Goal: Task Accomplishment & Management: Complete application form

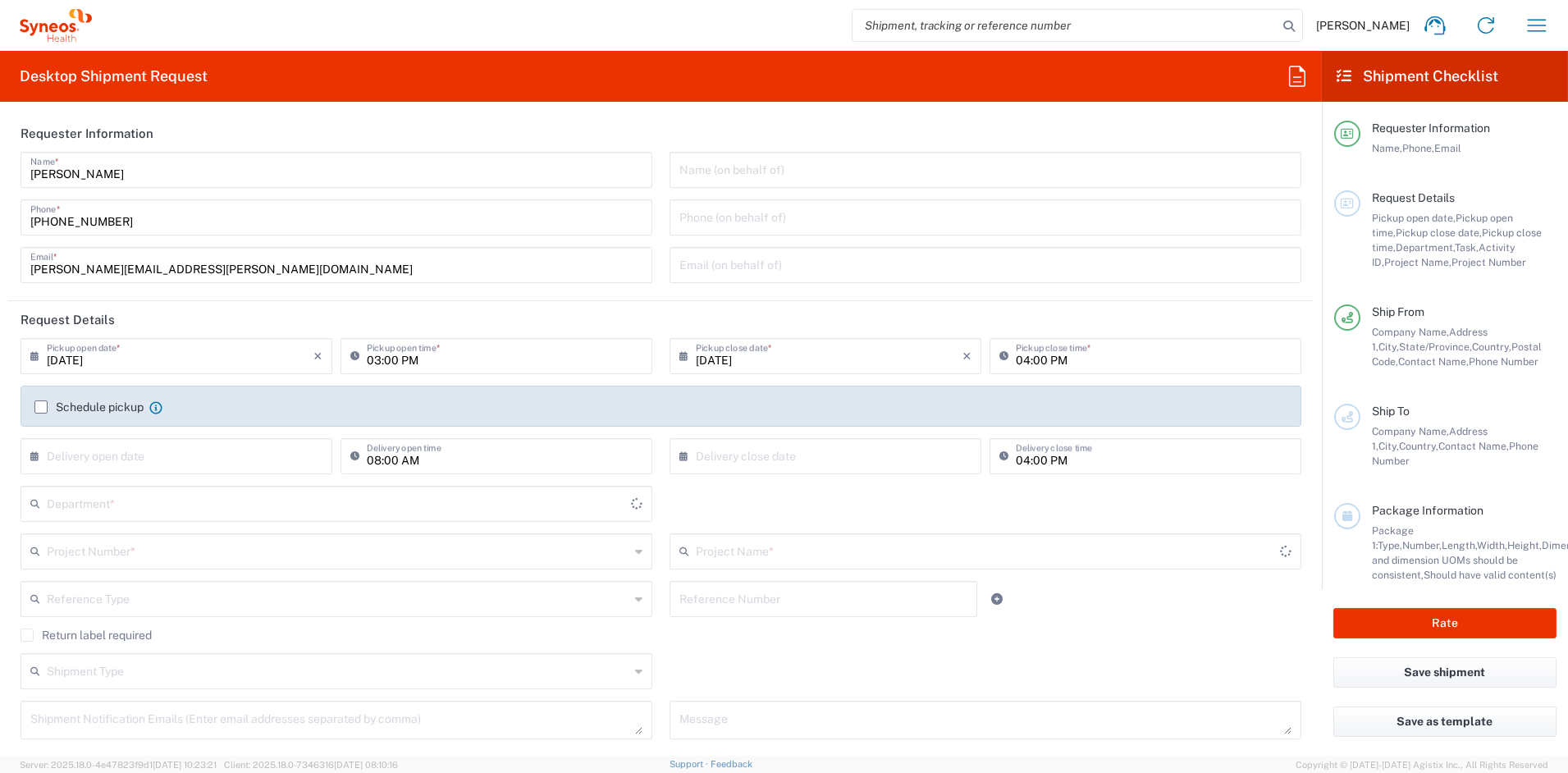
type input "[US_STATE]"
type input "[GEOGRAPHIC_DATA]"
type input "6156"
click at [233, 262] on input "[PERSON_NAME][EMAIL_ADDRESS][PERSON_NAME][DOMAIN_NAME]" at bounding box center [336, 263] width 612 height 29
type input "Syneos Health Communications-[GEOGRAPHIC_DATA] [GEOGRAPHIC_DATA]"
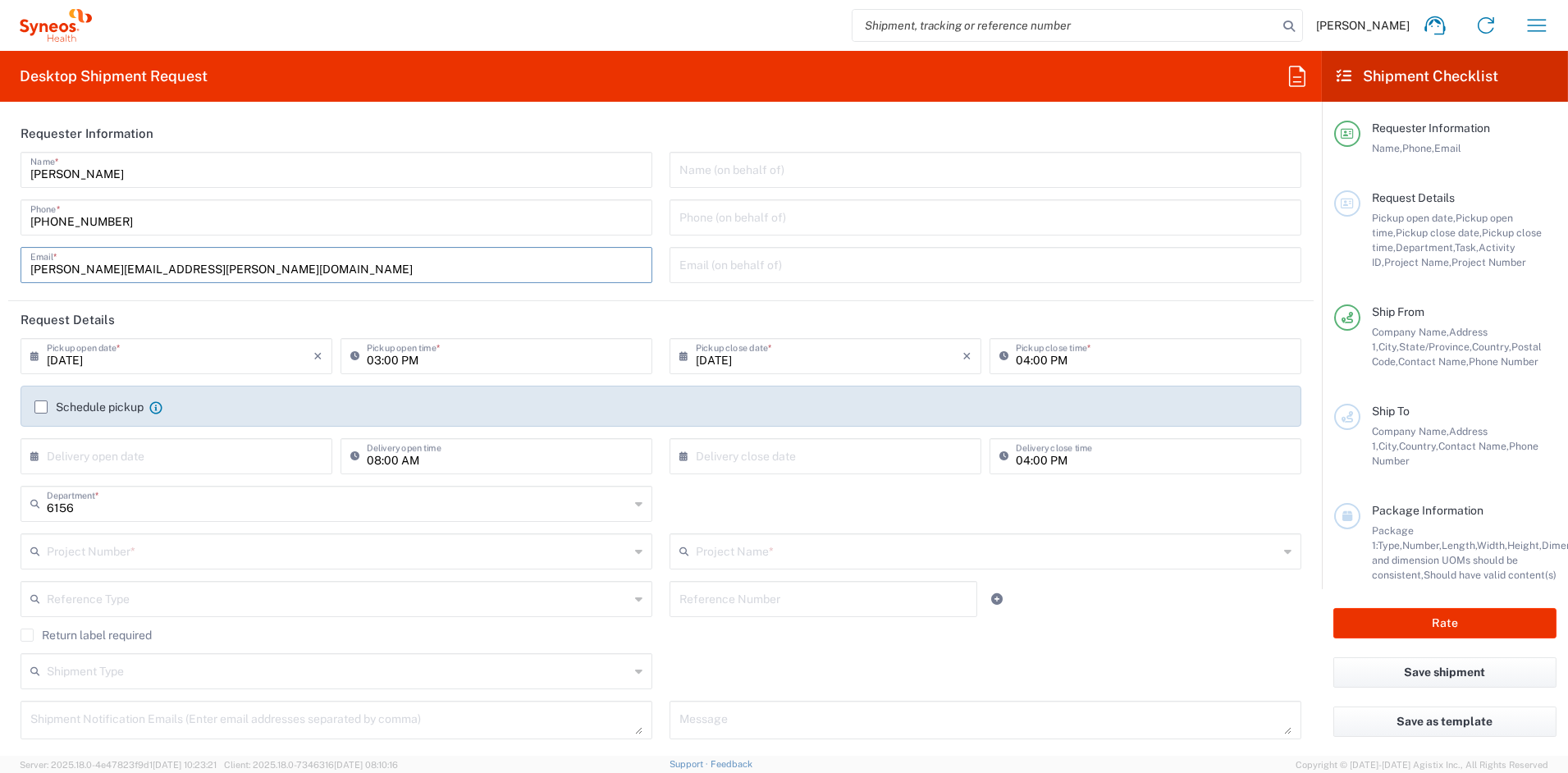
drag, startPoint x: 213, startPoint y: 270, endPoint x: -43, endPoint y: 263, distance: 256.1
click at [0, 263] on html "[PERSON_NAME] Home Shipment estimator Shipment tracking Desktop shipment reques…" at bounding box center [784, 386] width 1568 height 773
paste input "[PERSON_NAME].[PERSON_NAME]"
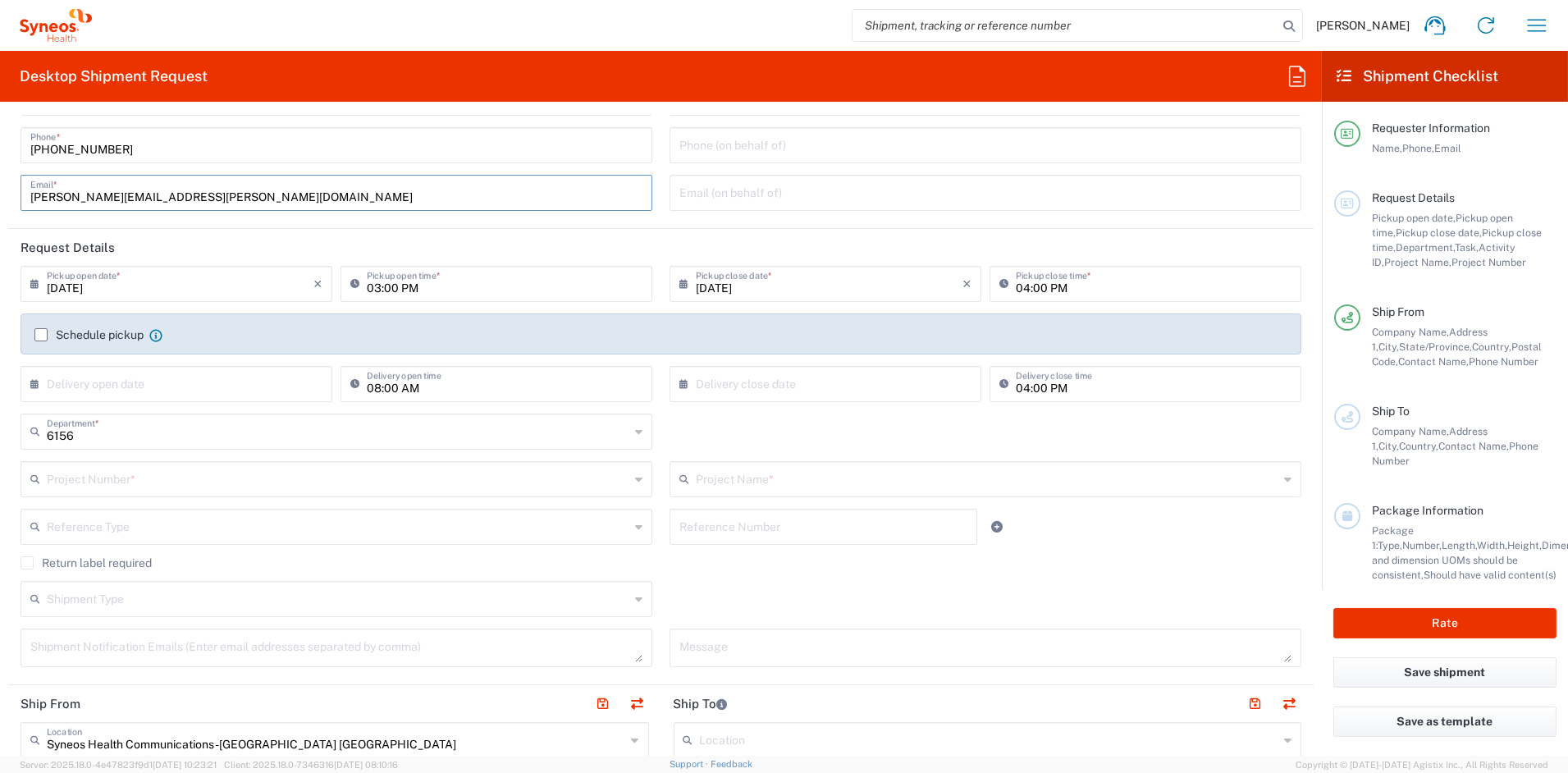
scroll to position [83, 0]
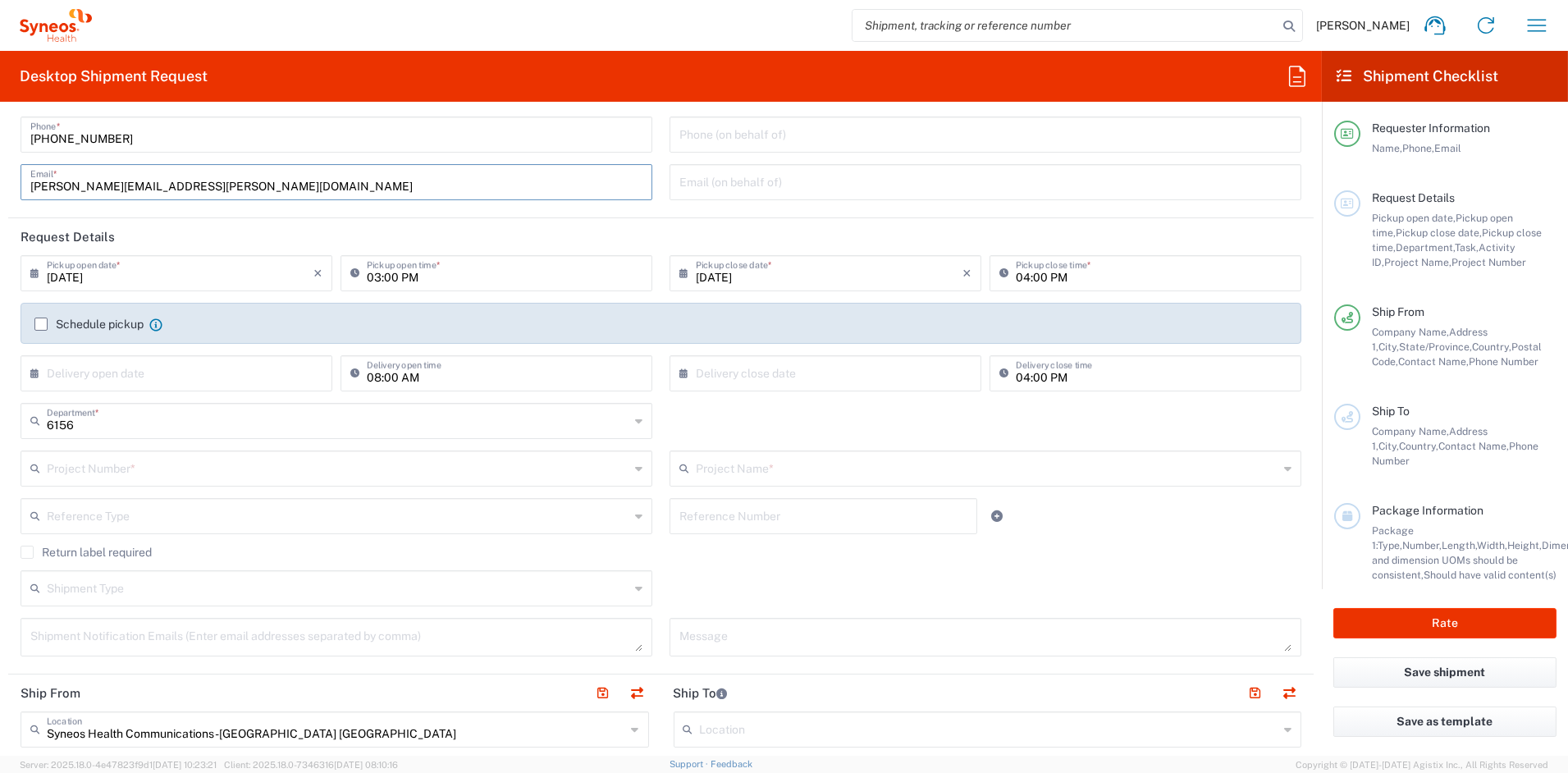
type input "[PERSON_NAME][EMAIL_ADDRESS][PERSON_NAME][DOMAIN_NAME]"
click at [147, 474] on input "text" at bounding box center [337, 467] width 582 height 29
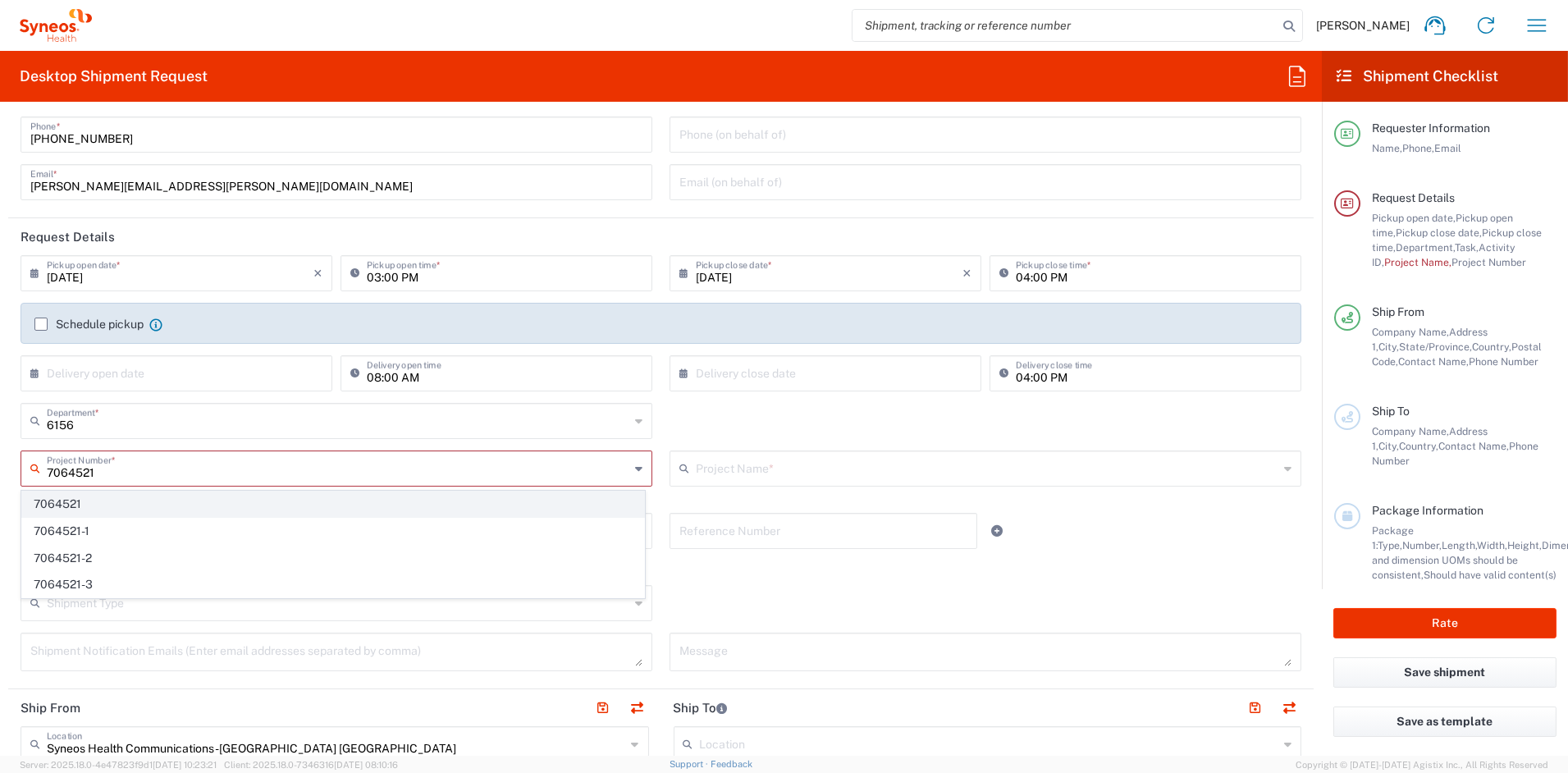
type input "7064521"
click at [77, 504] on span "7064521" at bounding box center [333, 504] width 622 height 26
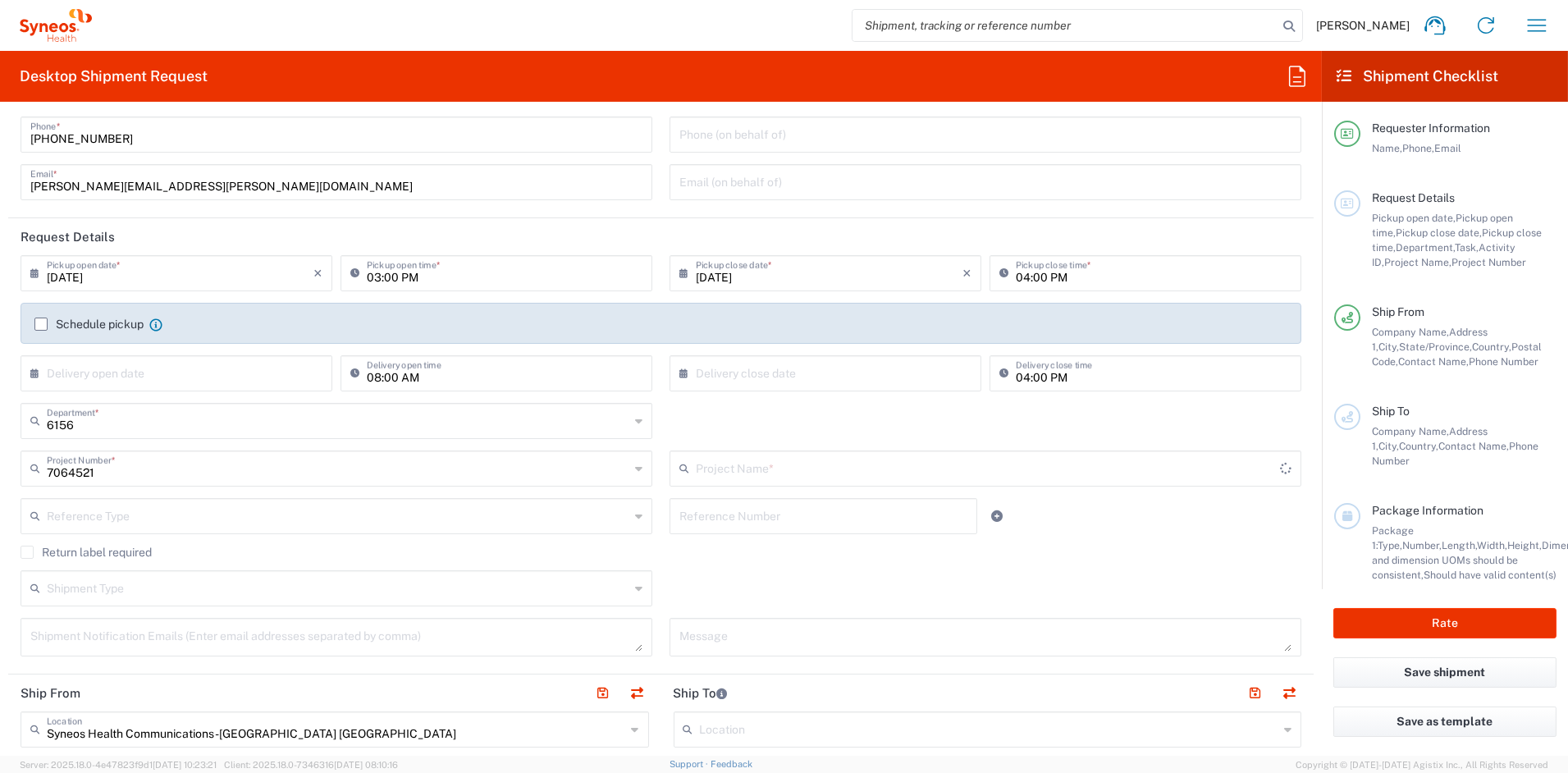
type input "ADX-324-301"
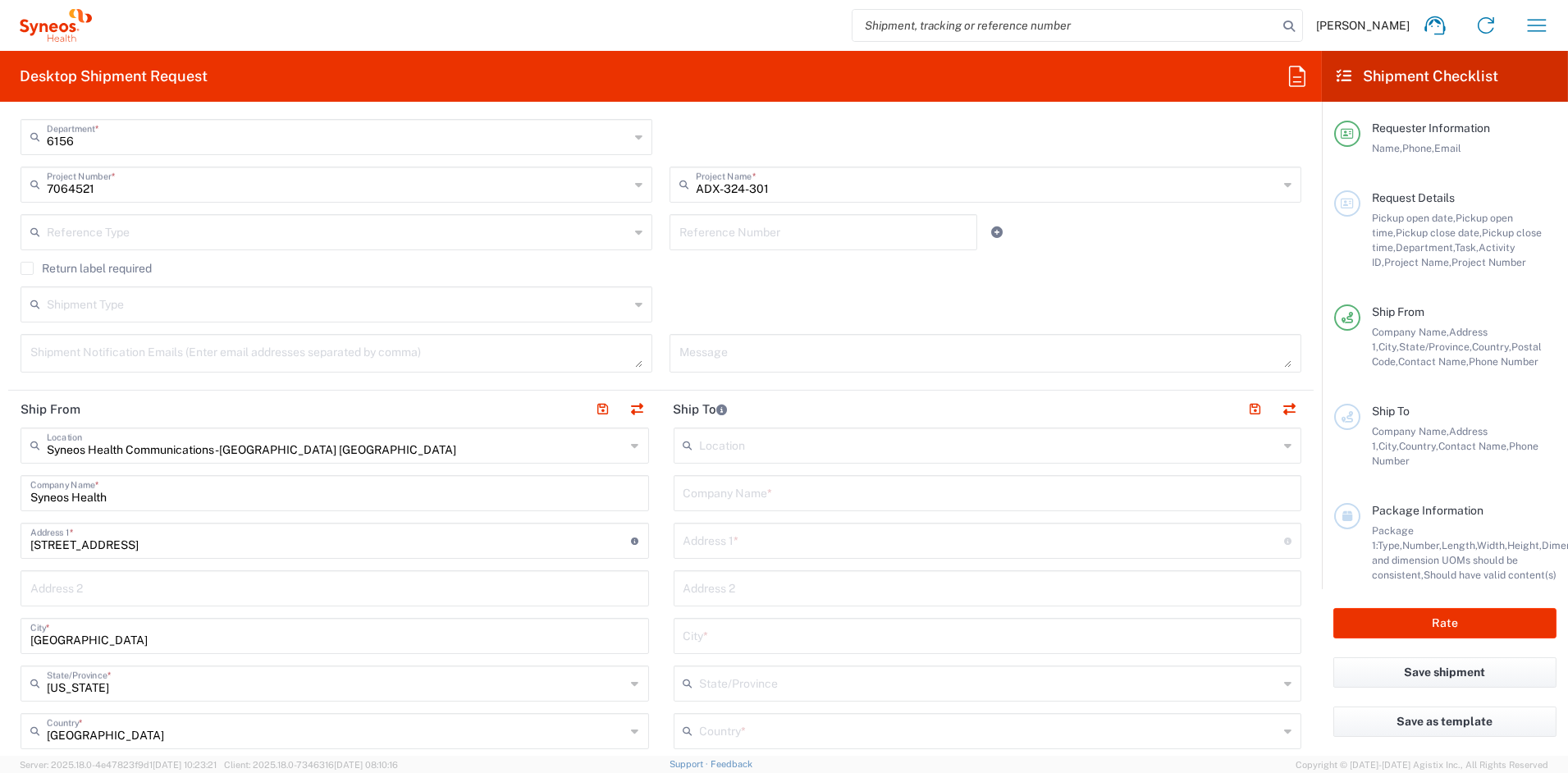
scroll to position [370, 0]
click at [785, 497] on input "text" at bounding box center [987, 489] width 609 height 29
paste input "Optimed Research"
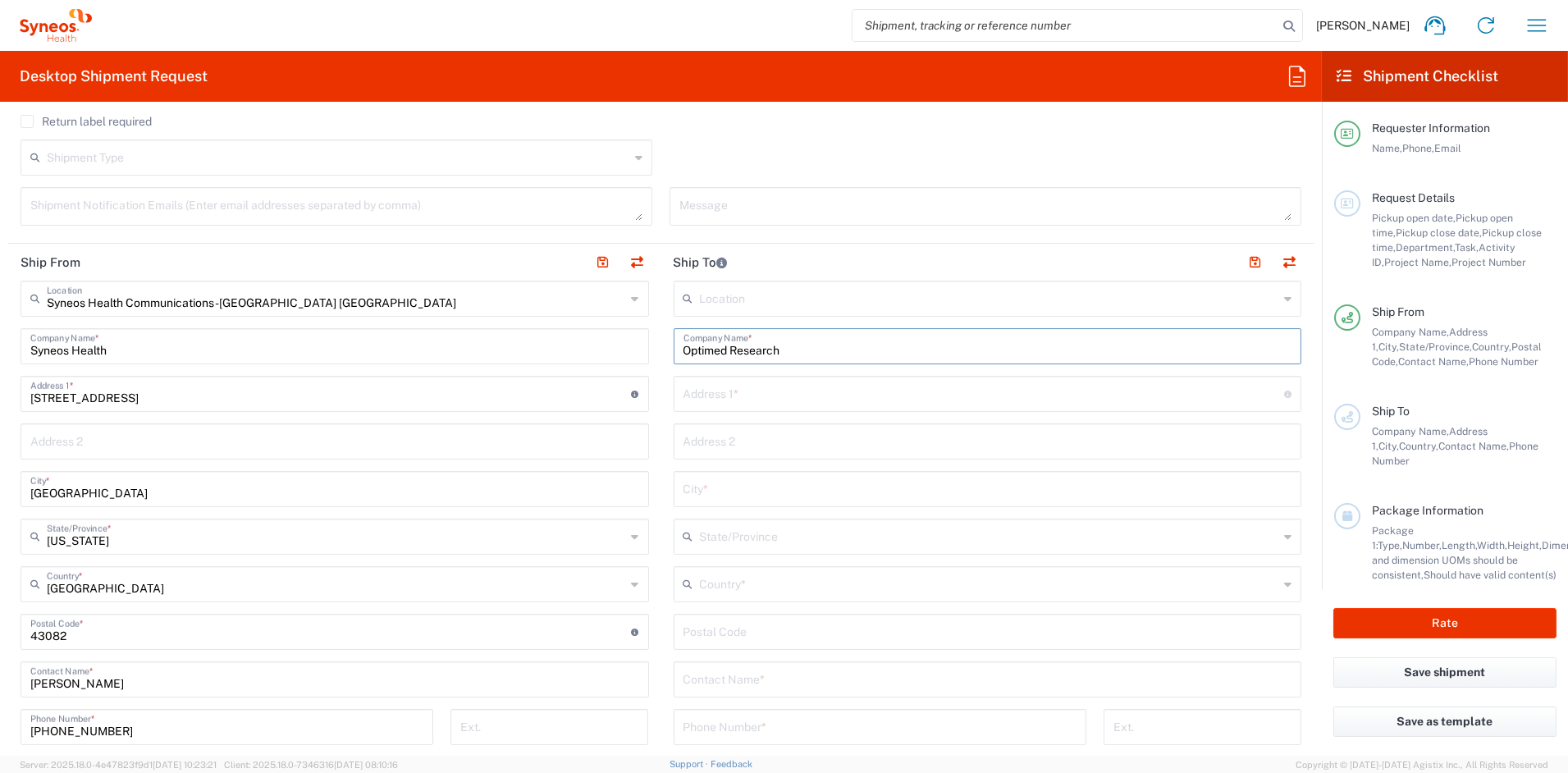
scroll to position [517, 0]
type input "Optimed Research"
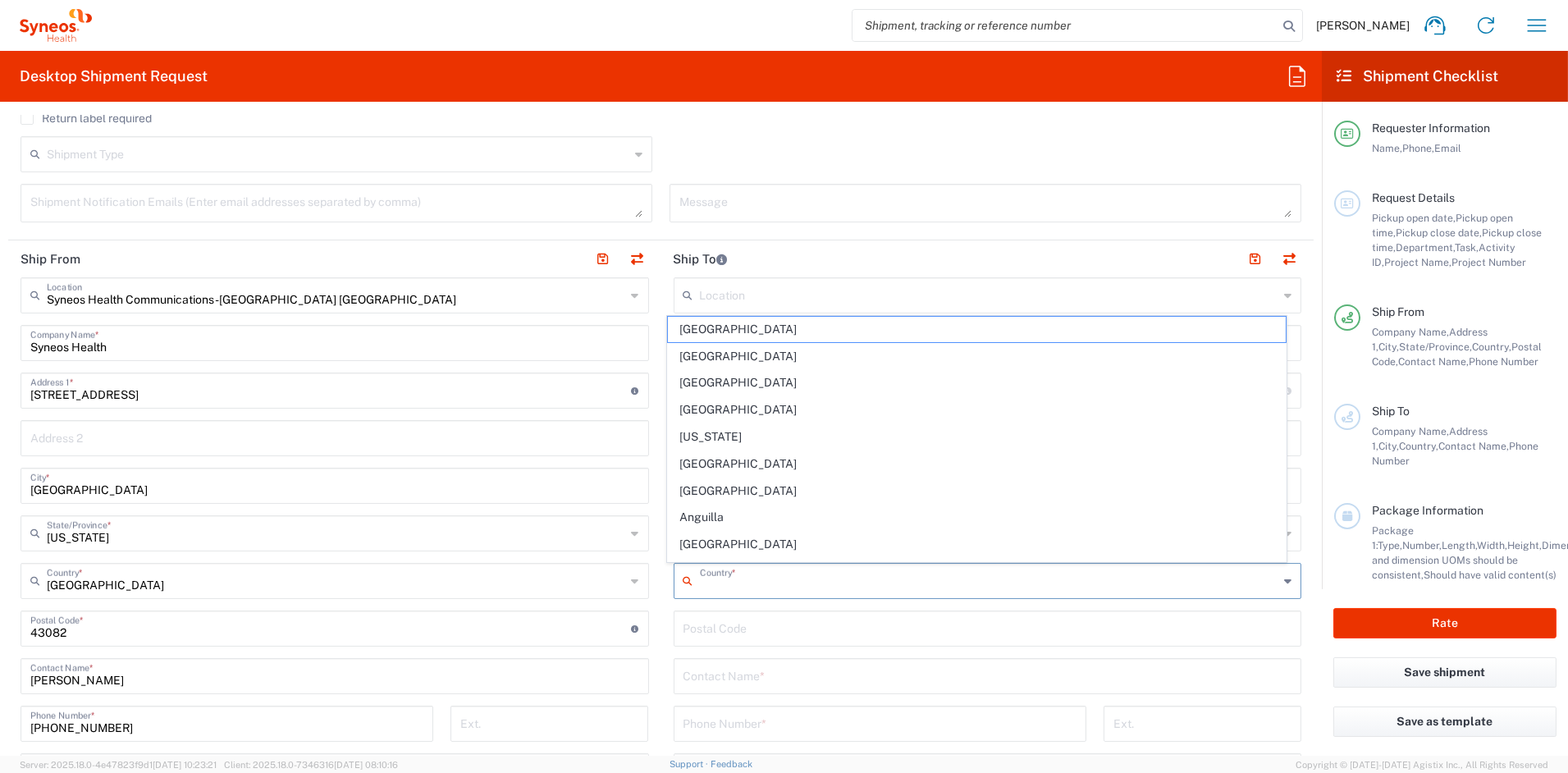
click at [767, 587] on input "text" at bounding box center [989, 580] width 579 height 29
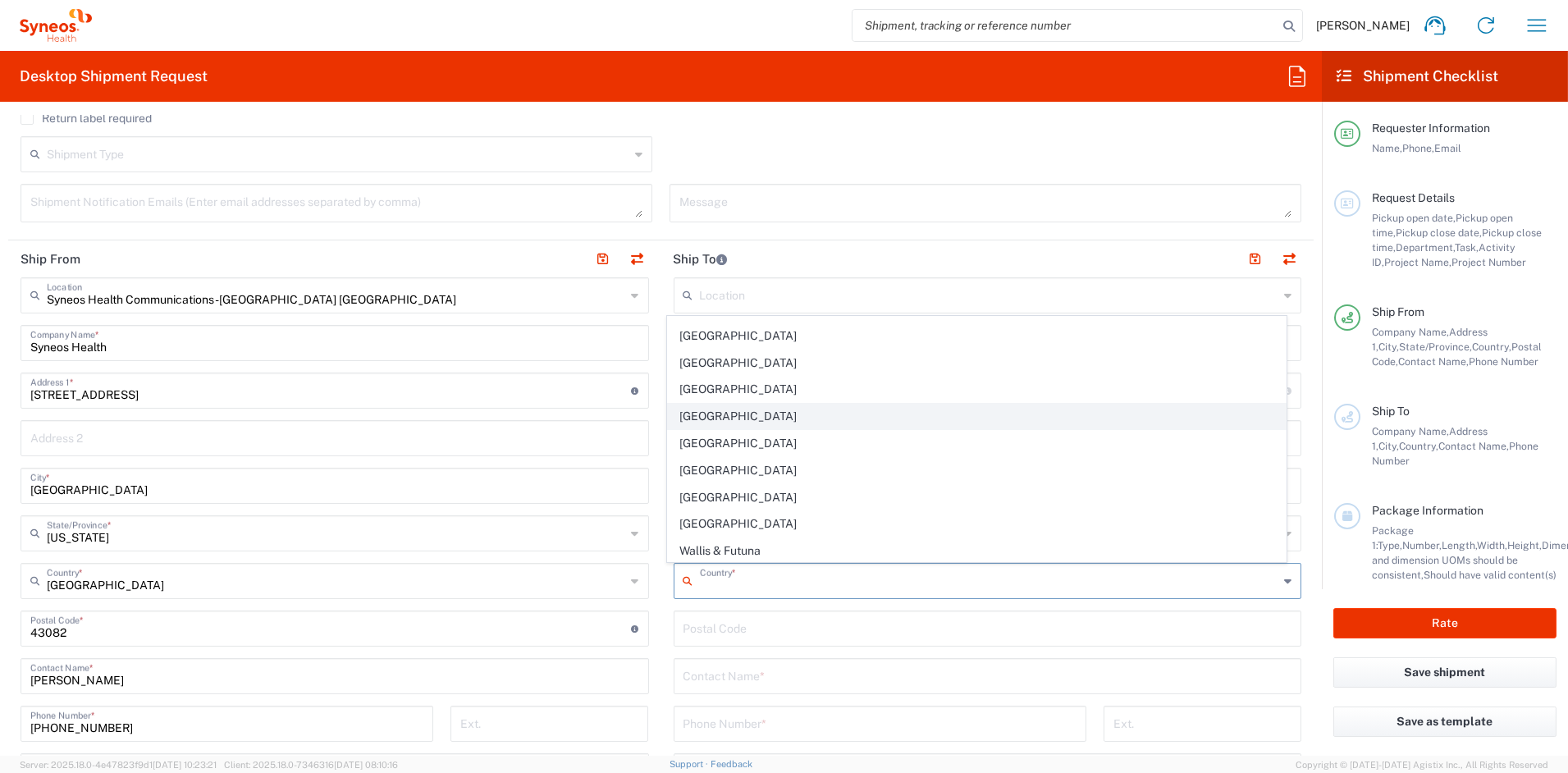
scroll to position [6346, 0]
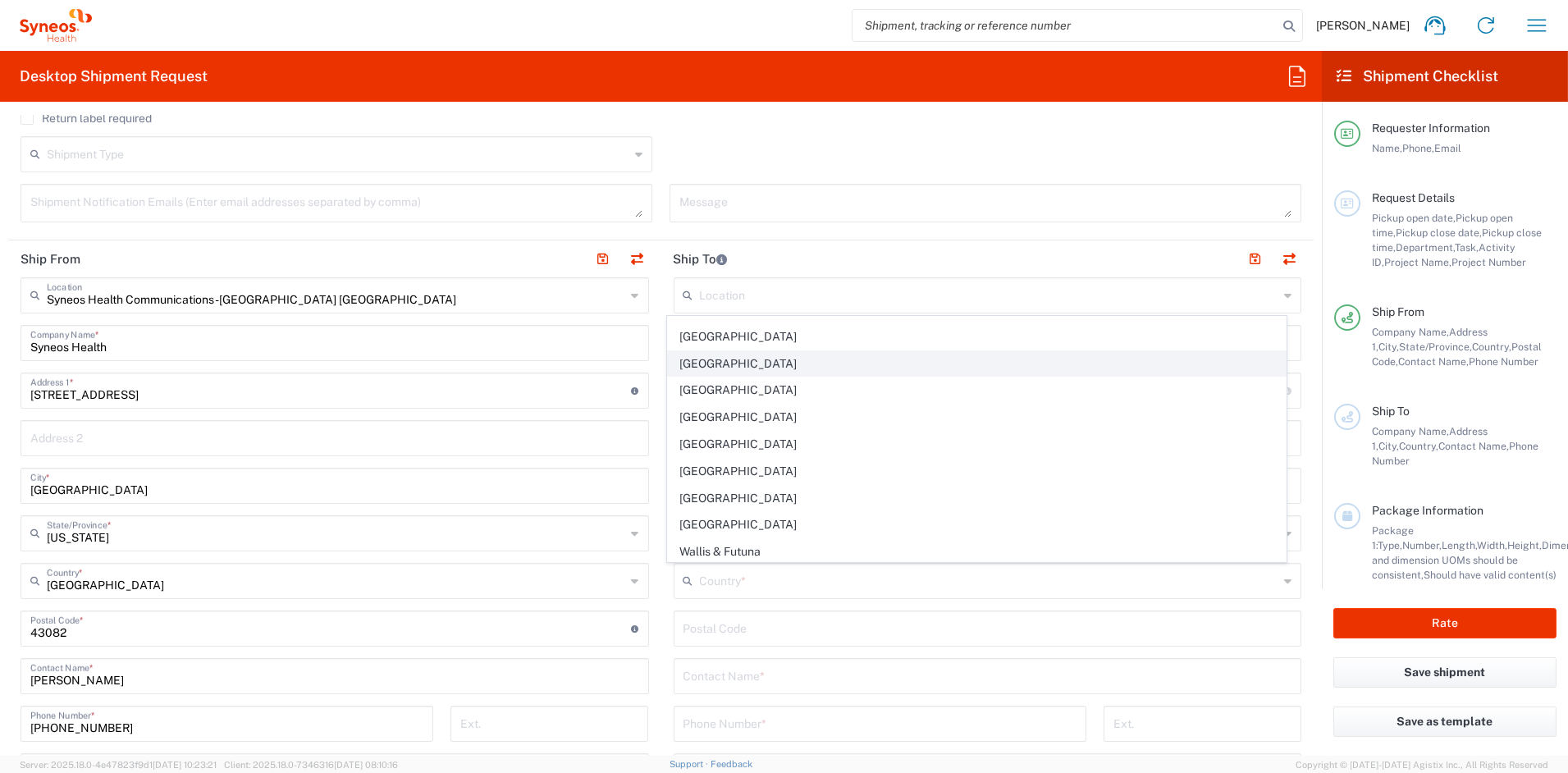
click at [683, 377] on span "[GEOGRAPHIC_DATA]" at bounding box center [977, 364] width 618 height 26
type input "[GEOGRAPHIC_DATA]"
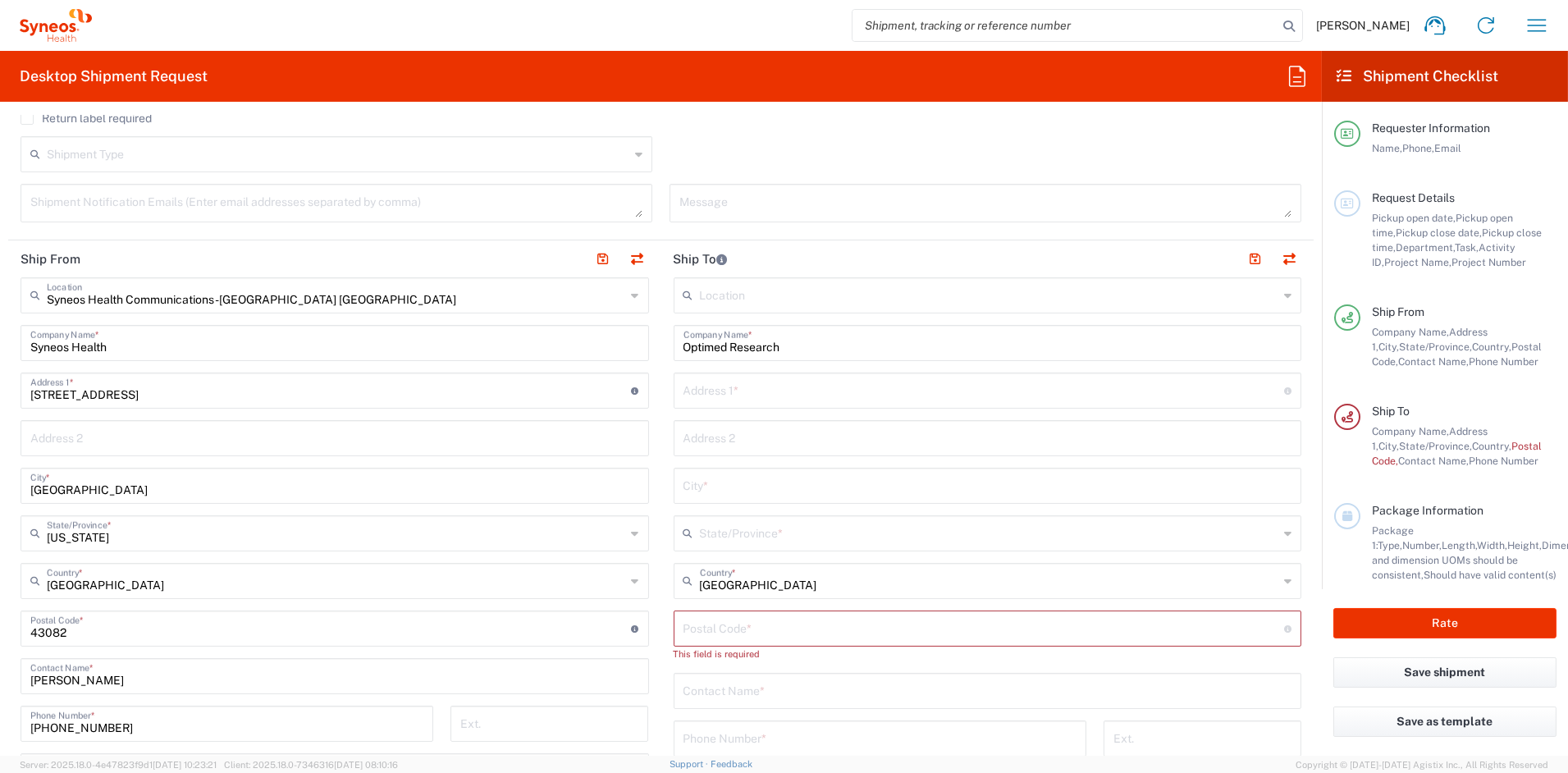
click at [702, 387] on input "text" at bounding box center [984, 389] width 601 height 29
paste input "[STREET_ADDRESS]"
type input "[STREET_ADDRESS]"
click at [762, 448] on input "text" at bounding box center [987, 437] width 609 height 29
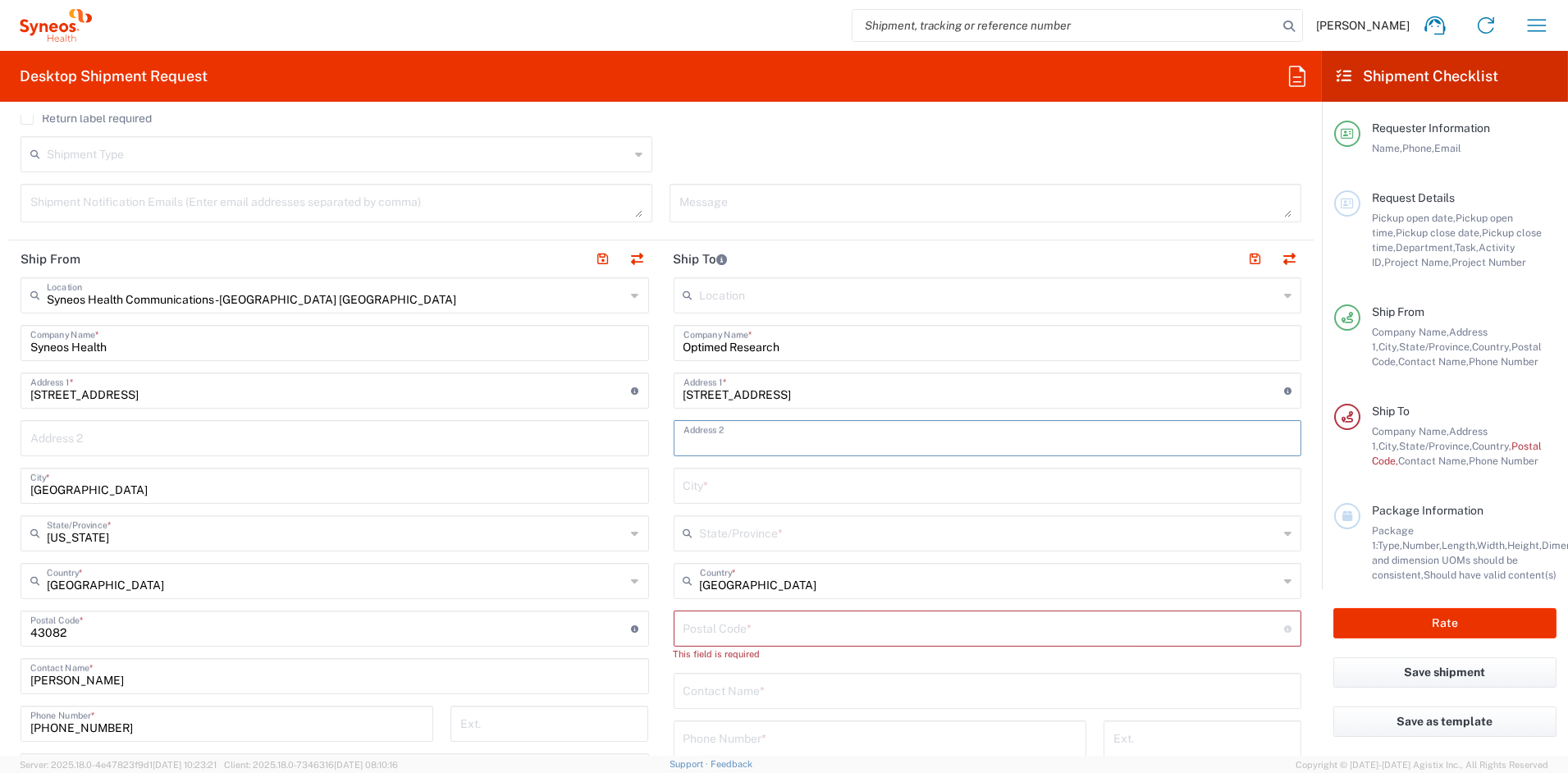
paste input "Suite 200"
type input "Suite 200"
click at [1088, 486] on input "text" at bounding box center [987, 485] width 609 height 29
paste input "Columbus"
type input "Columbus"
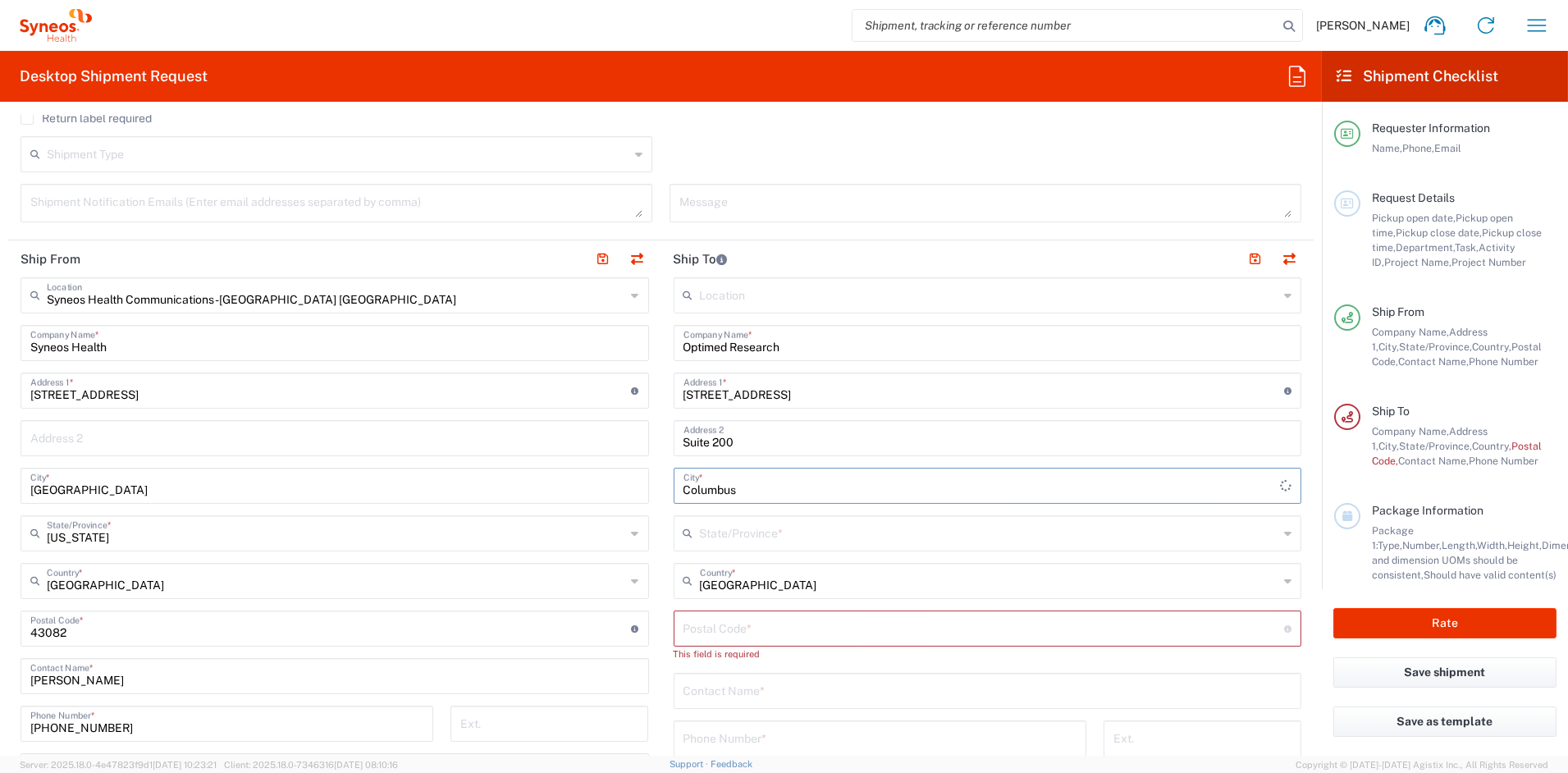
click at [731, 532] on input "text" at bounding box center [989, 532] width 579 height 29
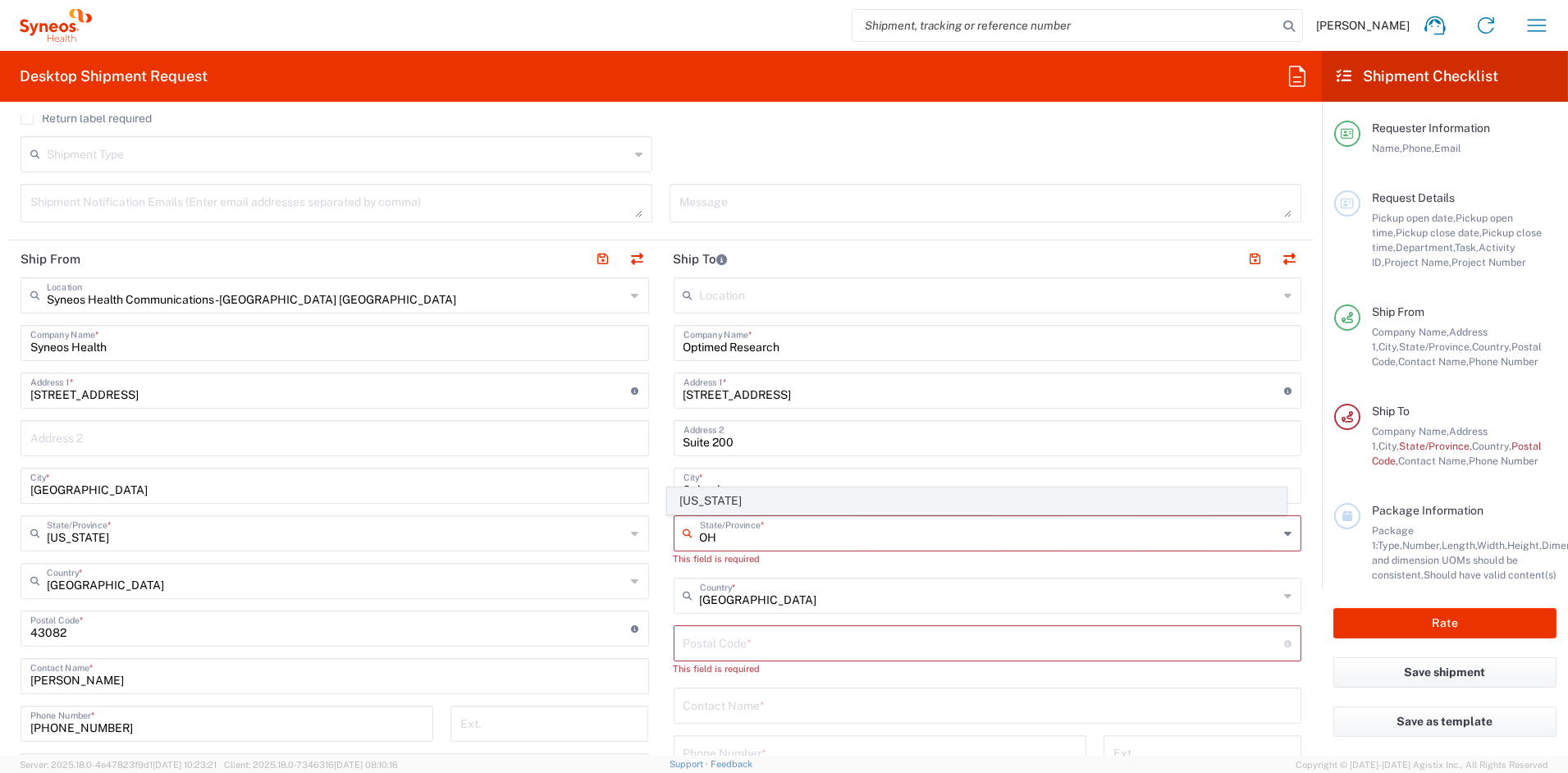
click at [696, 500] on span "[US_STATE]" at bounding box center [977, 500] width 618 height 26
type input "[US_STATE]"
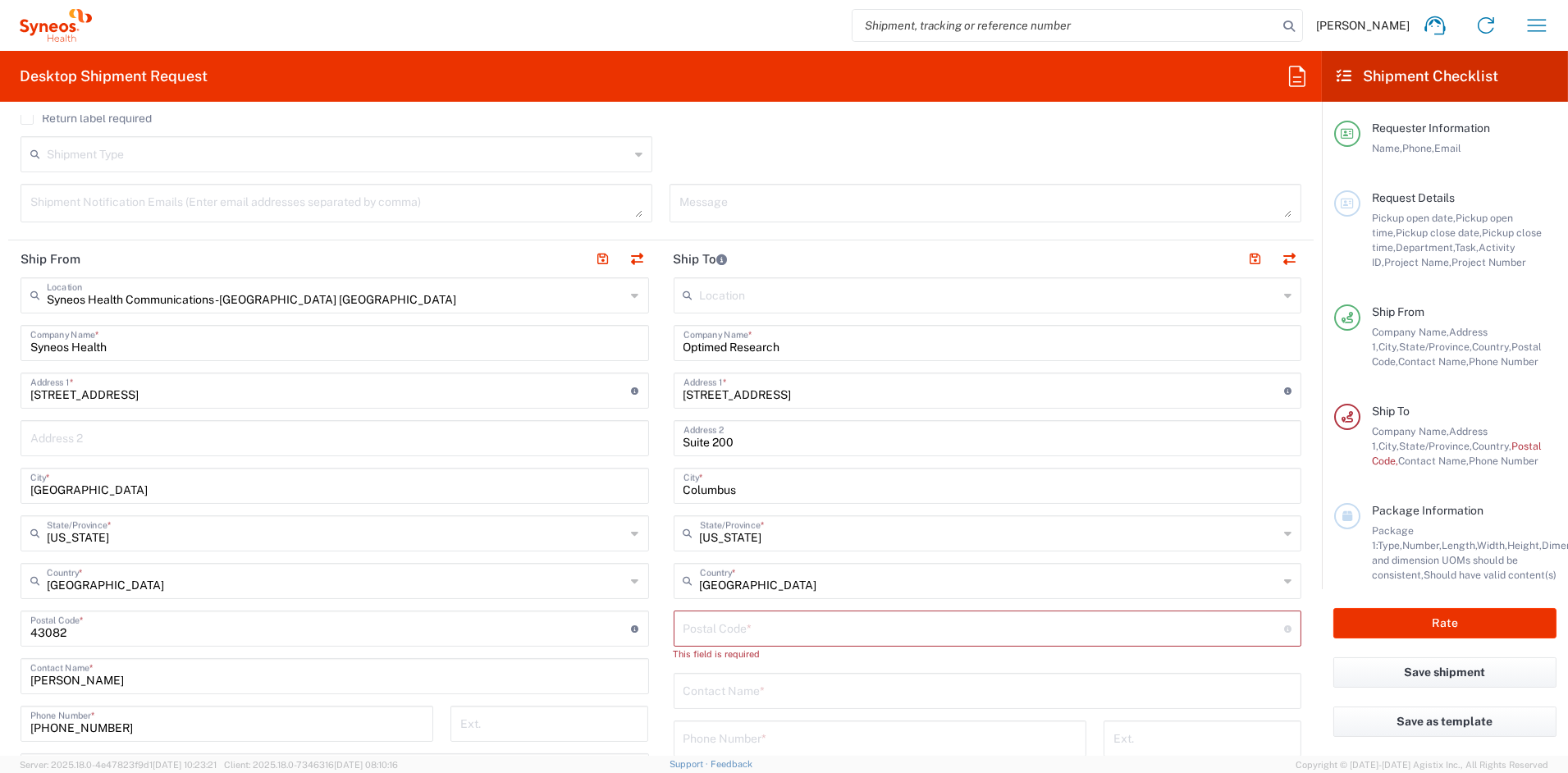
click at [721, 631] on input "undefined" at bounding box center [984, 627] width 601 height 29
paste input "43235"
type input "43235"
click at [740, 677] on input "text" at bounding box center [987, 674] width 609 height 29
paste input "[PERSON_NAME]"
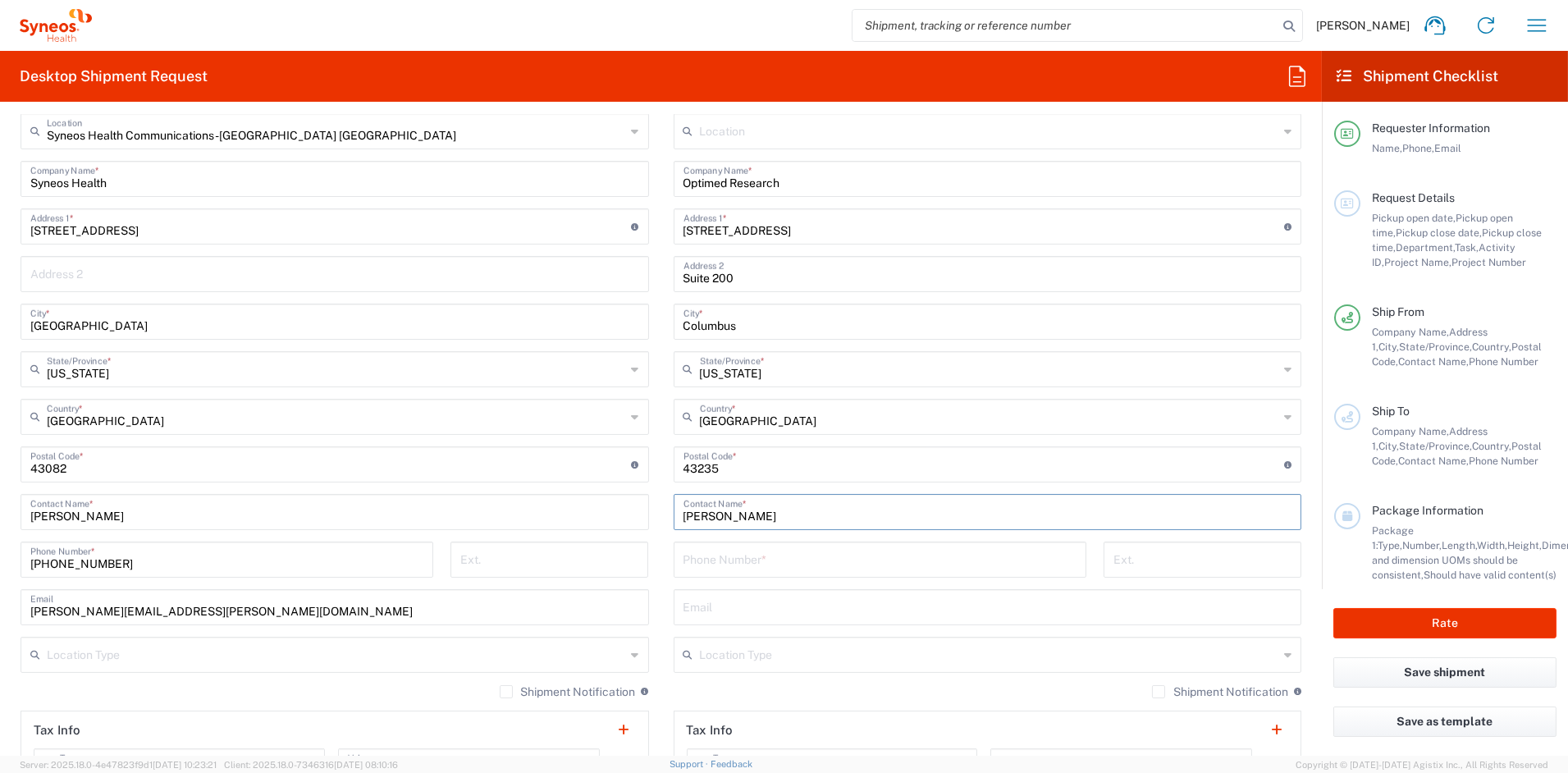
scroll to position [690, 0]
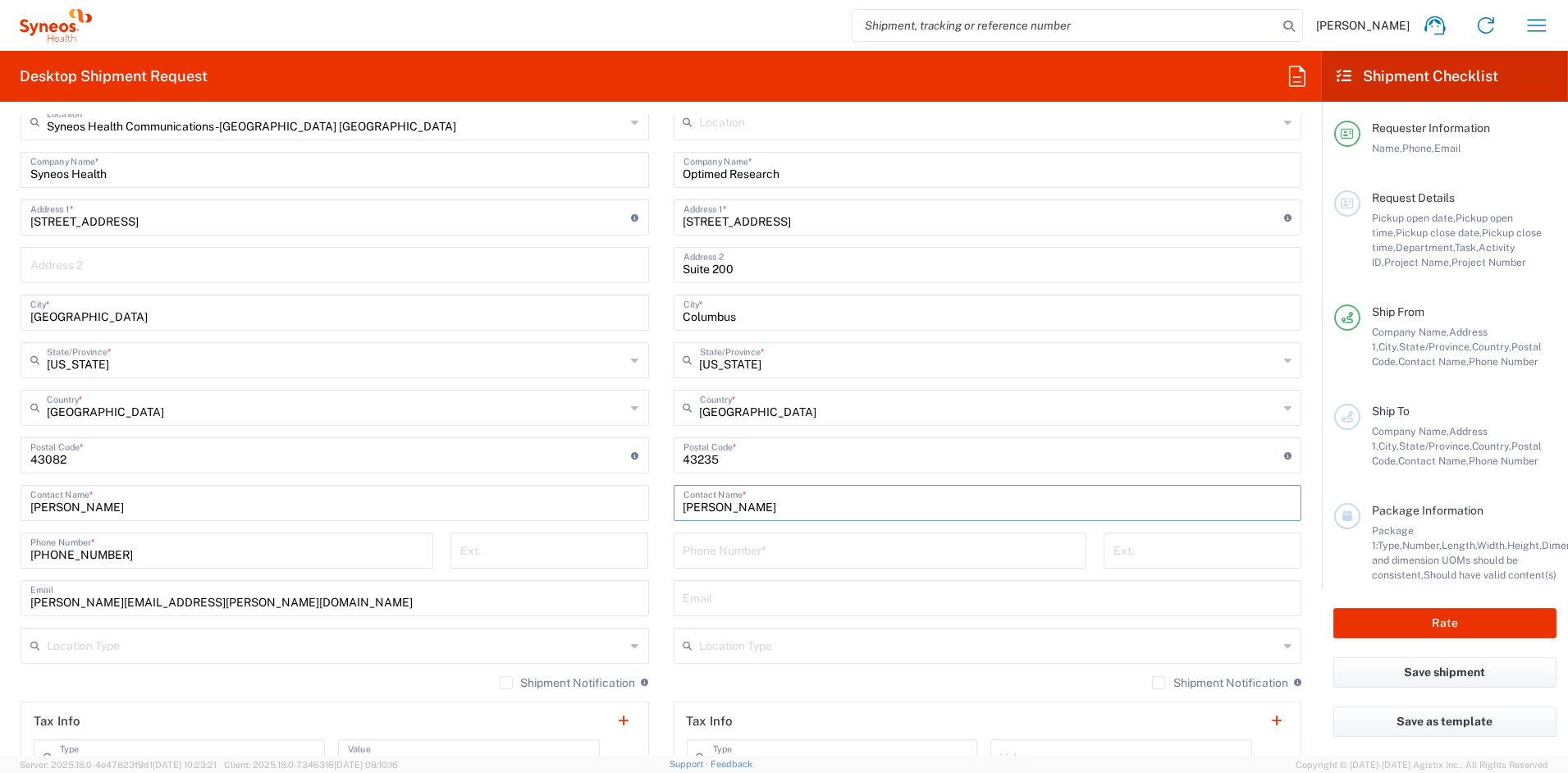
type input "[PERSON_NAME]"
click at [697, 552] on input "tel" at bounding box center [880, 549] width 393 height 29
paste input "[PHONE_NUMBER]"
type input "[PHONE_NUMBER]"
click at [703, 601] on input "text" at bounding box center [987, 597] width 609 height 29
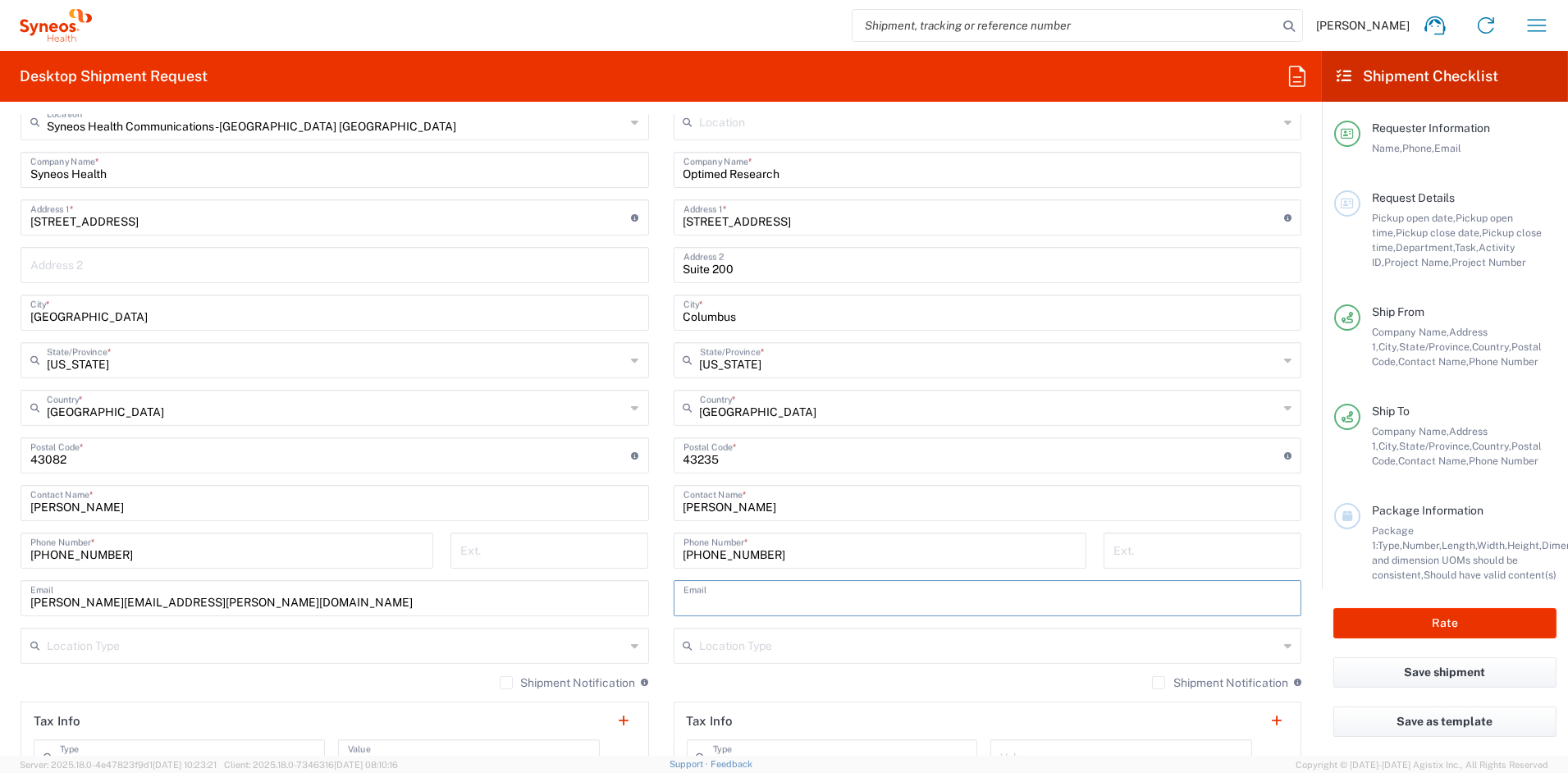
click at [702, 600] on input "text" at bounding box center [987, 597] width 609 height 29
paste input "[PERSON_NAME][EMAIL_ADDRESS][DOMAIN_NAME]"
type input "[PERSON_NAME][EMAIL_ADDRESS][DOMAIN_NAME]"
click at [766, 650] on input "text" at bounding box center [989, 645] width 579 height 29
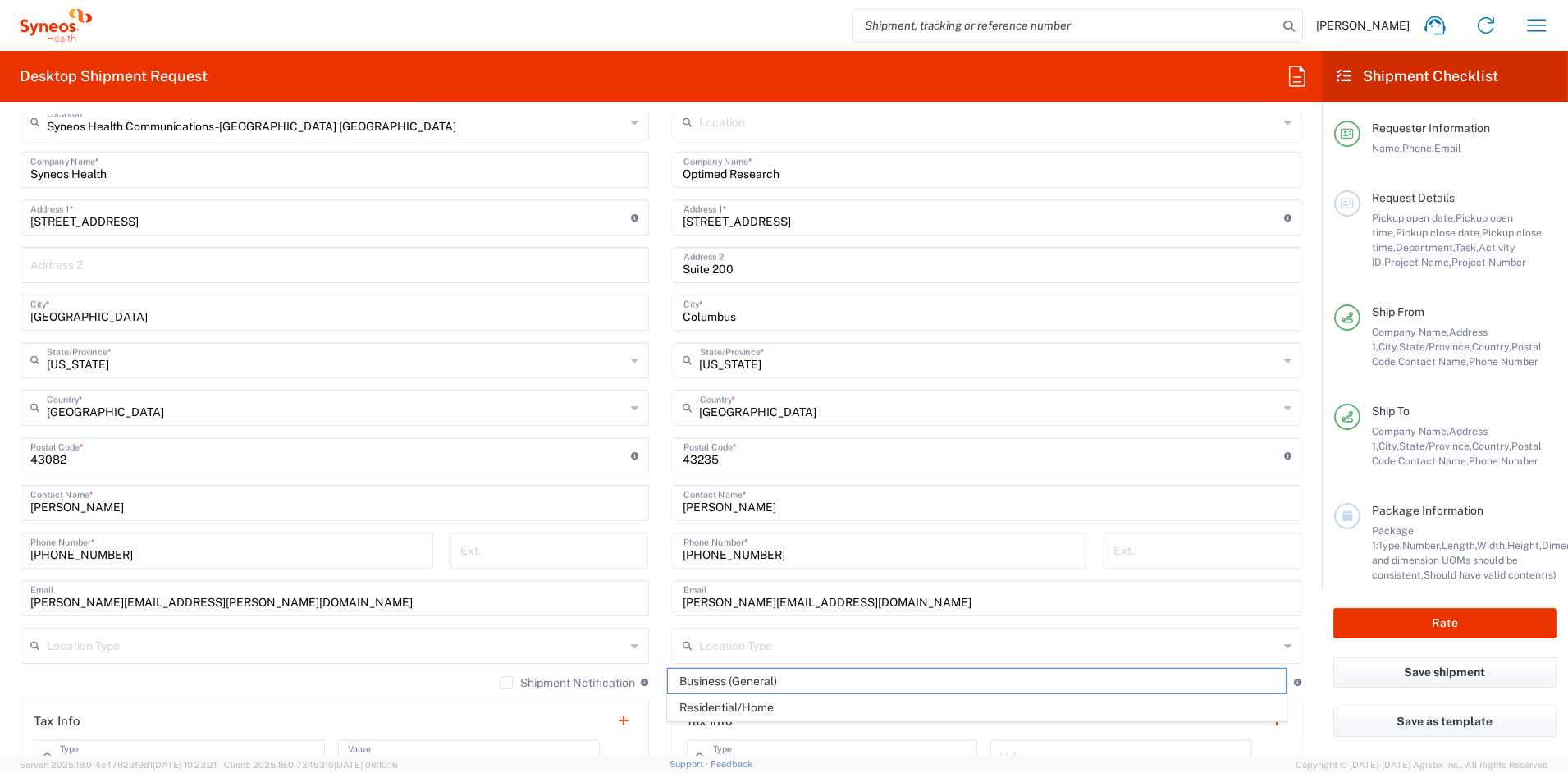
click at [760, 679] on span "Business (General)" at bounding box center [977, 681] width 618 height 26
type input "Business (General)"
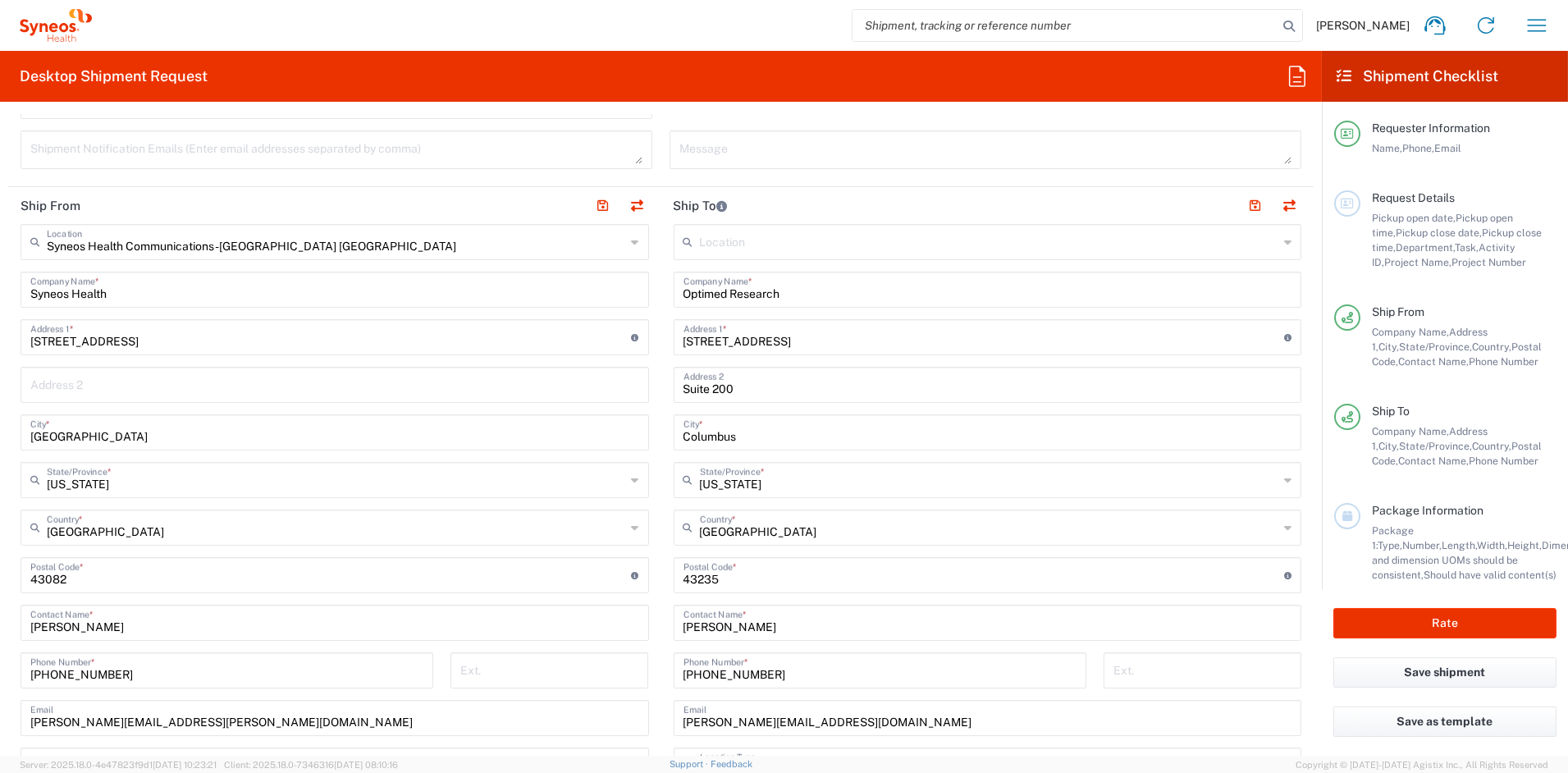
scroll to position [551, 0]
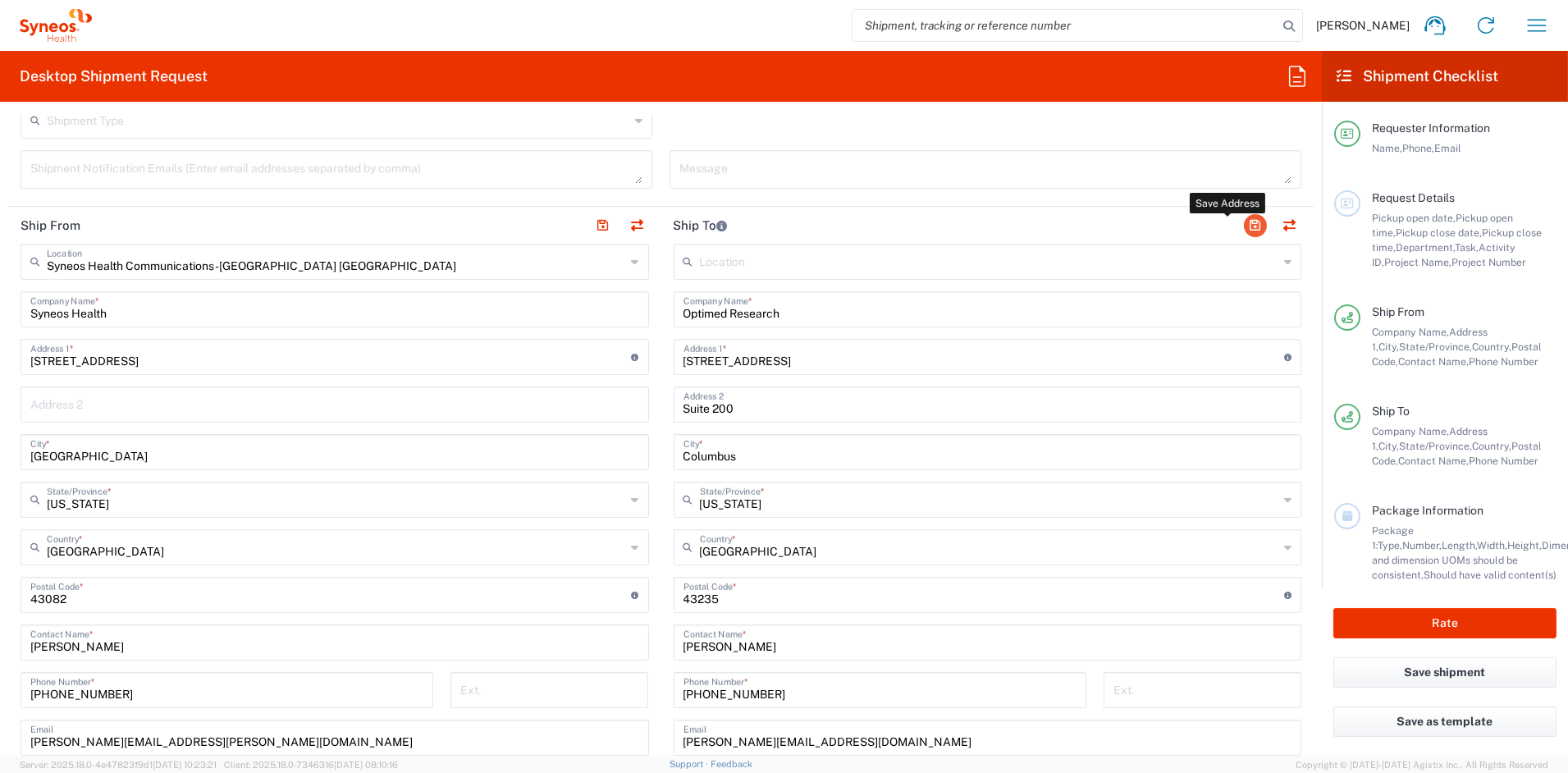
click at [1244, 227] on button "button" at bounding box center [1256, 226] width 23 height 23
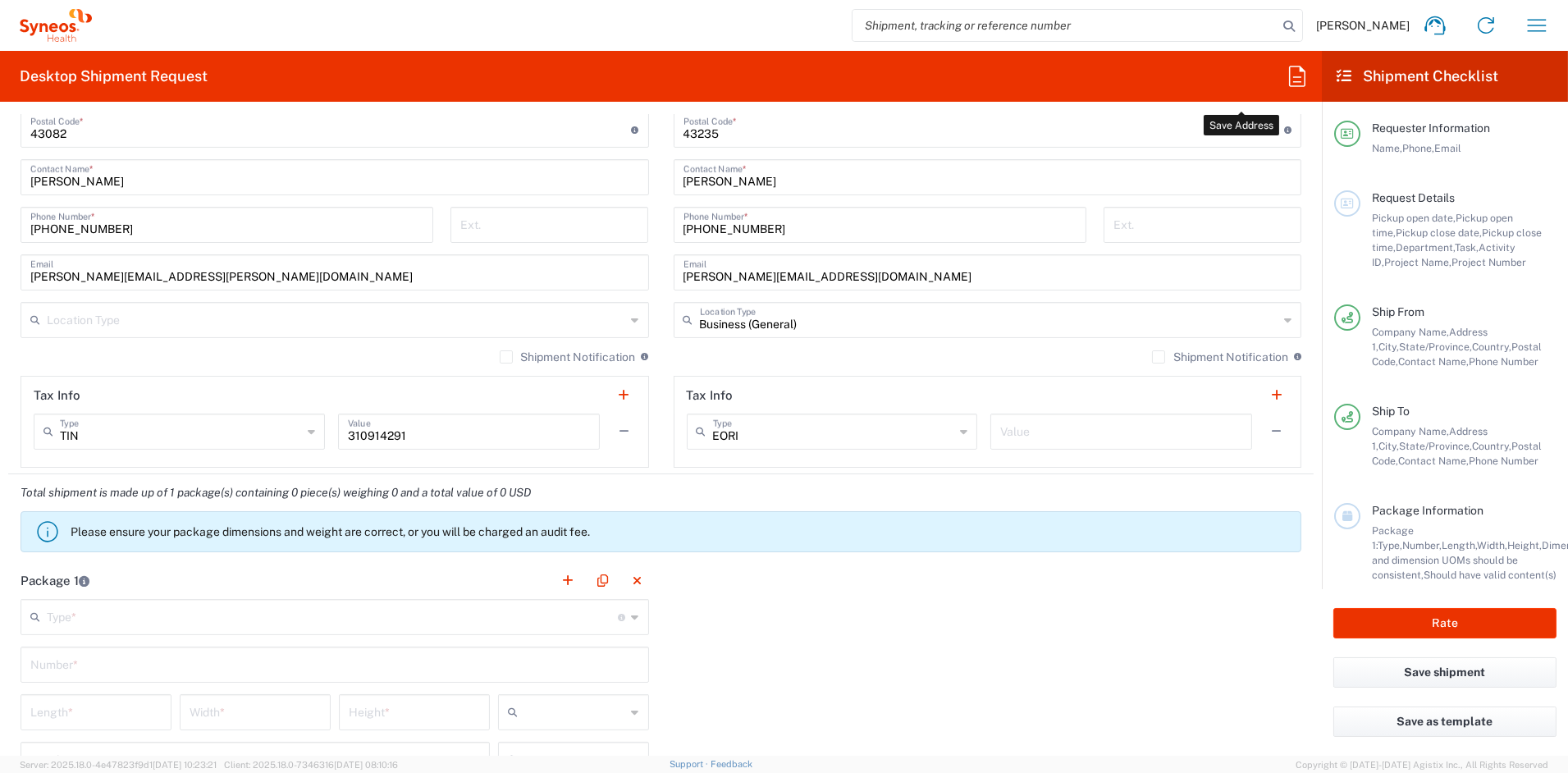
scroll to position [1030, 0]
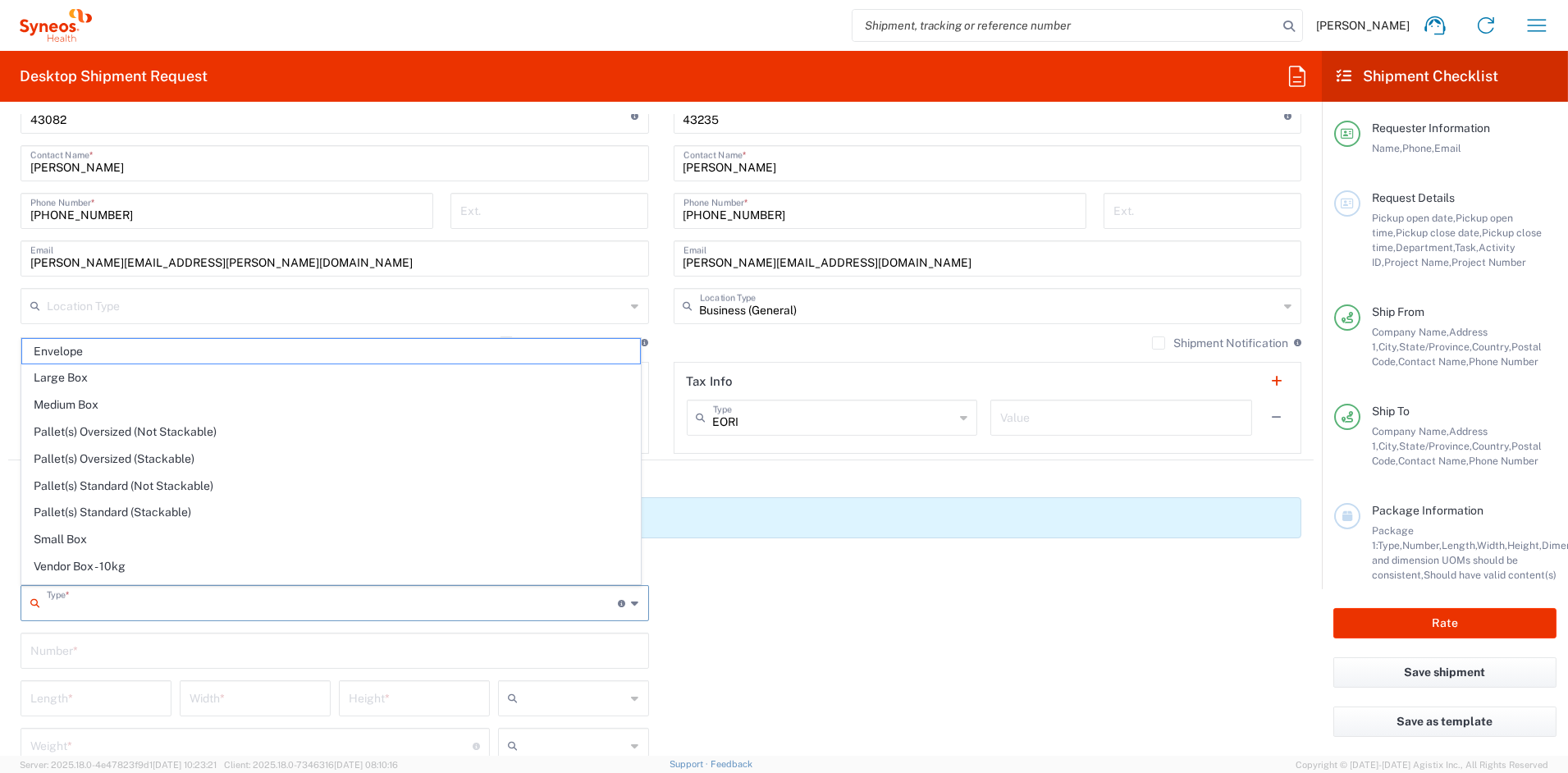
click at [76, 601] on input "text" at bounding box center [332, 601] width 572 height 29
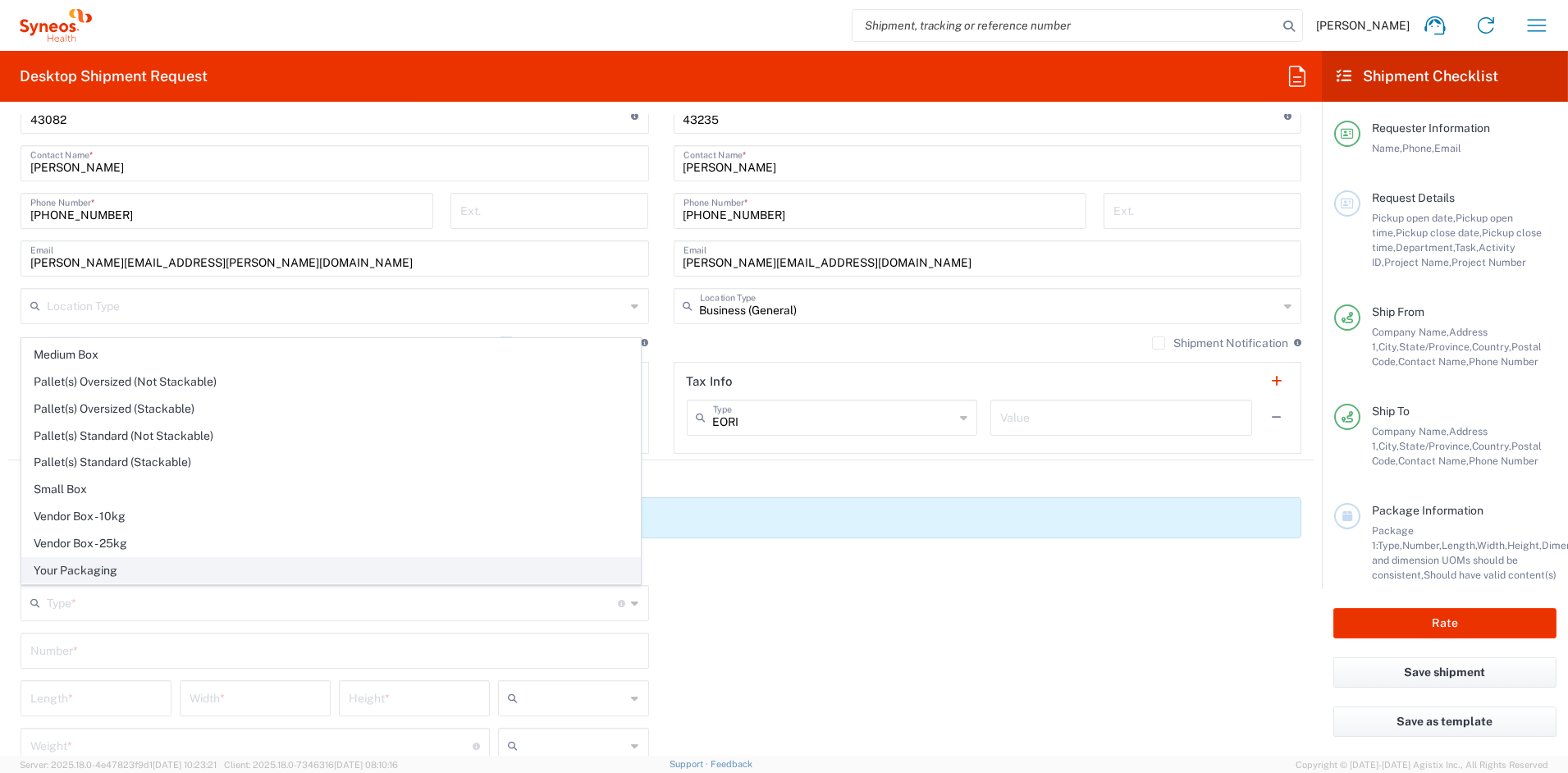
click at [77, 567] on span "Your Packaging" at bounding box center [331, 571] width 618 height 26
type input "Your Packaging"
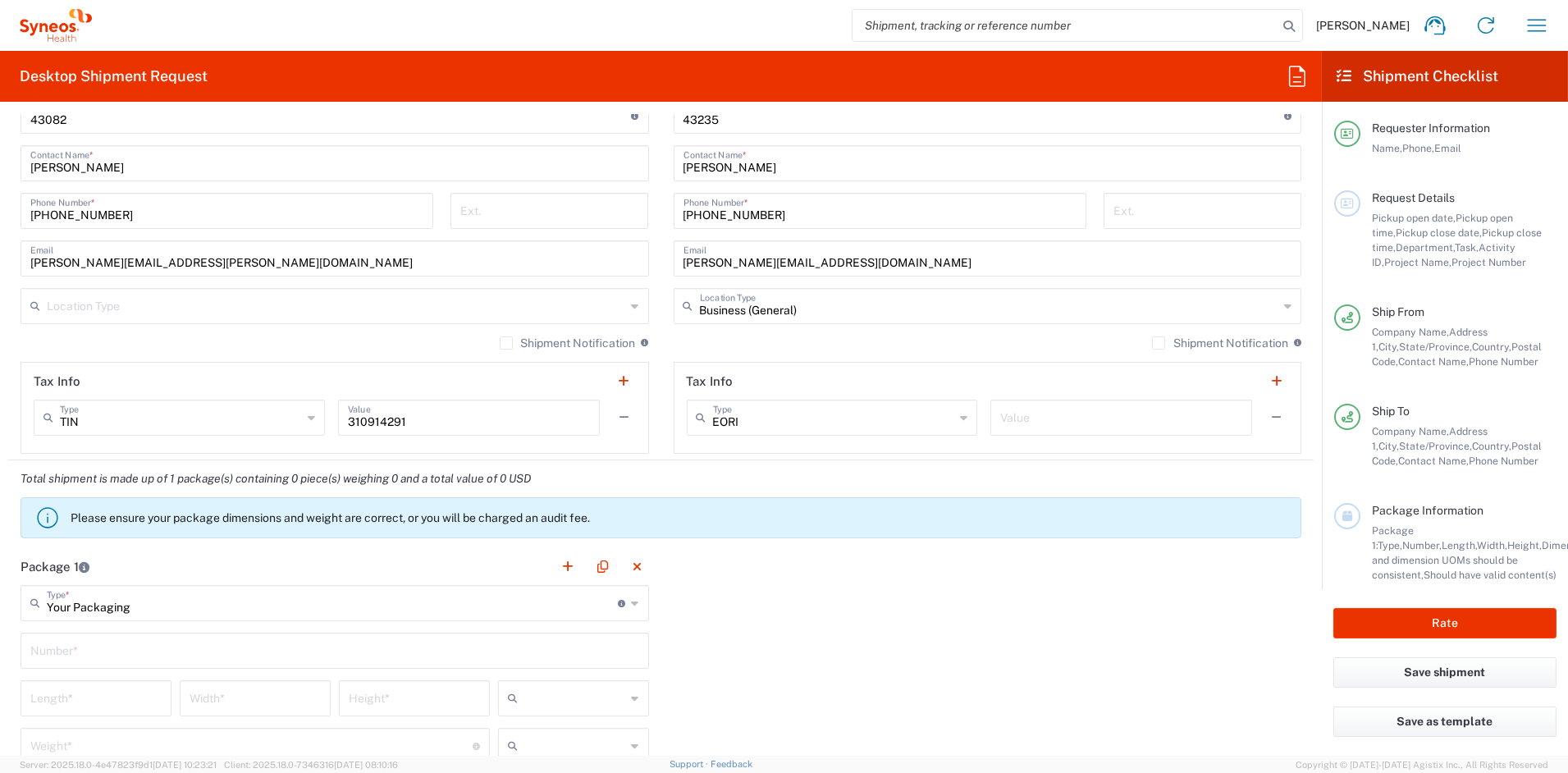
click at [70, 654] on input "text" at bounding box center [335, 650] width 609 height 29
type input "1"
click at [62, 696] on input "number" at bounding box center [96, 697] width 132 height 29
type input "21"
type input "15"
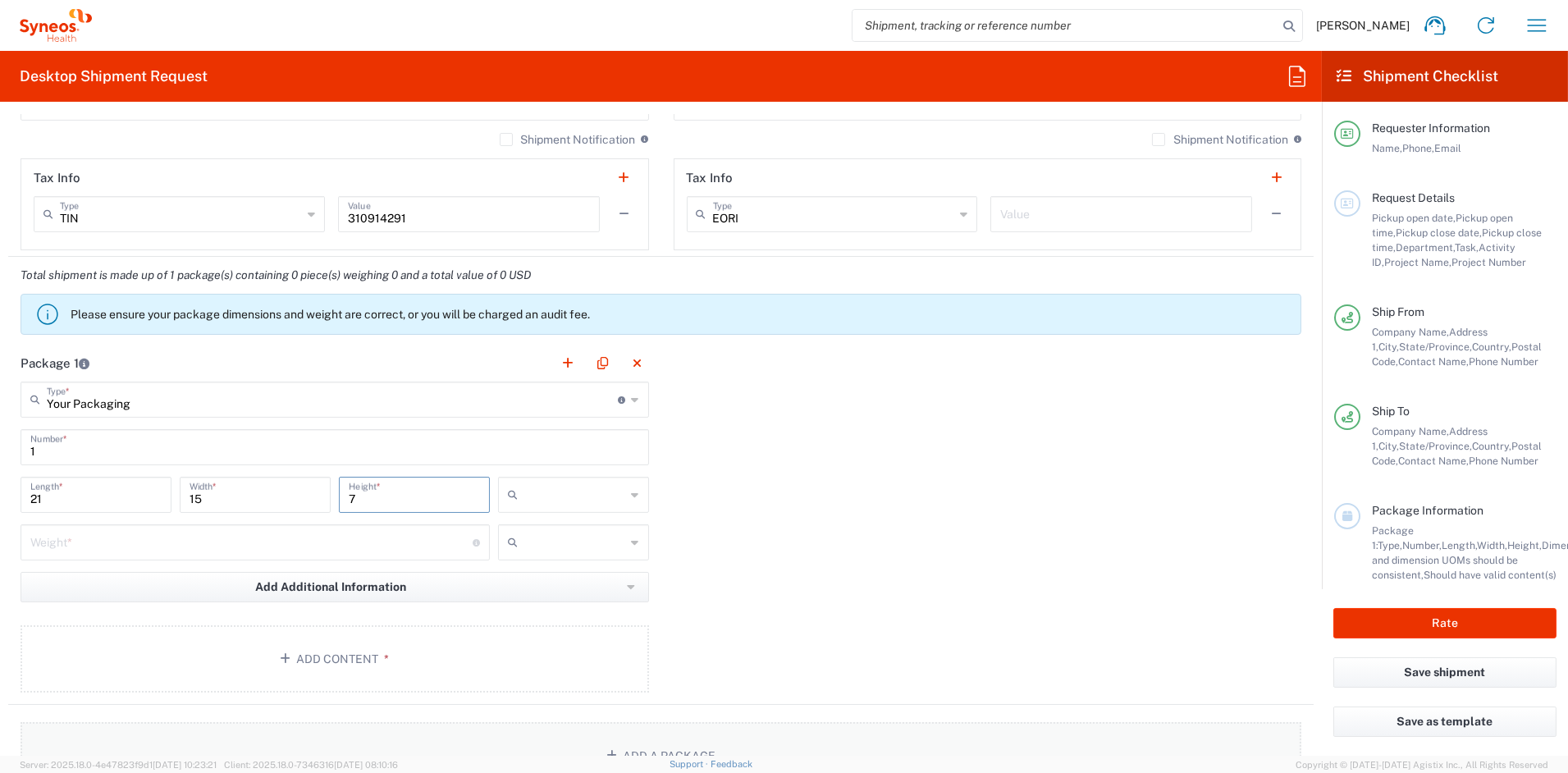
scroll to position [1293, 0]
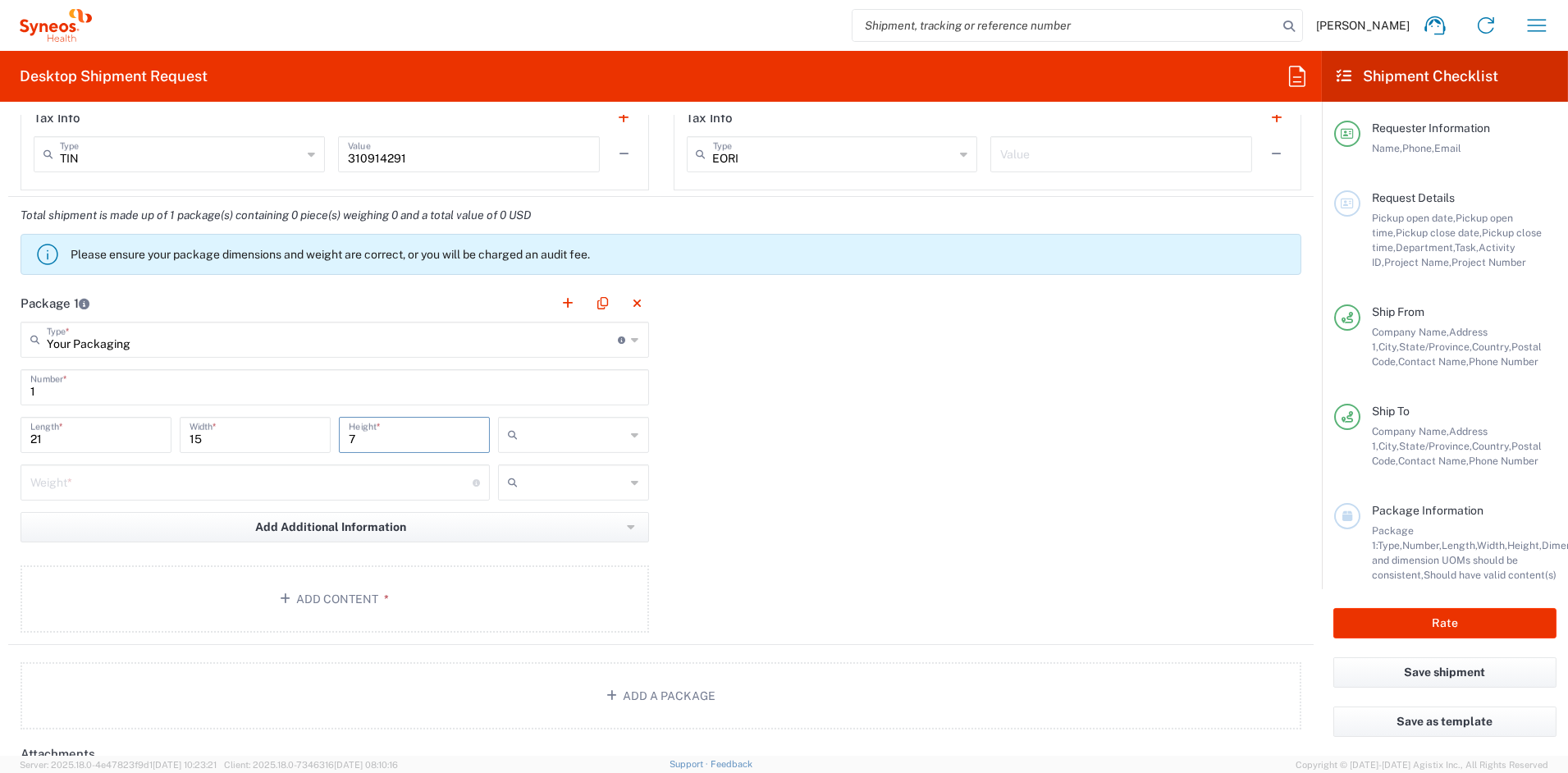
type input "7"
click at [106, 480] on input "number" at bounding box center [252, 481] width 442 height 29
type input "17"
click at [528, 440] on input "text" at bounding box center [575, 435] width 102 height 27
click at [523, 532] on span "in" at bounding box center [567, 524] width 146 height 26
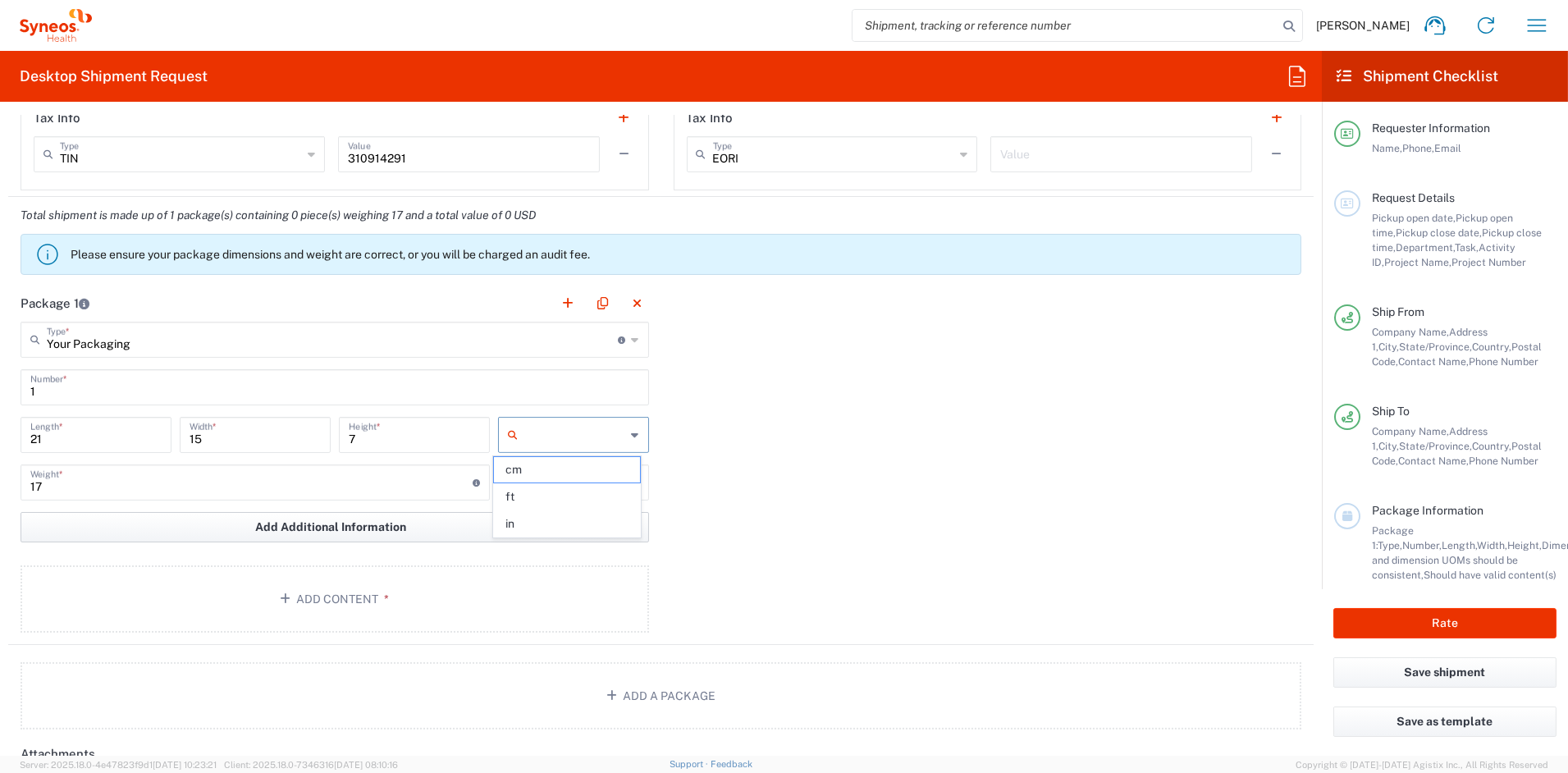
type input "in"
click at [533, 476] on input "text" at bounding box center [575, 483] width 102 height 27
click at [528, 542] on span "lbs" at bounding box center [567, 544] width 146 height 26
type input "lbs"
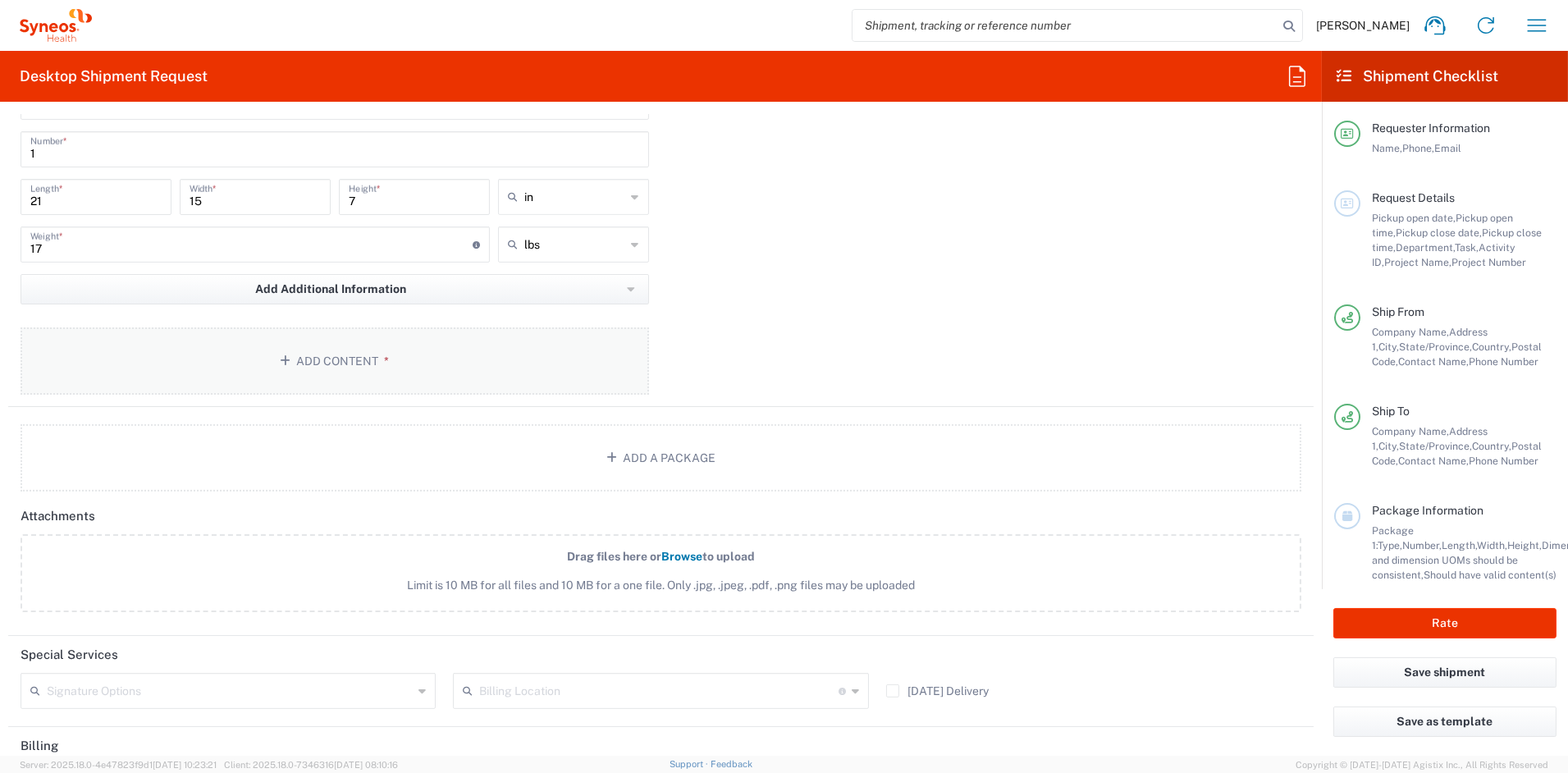
scroll to position [1528, 0]
click at [413, 360] on button "Add Content *" at bounding box center [335, 365] width 629 height 67
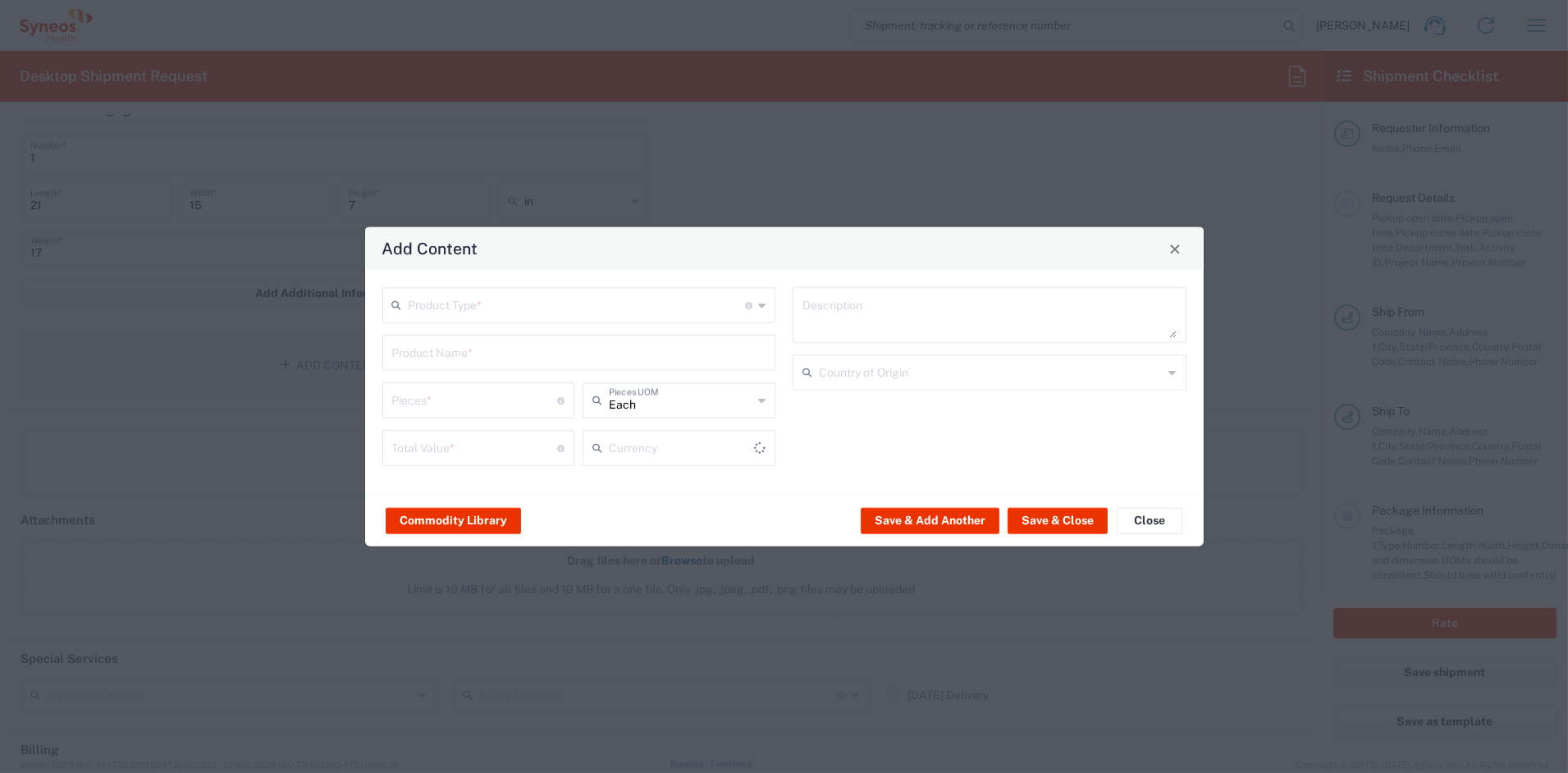
type input "US Dollar"
click at [470, 308] on input "text" at bounding box center [577, 304] width 337 height 29
click at [441, 348] on span "Documents" at bounding box center [579, 341] width 390 height 26
type input "Documents"
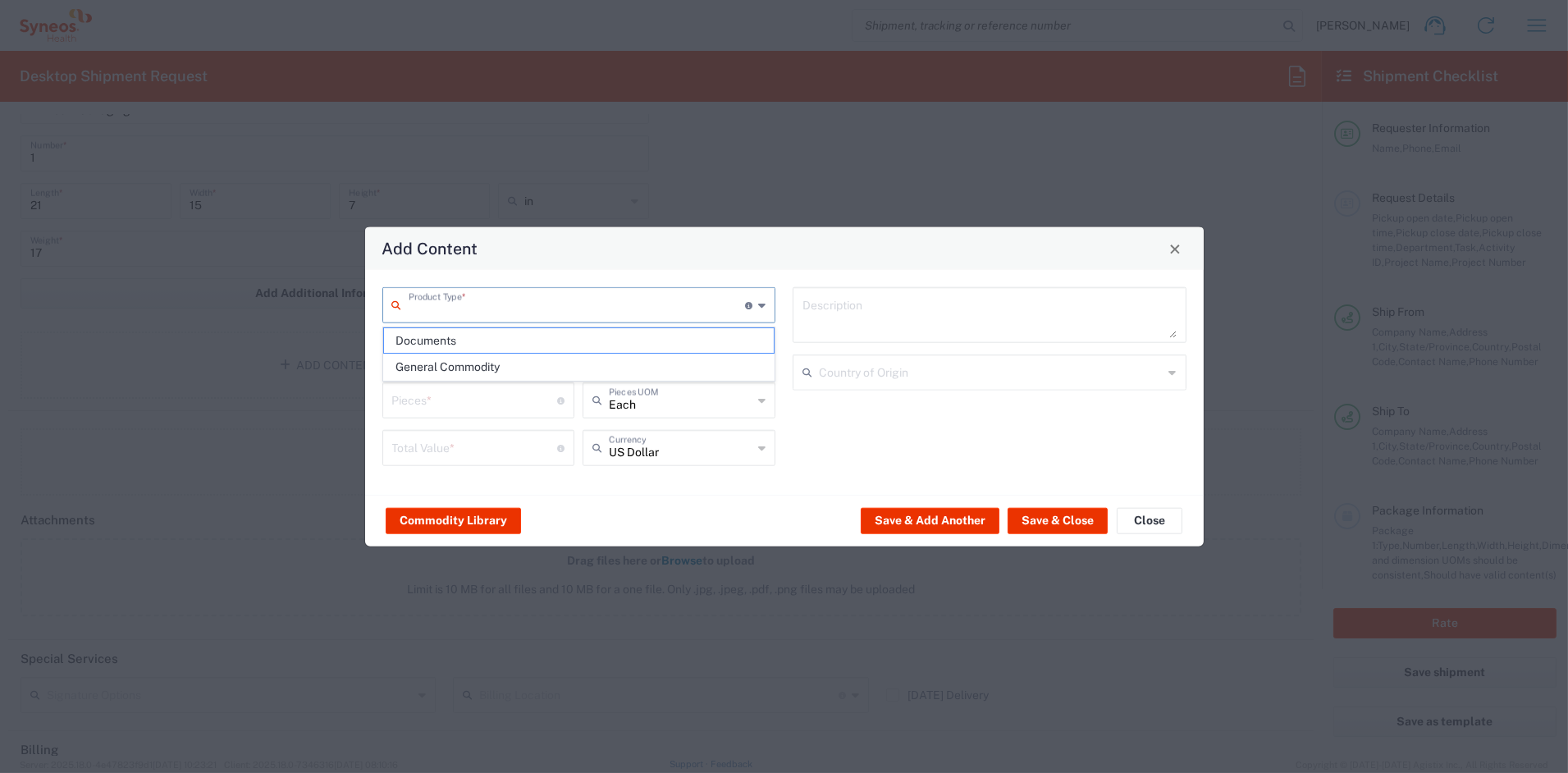
type input "1"
type textarea "Documents"
drag, startPoint x: 421, startPoint y: 398, endPoint x: 312, endPoint y: 396, distance: 109.0
click at [312, 396] on div "Add Content Documents Product Type * Document: Paper document generated interna…" at bounding box center [784, 386] width 1568 height 773
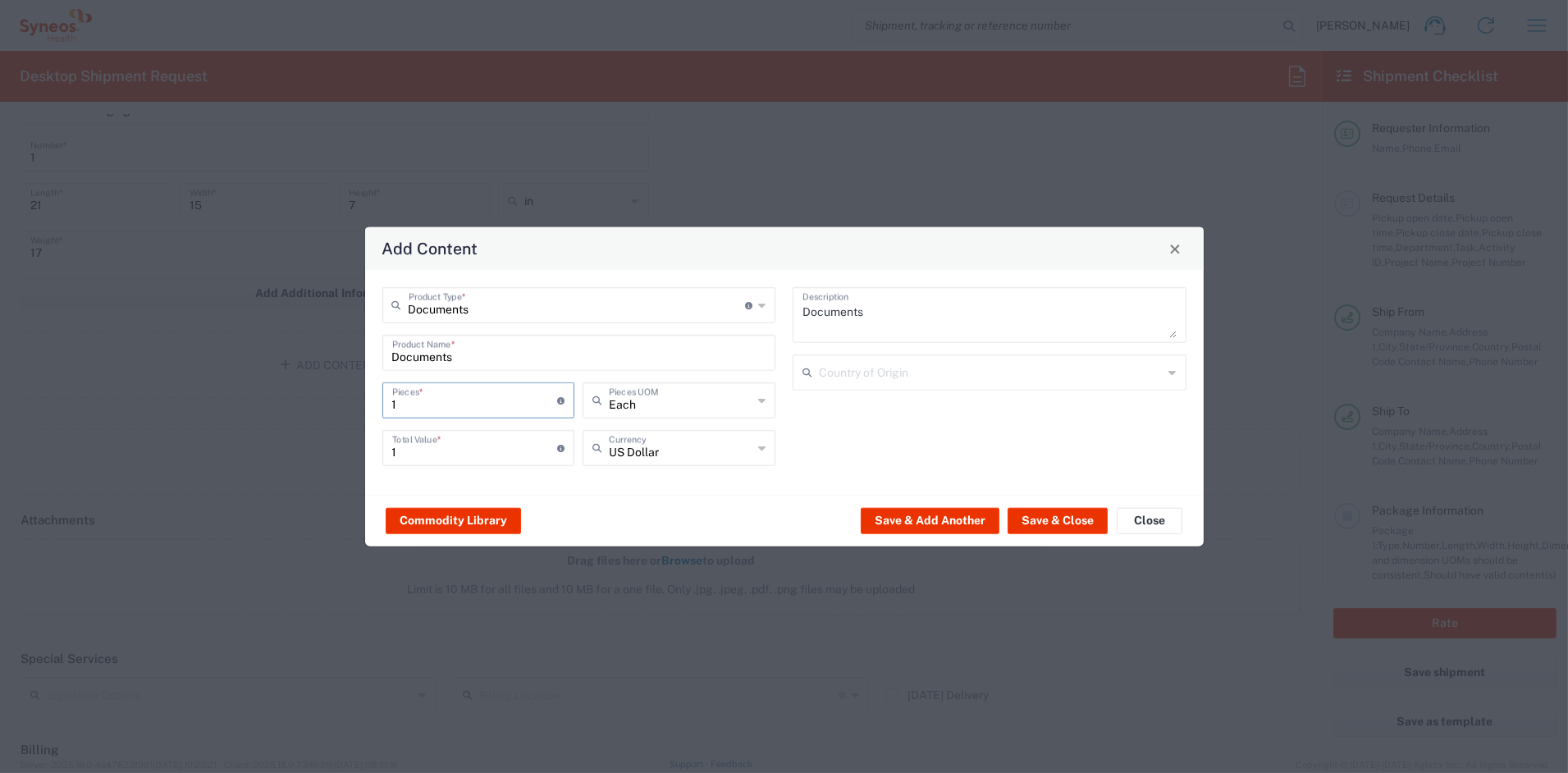
type input "15"
type input "153"
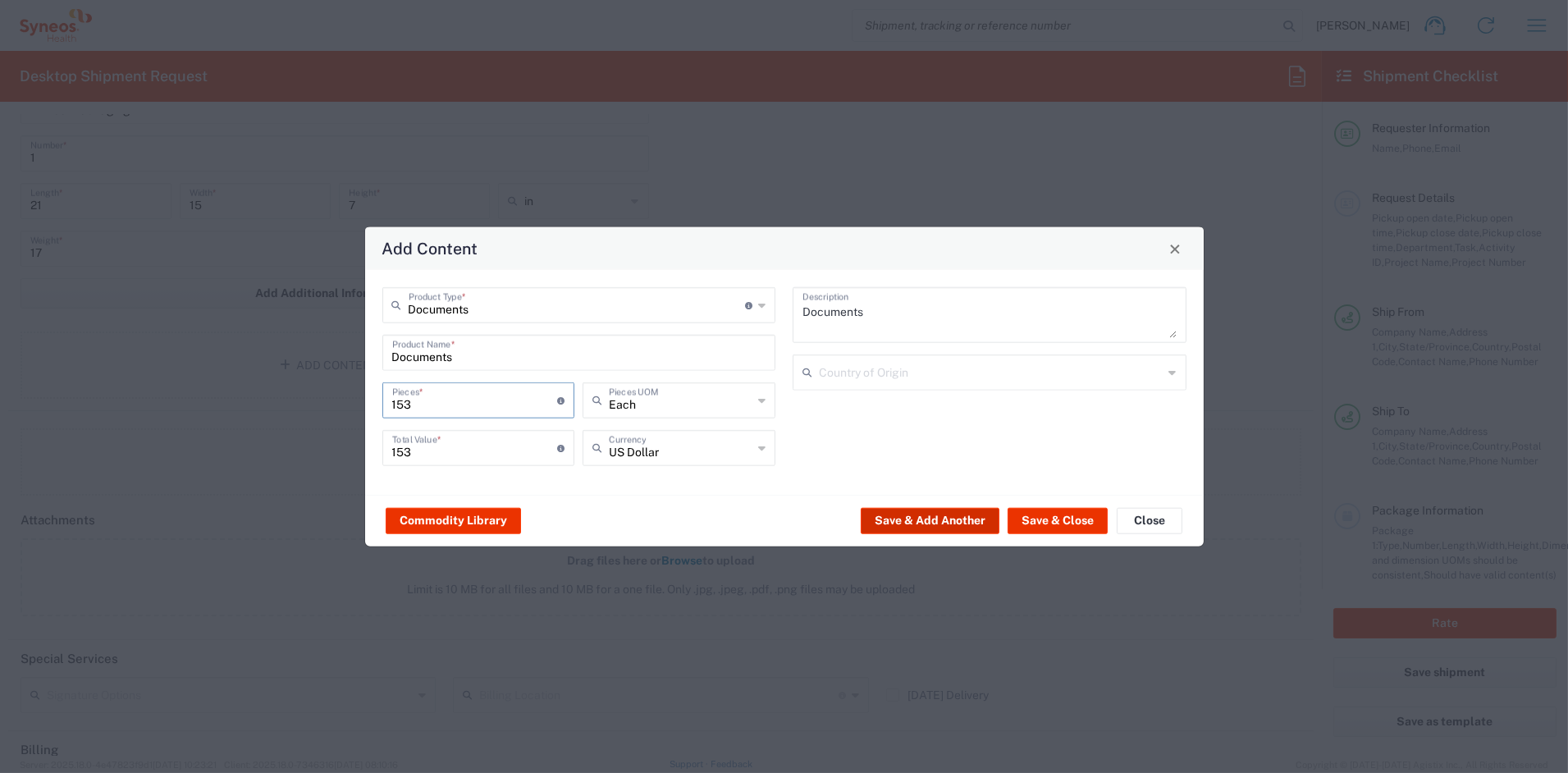
click at [955, 520] on button "Save & Add Another" at bounding box center [929, 520] width 138 height 27
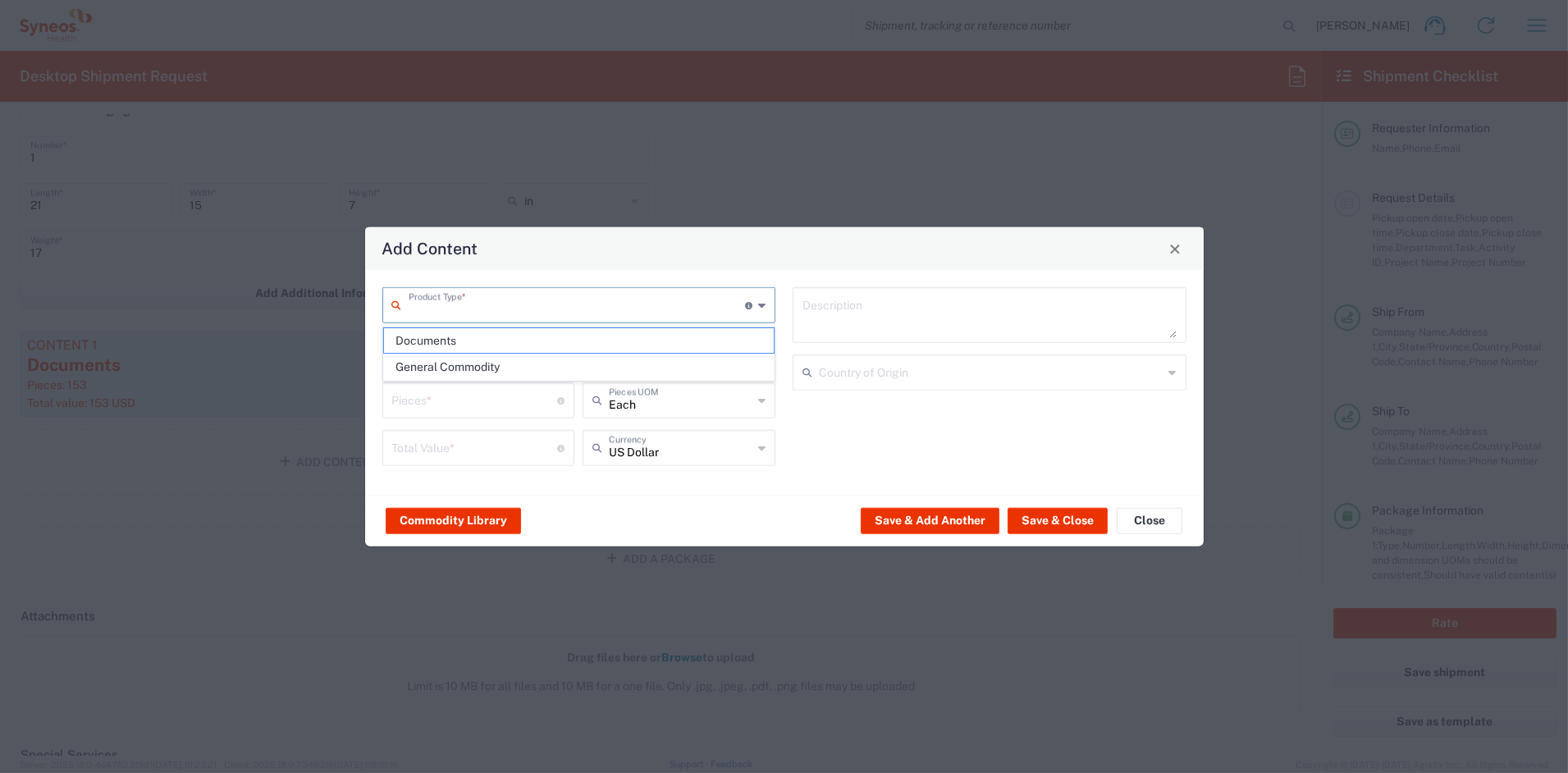
click at [491, 307] on input "text" at bounding box center [577, 304] width 337 height 29
click at [470, 367] on span "General Commodity" at bounding box center [579, 367] width 390 height 26
type input "General Commodity"
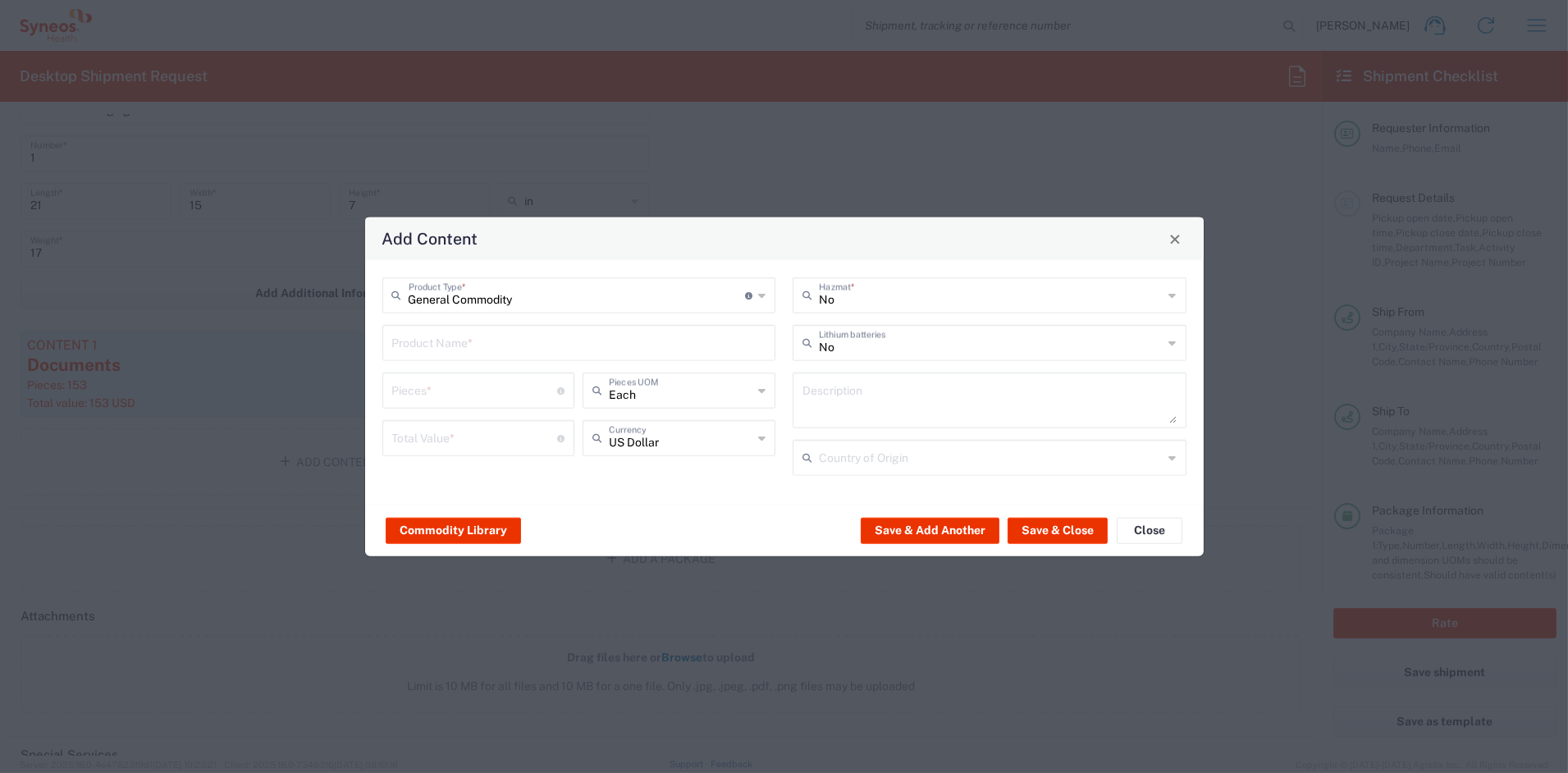
click at [464, 345] on input "text" at bounding box center [580, 341] width 374 height 29
click at [433, 408] on div "Tote Bag" at bounding box center [580, 410] width 391 height 28
type input "Tote Bag"
type textarea "Urban Passage Zippered Travel Business Tote"
type input "[GEOGRAPHIC_DATA]"
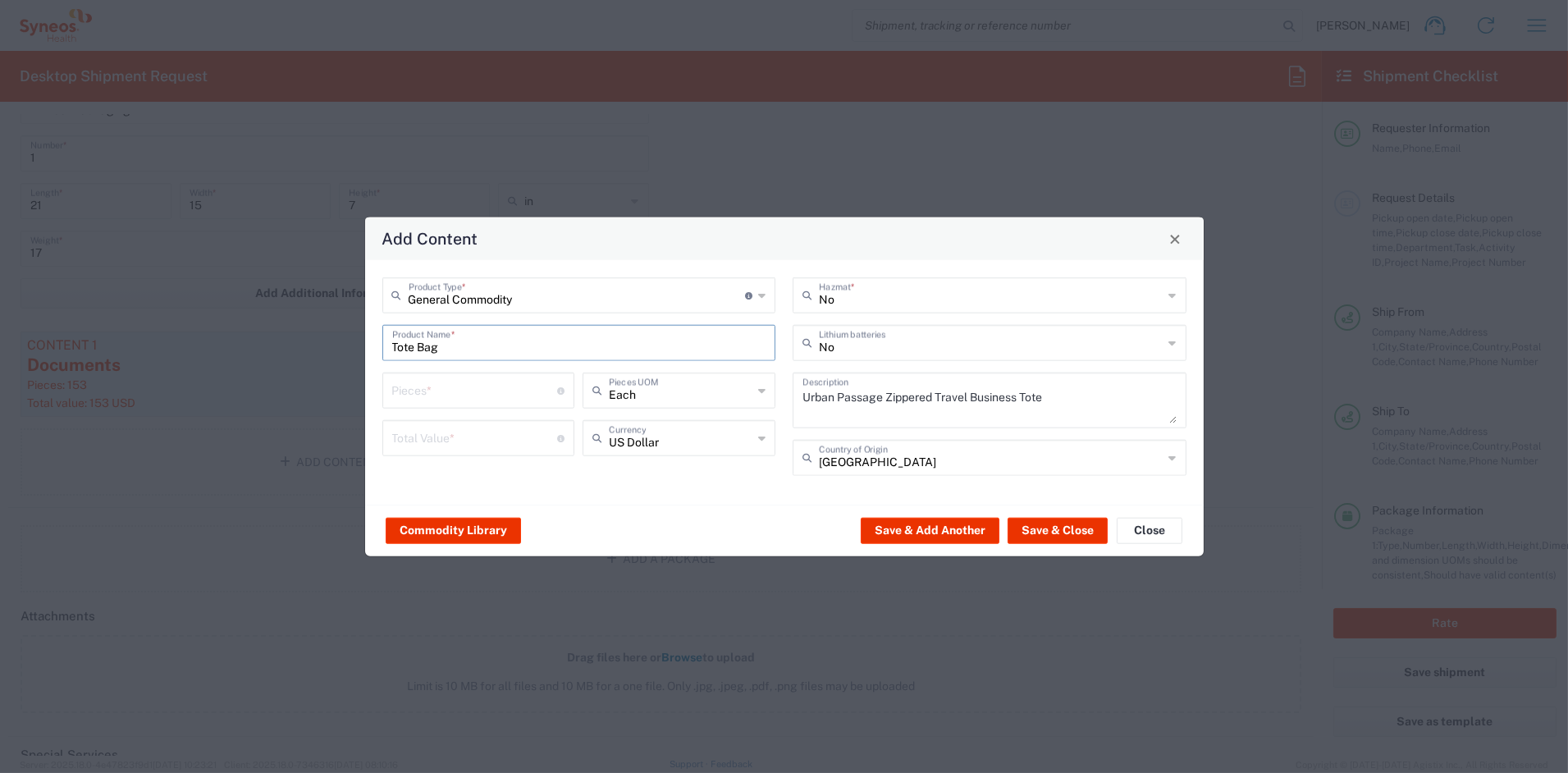
click at [427, 399] on input "number" at bounding box center [475, 389] width 166 height 29
type input "2"
click at [455, 444] on input "number" at bounding box center [475, 437] width 166 height 29
type input "20"
click at [946, 527] on button "Save & Add Another" at bounding box center [929, 530] width 138 height 27
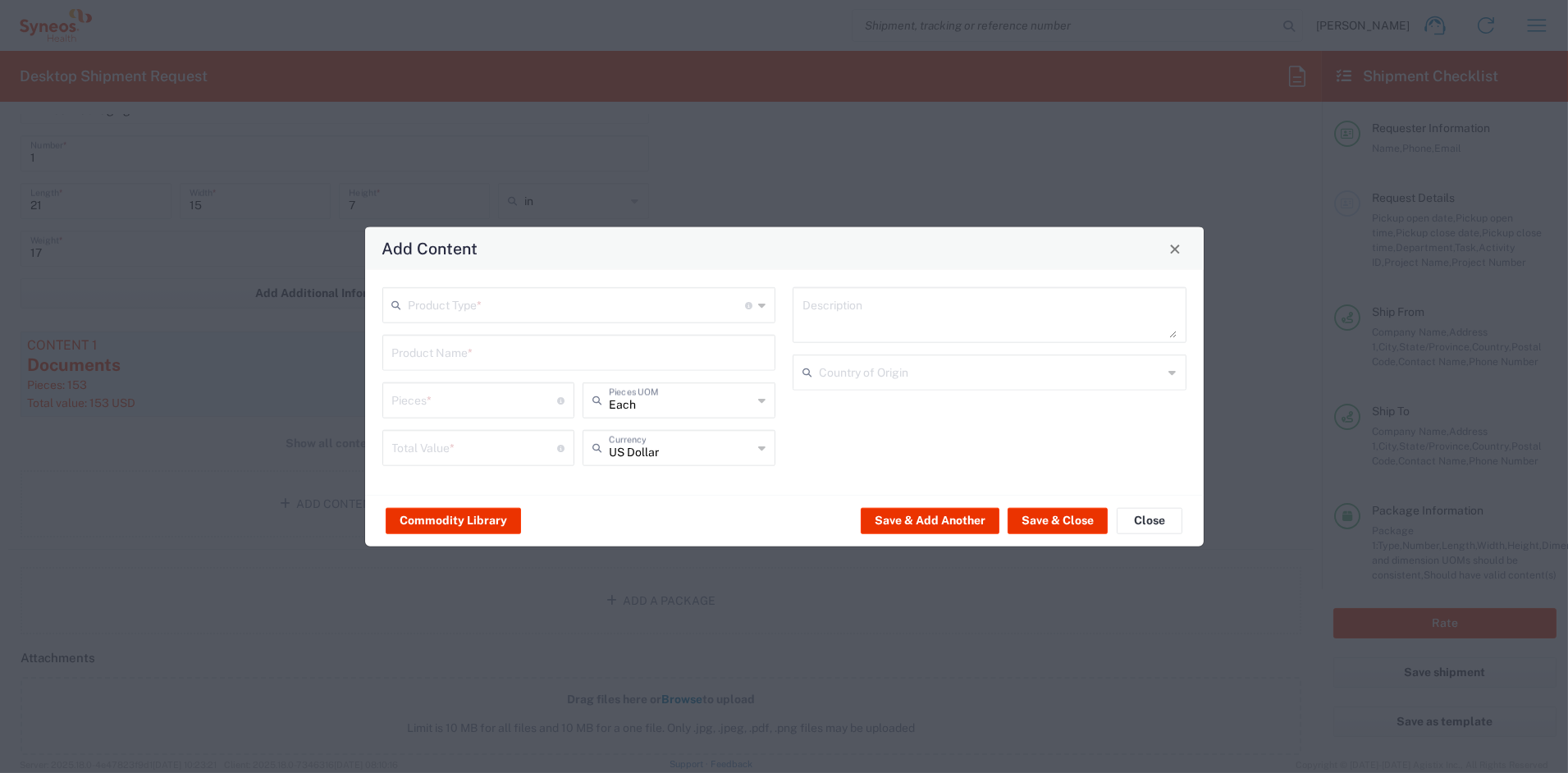
click at [518, 320] on div "Product Type * Document: Paper document generated internally by Syneos, a clien…" at bounding box center [580, 306] width 394 height 36
drag, startPoint x: 446, startPoint y: 372, endPoint x: 446, endPoint y: 359, distance: 13.0
click at [446, 369] on span "General Commodity" at bounding box center [579, 367] width 390 height 26
type input "General Commodity"
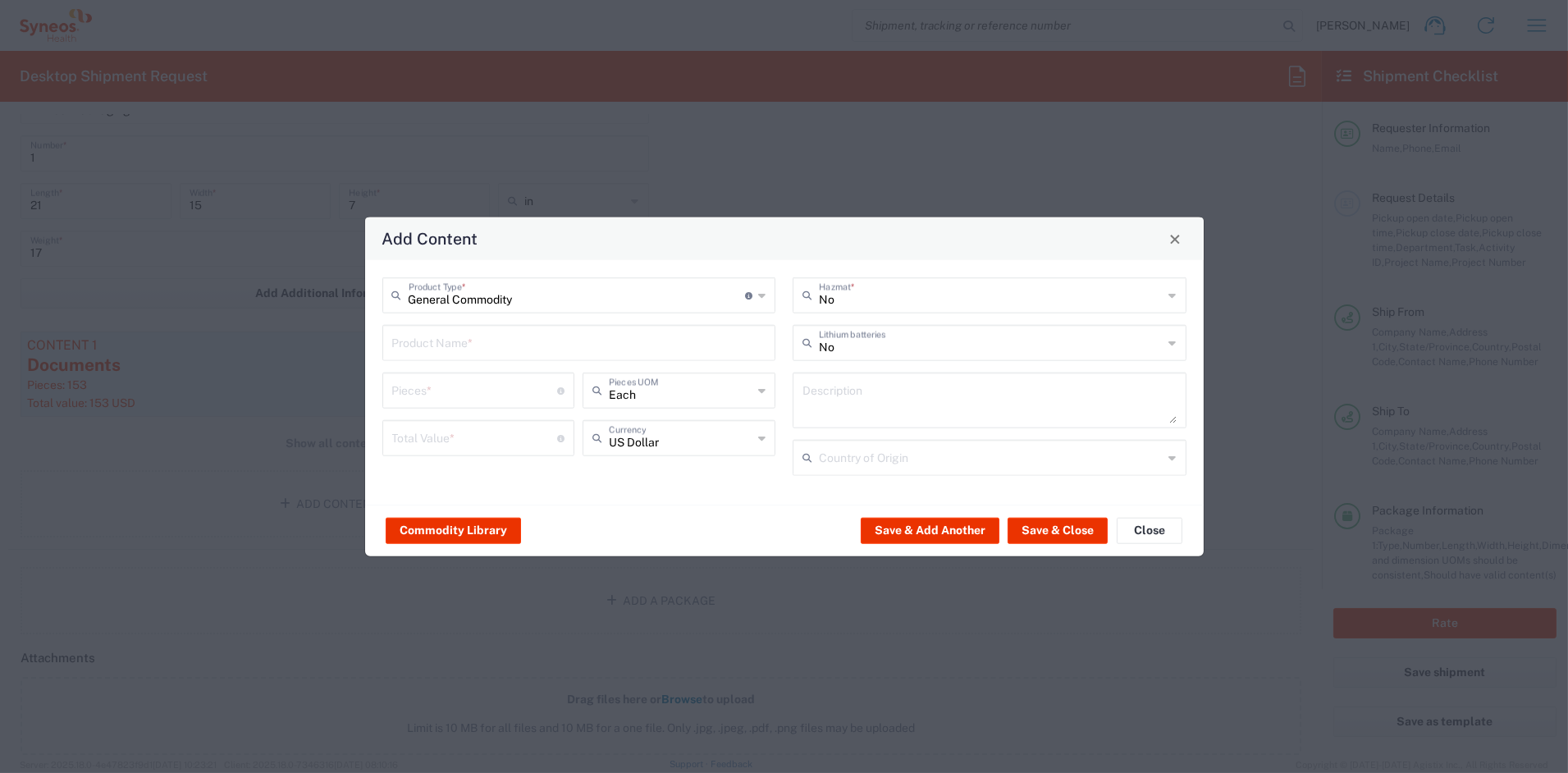
click at [437, 336] on input "text" at bounding box center [580, 341] width 374 height 29
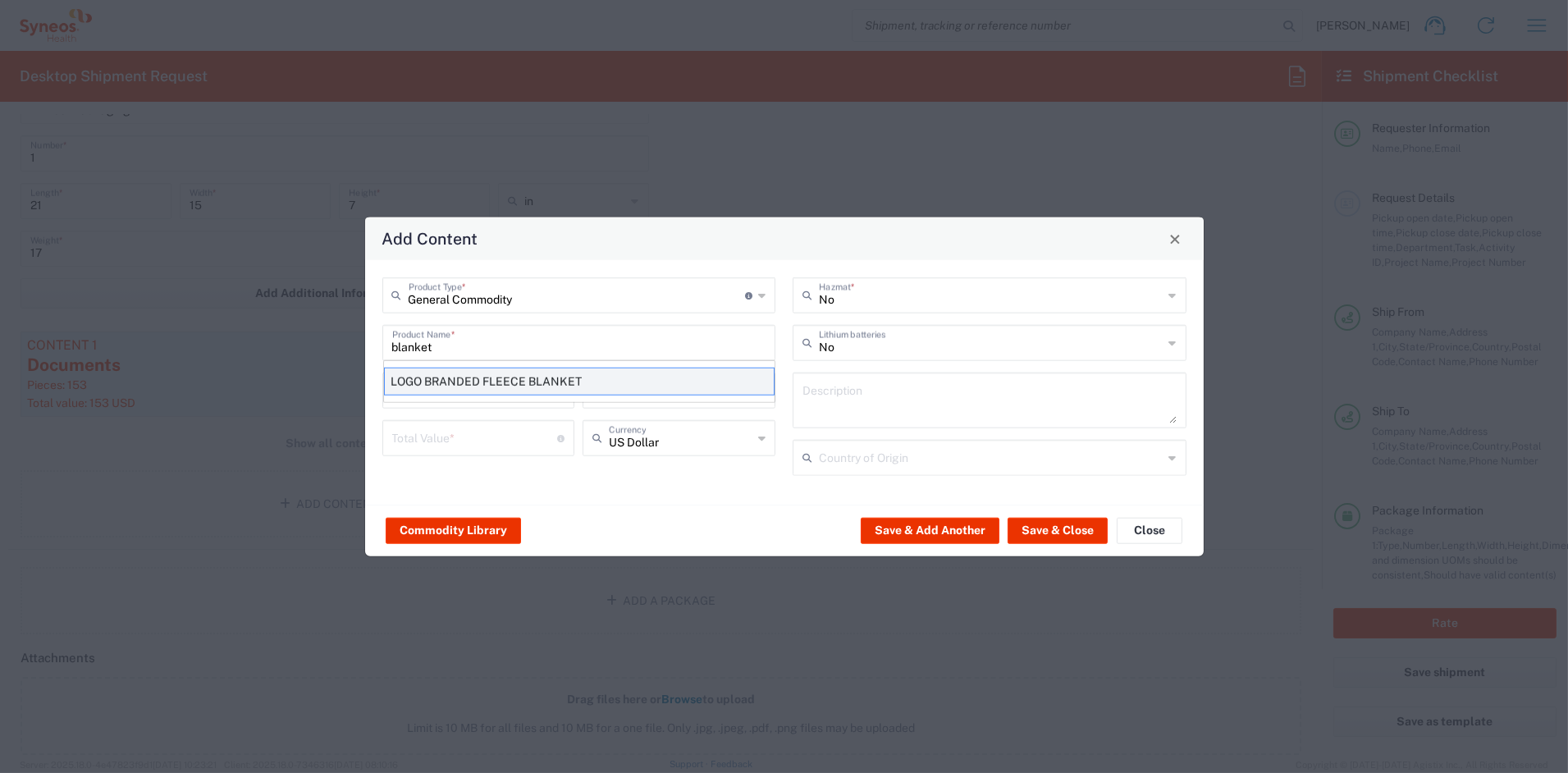
click at [480, 379] on div "LOGO BRANDED FLEECE BLANKET" at bounding box center [580, 382] width 391 height 28
type input "LOGO BRANDED FLEECE BLANKET"
type input "1"
type textarea "KNITTED POLYESTER"
type input "[GEOGRAPHIC_DATA]"
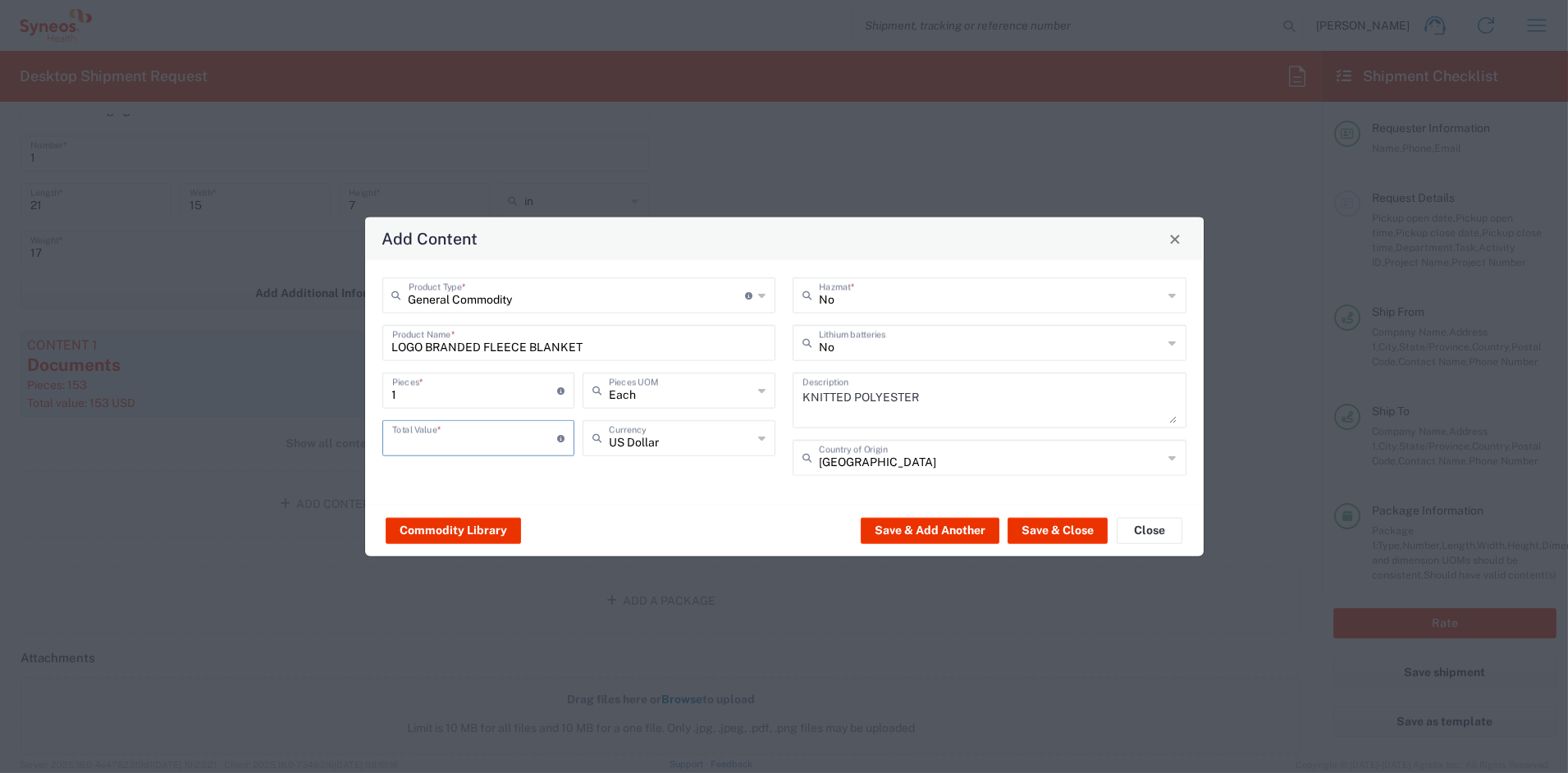
click at [448, 434] on input "number" at bounding box center [475, 437] width 166 height 29
drag, startPoint x: 417, startPoint y: 398, endPoint x: 349, endPoint y: 378, distance: 70.9
click at [349, 378] on div "Add Content General Commodity Product Type * Document: Paper document generated…" at bounding box center [784, 386] width 1568 height 773
type input "2"
click at [420, 432] on input "number" at bounding box center [475, 437] width 166 height 29
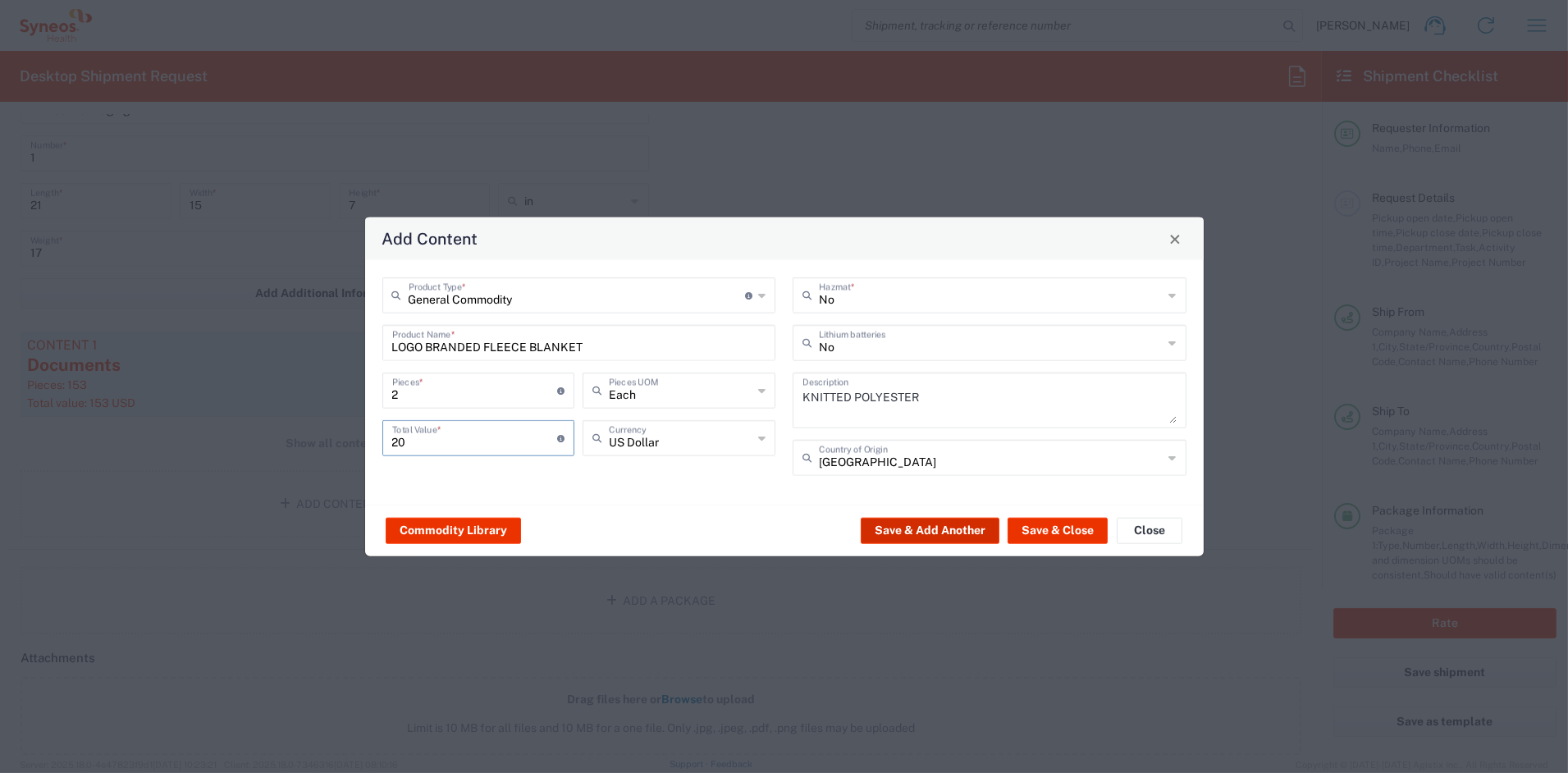
type input "20"
click at [933, 528] on button "Save & Add Another" at bounding box center [929, 530] width 138 height 27
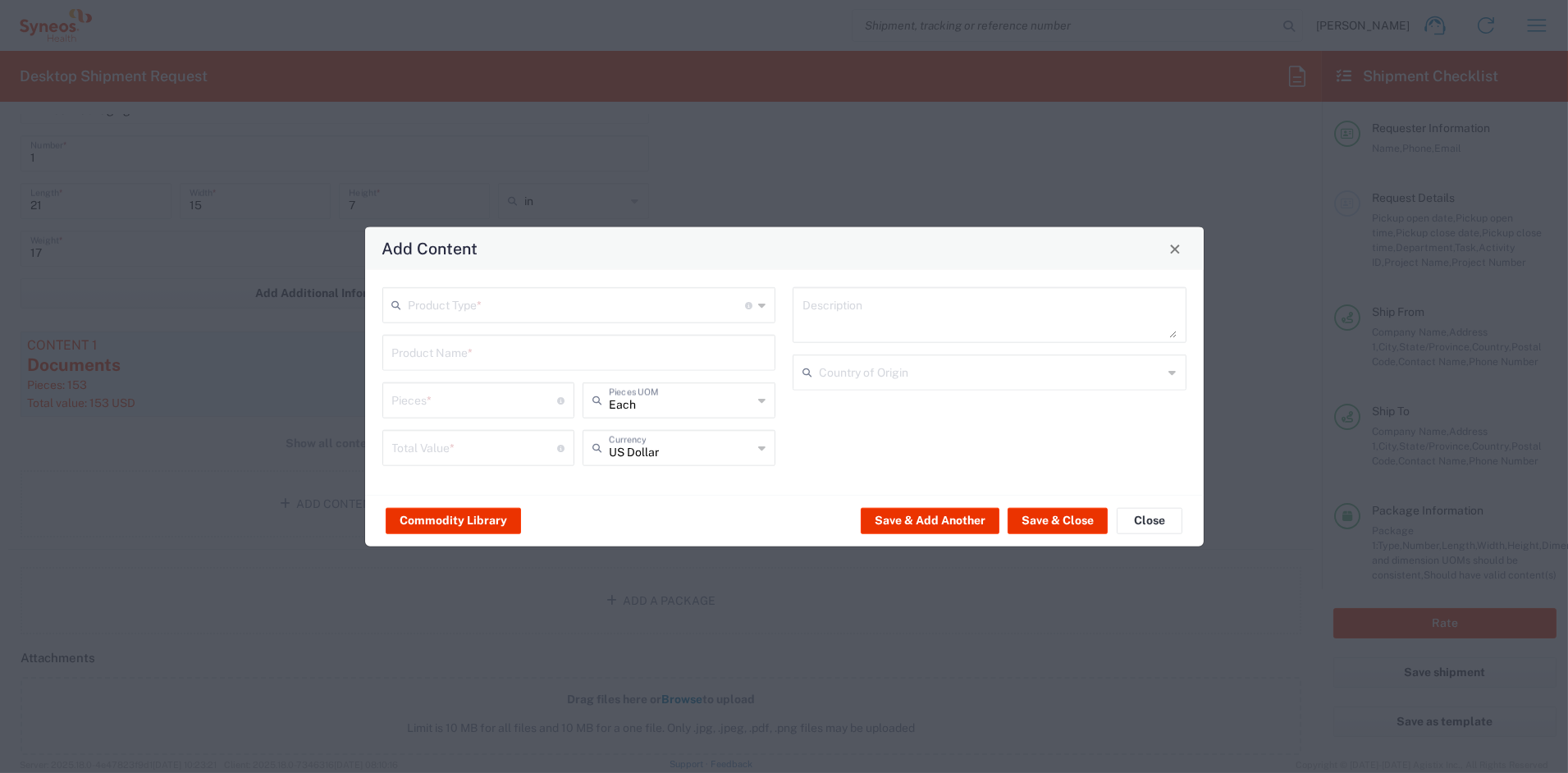
click at [474, 309] on input "text" at bounding box center [577, 304] width 337 height 29
click at [437, 365] on span "General Commodity" at bounding box center [579, 367] width 390 height 26
type input "General Commodity"
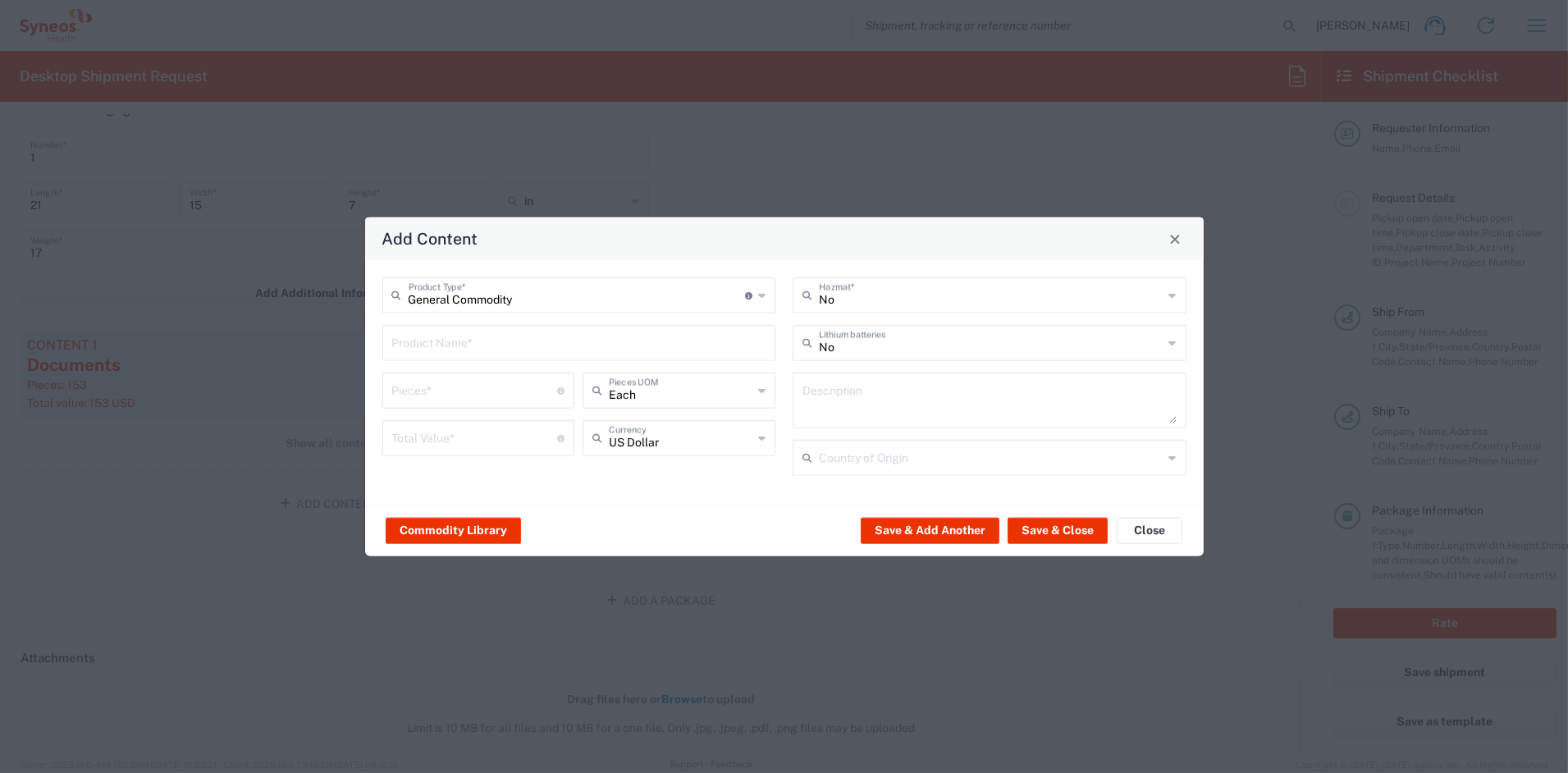
click at [426, 341] on input "text" at bounding box center [580, 341] width 374 height 29
type input "puzzle book"
click at [518, 384] on input "number" at bounding box center [475, 389] width 166 height 29
type input "2"
click at [470, 429] on input "number" at bounding box center [475, 437] width 166 height 29
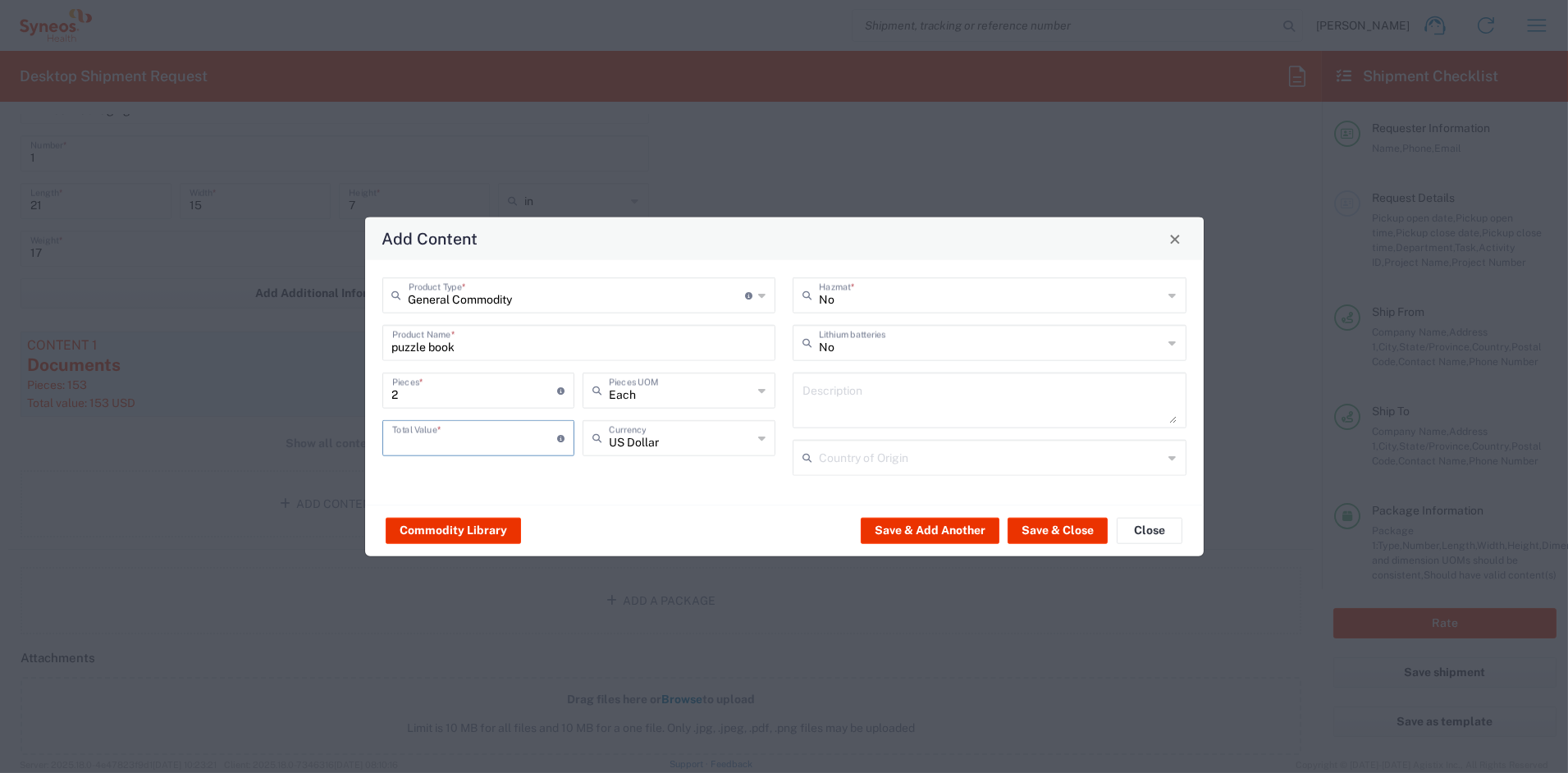
type input "2"
type input "20"
click at [910, 522] on button "Save & Add Another" at bounding box center [929, 530] width 138 height 27
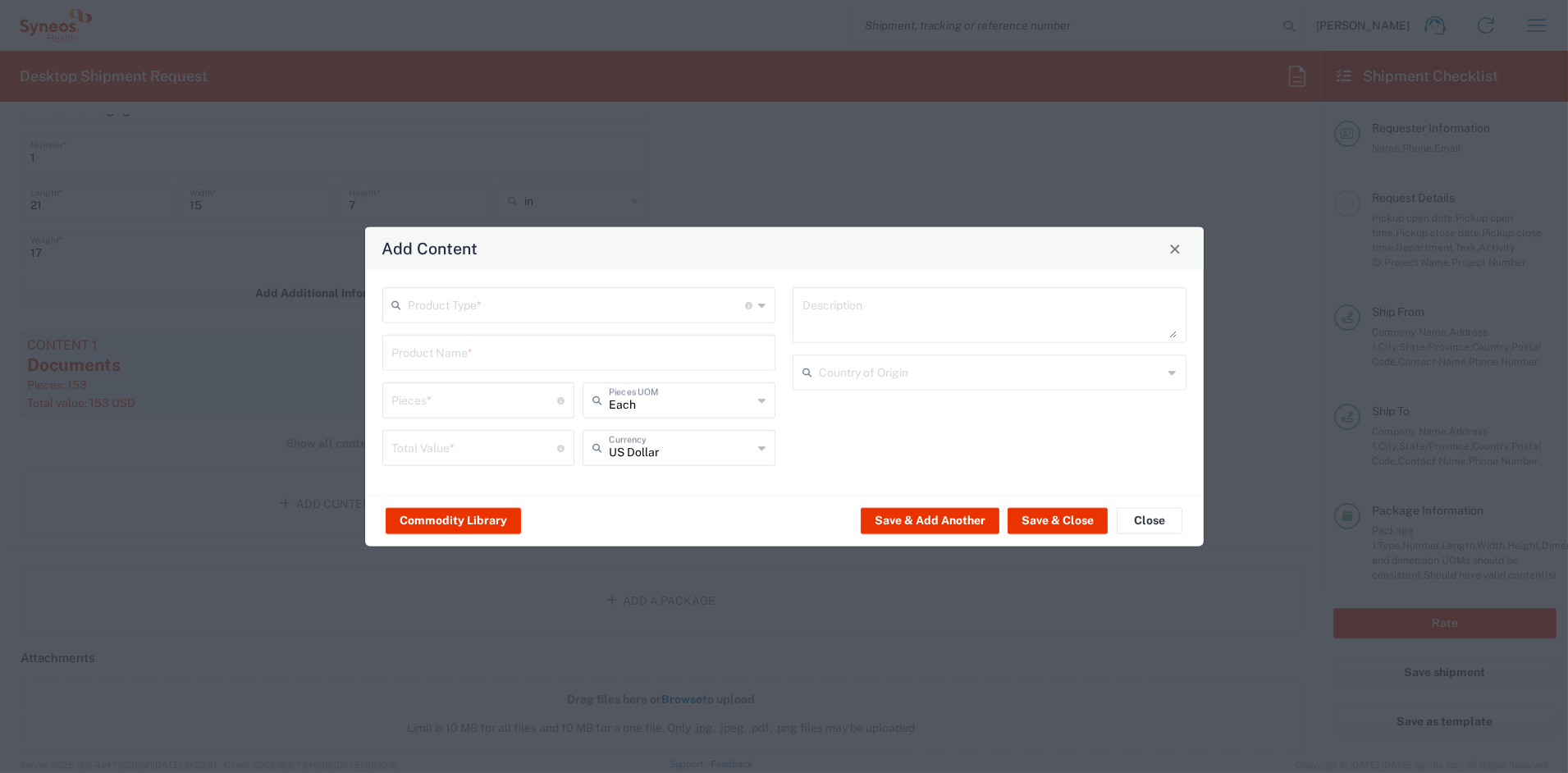
click at [490, 306] on input "text" at bounding box center [577, 304] width 337 height 29
click at [455, 365] on span "General Commodity" at bounding box center [579, 367] width 390 height 26
type input "General Commodity"
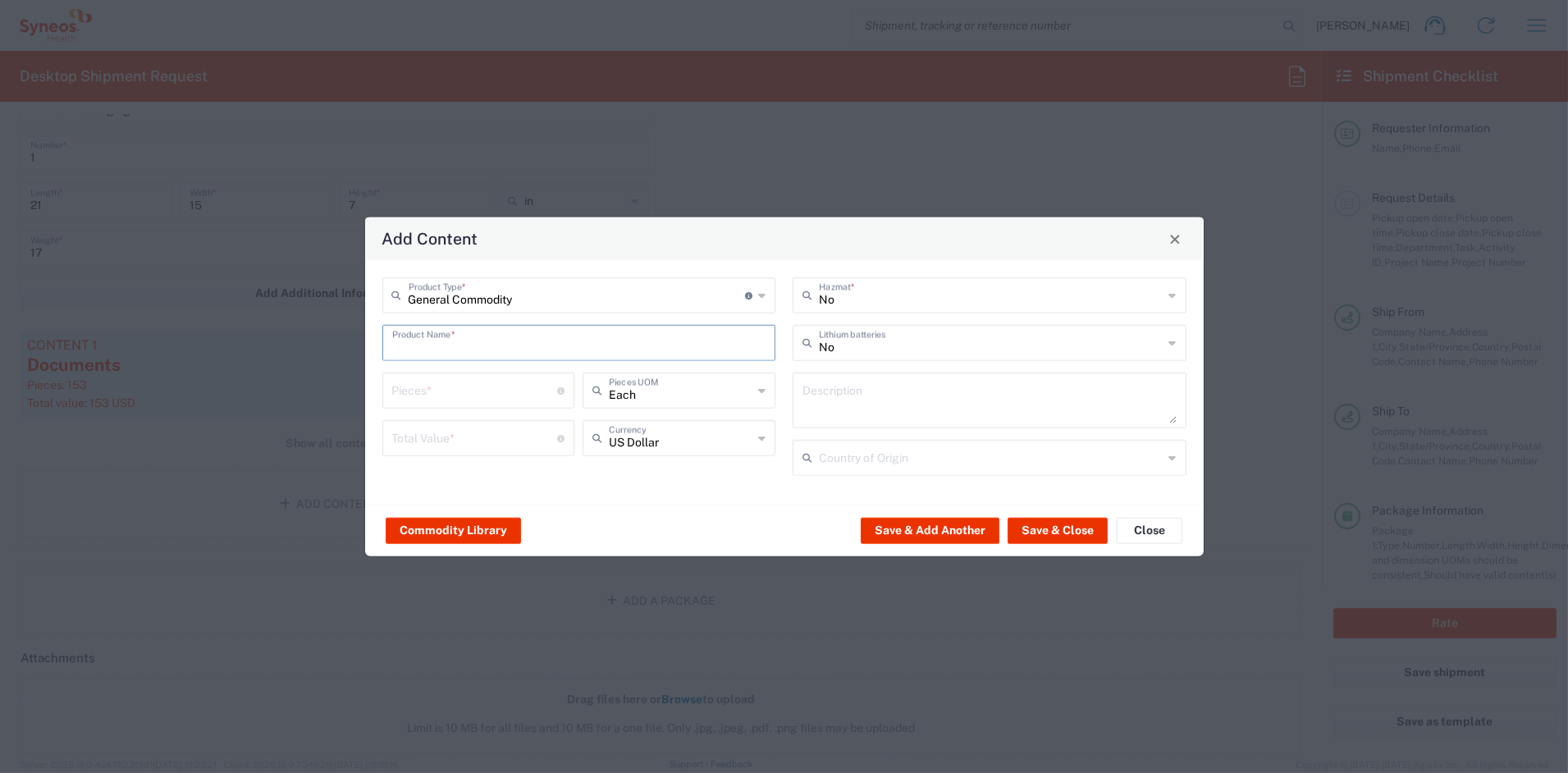
click at [422, 335] on input "text" at bounding box center [580, 341] width 374 height 29
type input "self care kit"
type input "2"
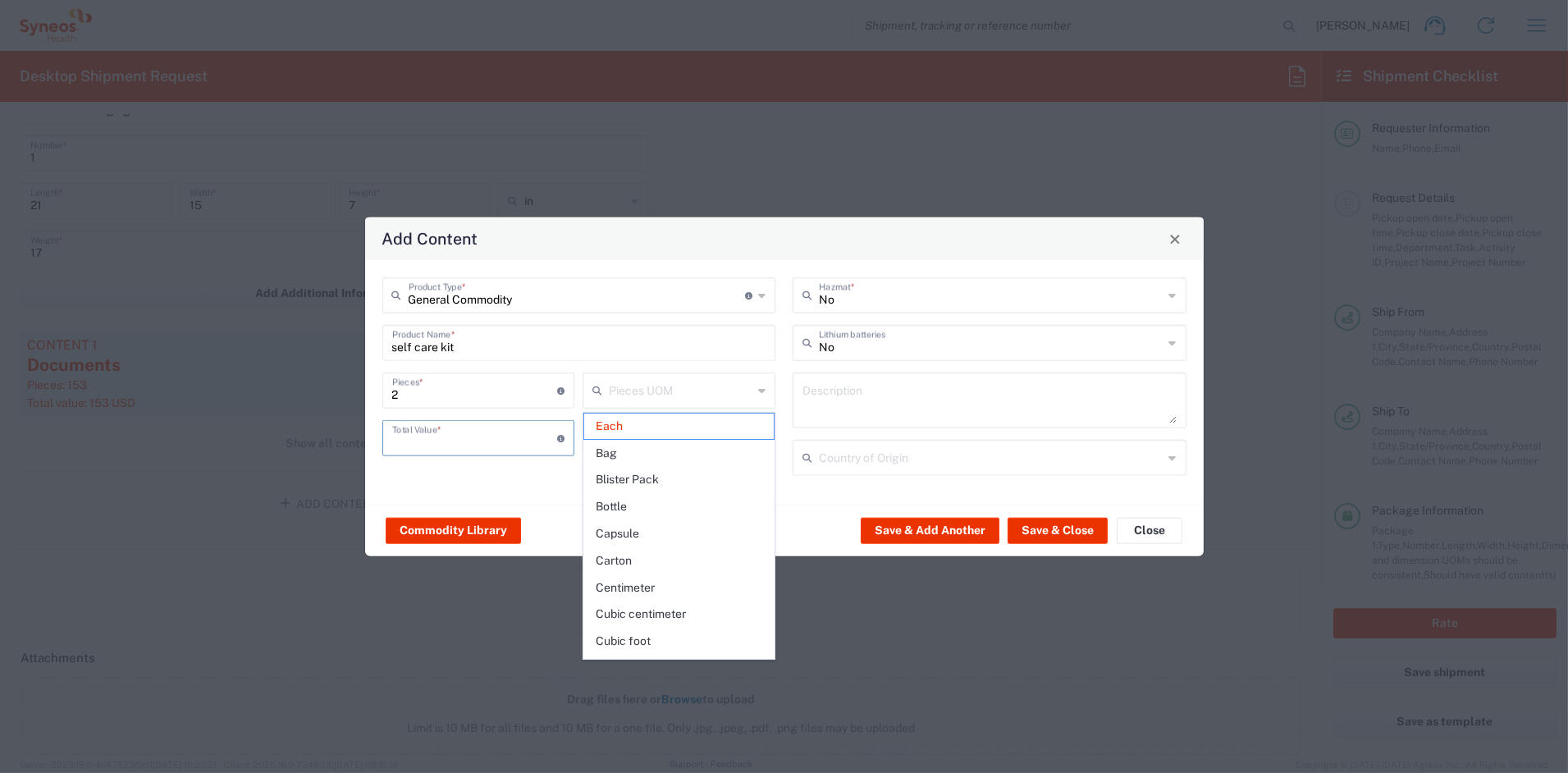
click at [484, 446] on input "number" at bounding box center [475, 437] width 166 height 29
type input "Each"
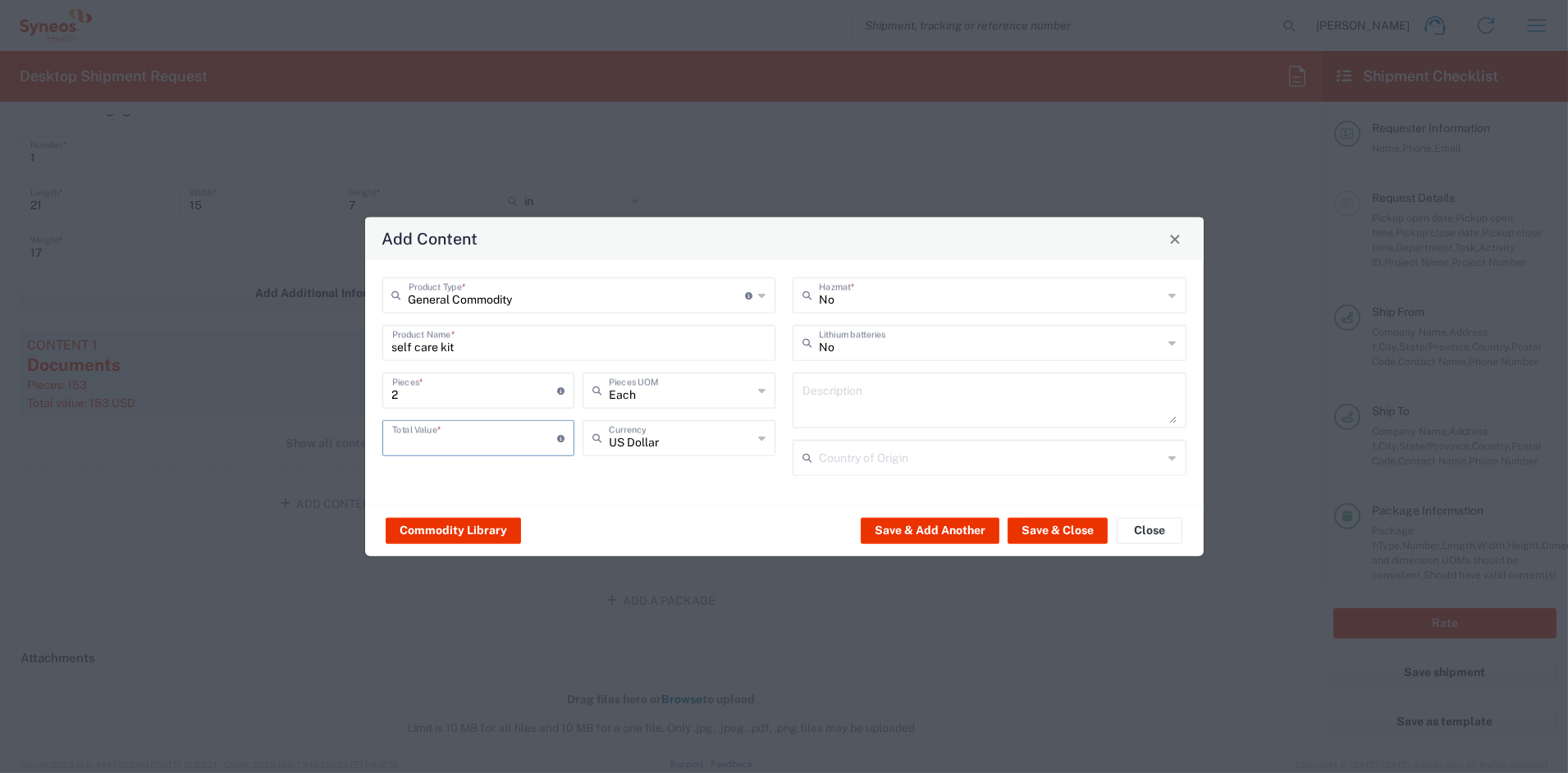
type input "1"
type input "20"
click at [906, 526] on button "Save & Add Another" at bounding box center [929, 530] width 138 height 27
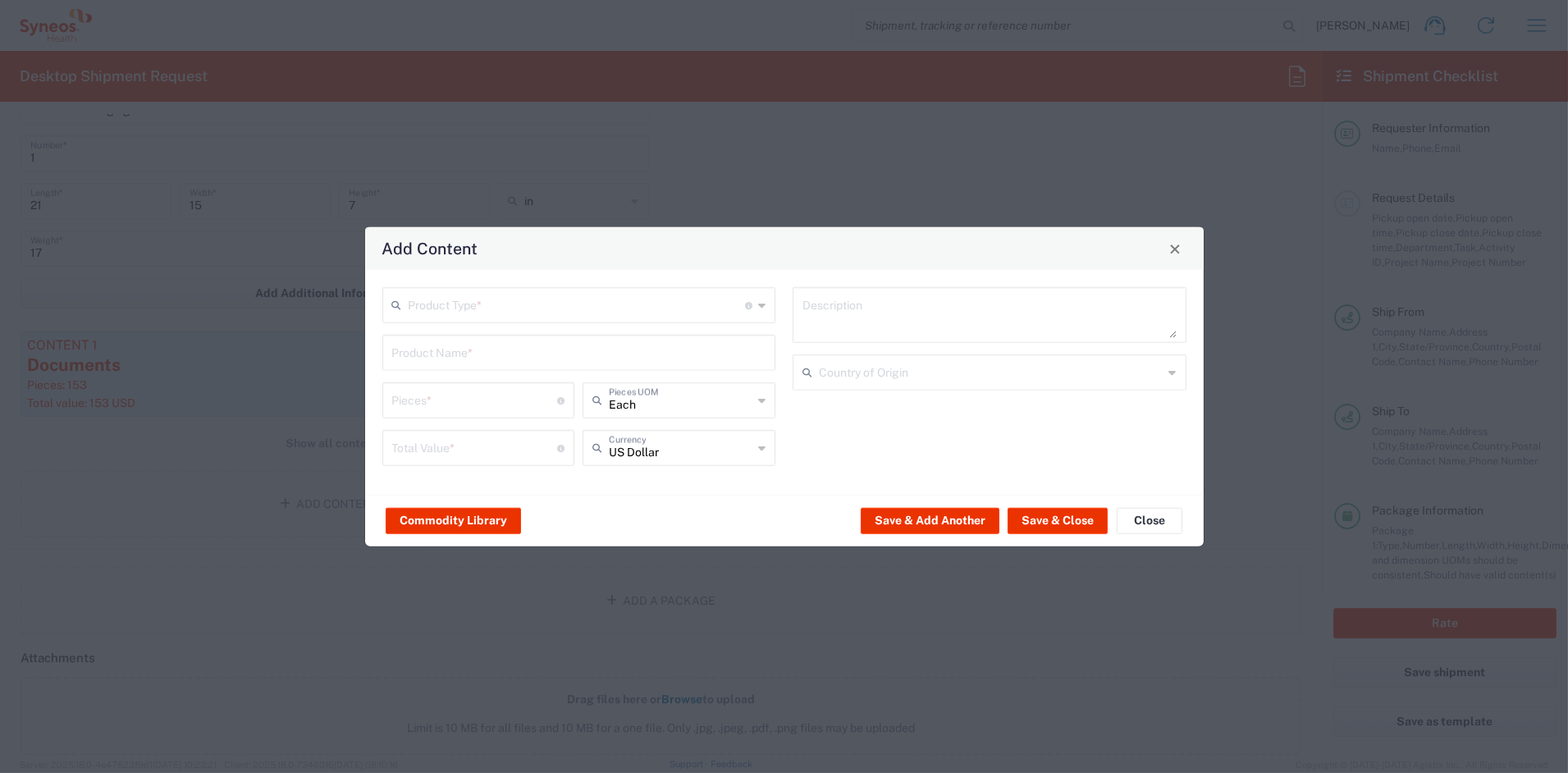
click at [475, 307] on input "text" at bounding box center [577, 304] width 337 height 29
click at [433, 371] on span "General Commodity" at bounding box center [579, 367] width 390 height 26
type input "General Commodity"
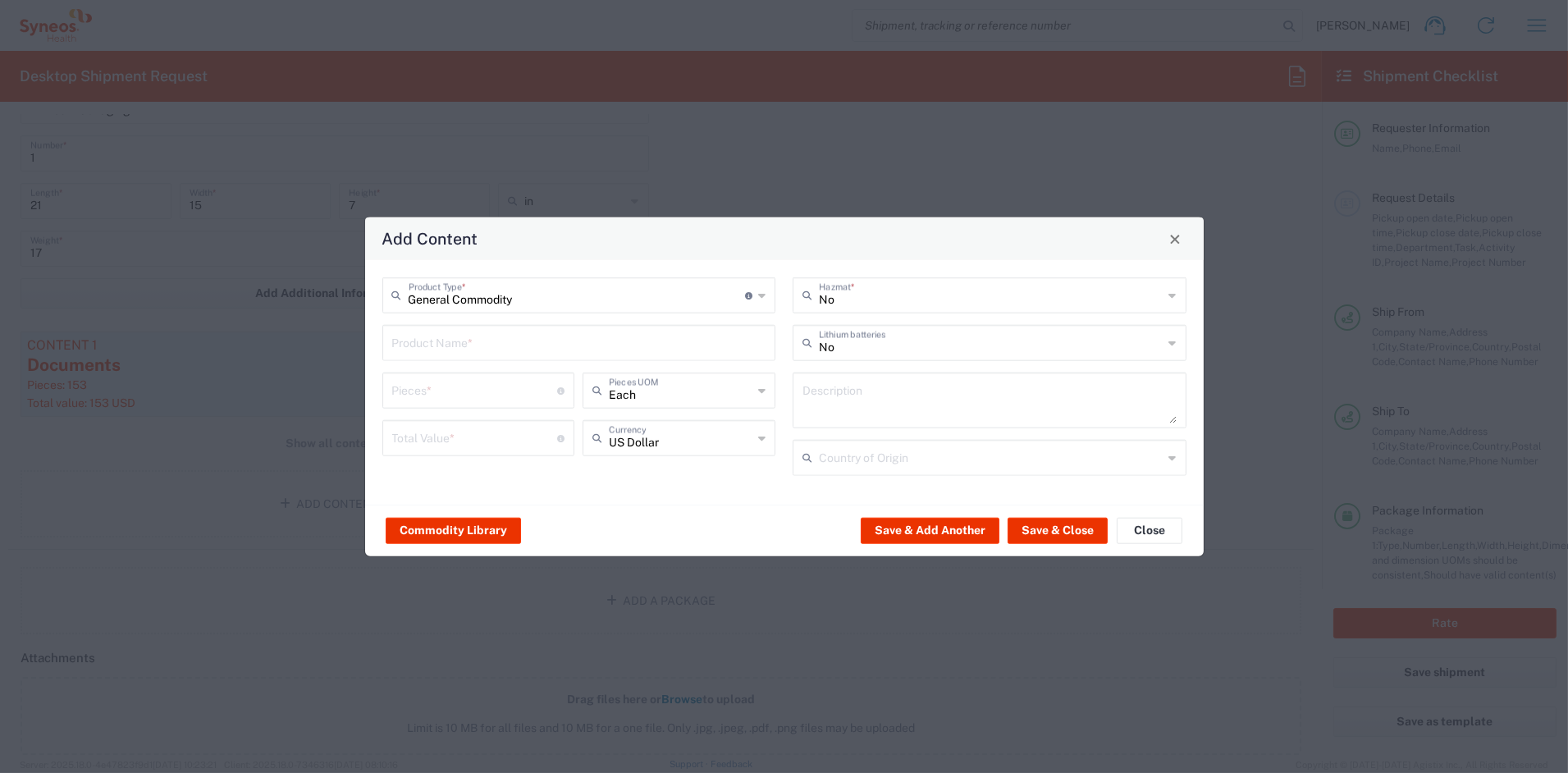
click at [453, 342] on input "text" at bounding box center [580, 341] width 374 height 29
click at [496, 377] on div "FUZZY SOCKS" at bounding box center [580, 382] width 391 height 28
type input "FUZZY SOCKS"
type input "1"
type textarea "COTTON BLEND"
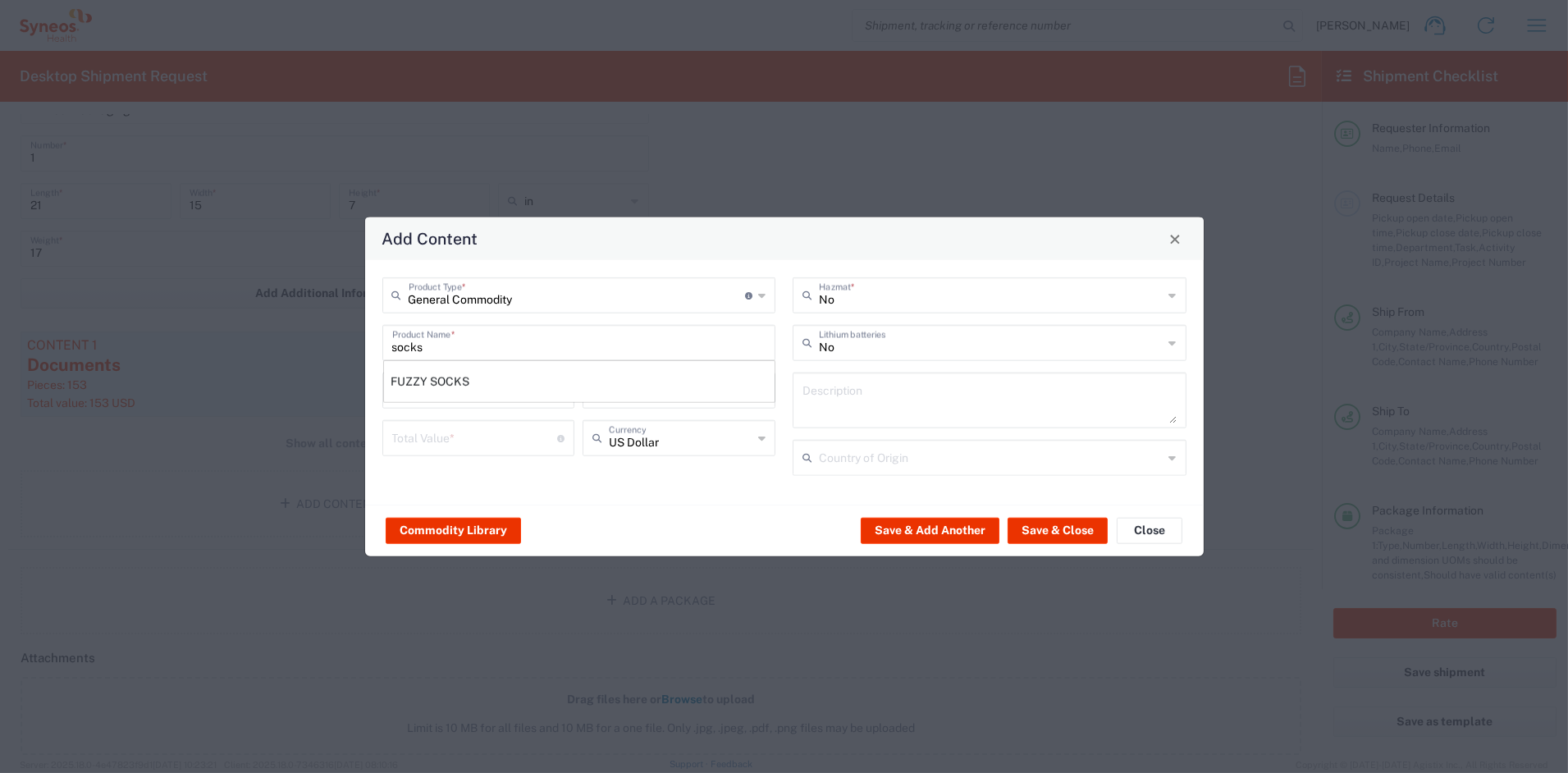
type input "[GEOGRAPHIC_DATA]"
drag, startPoint x: 436, startPoint y: 396, endPoint x: 284, endPoint y: 376, distance: 153.3
click at [285, 376] on div "Add Content General Commodity Product Type * Document: Paper document generated…" at bounding box center [784, 386] width 1568 height 773
type input "2"
click at [418, 450] on input "number" at bounding box center [475, 437] width 166 height 29
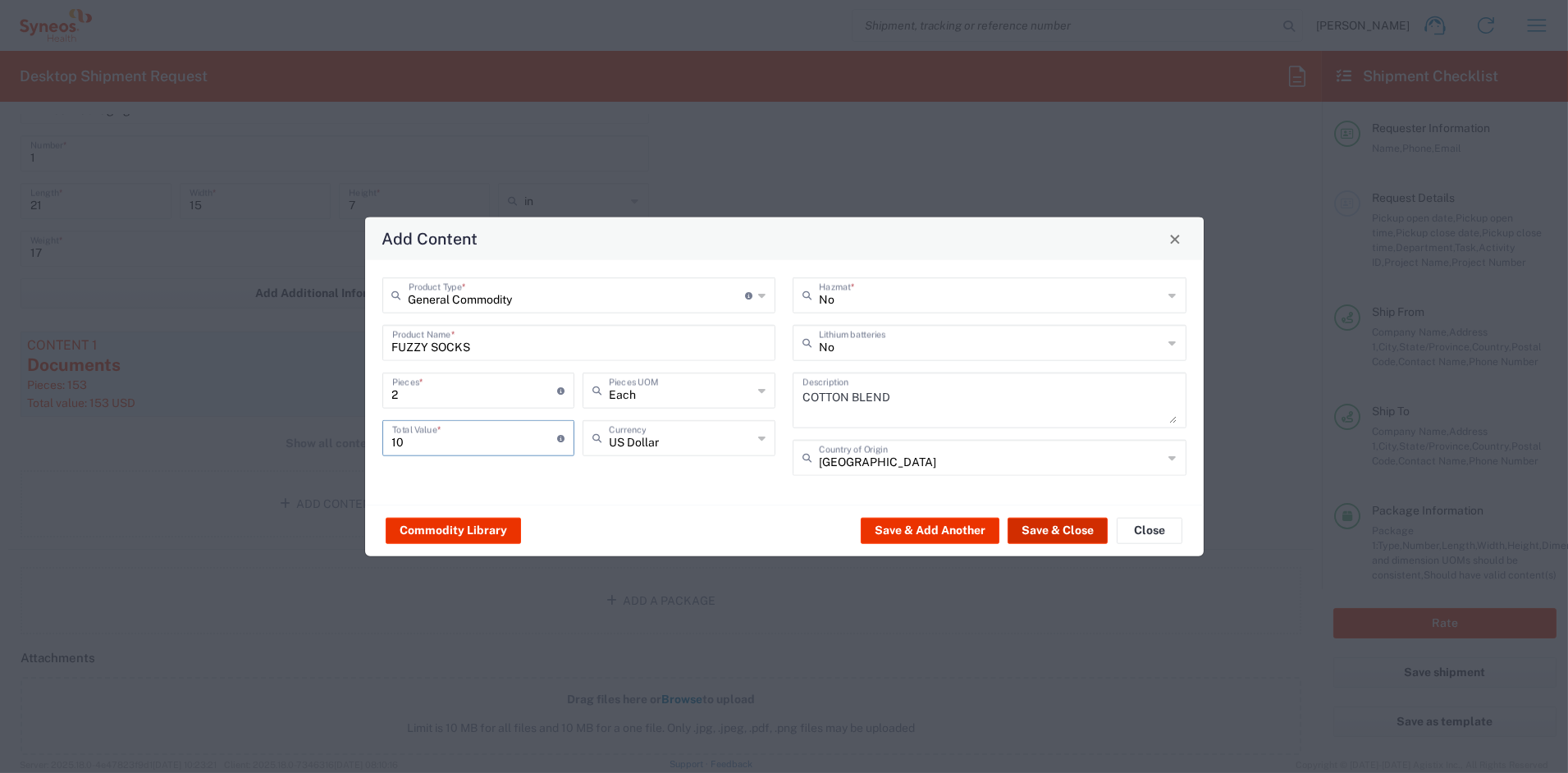
type input "10"
click at [1045, 534] on button "Save & Close" at bounding box center [1058, 530] width 100 height 27
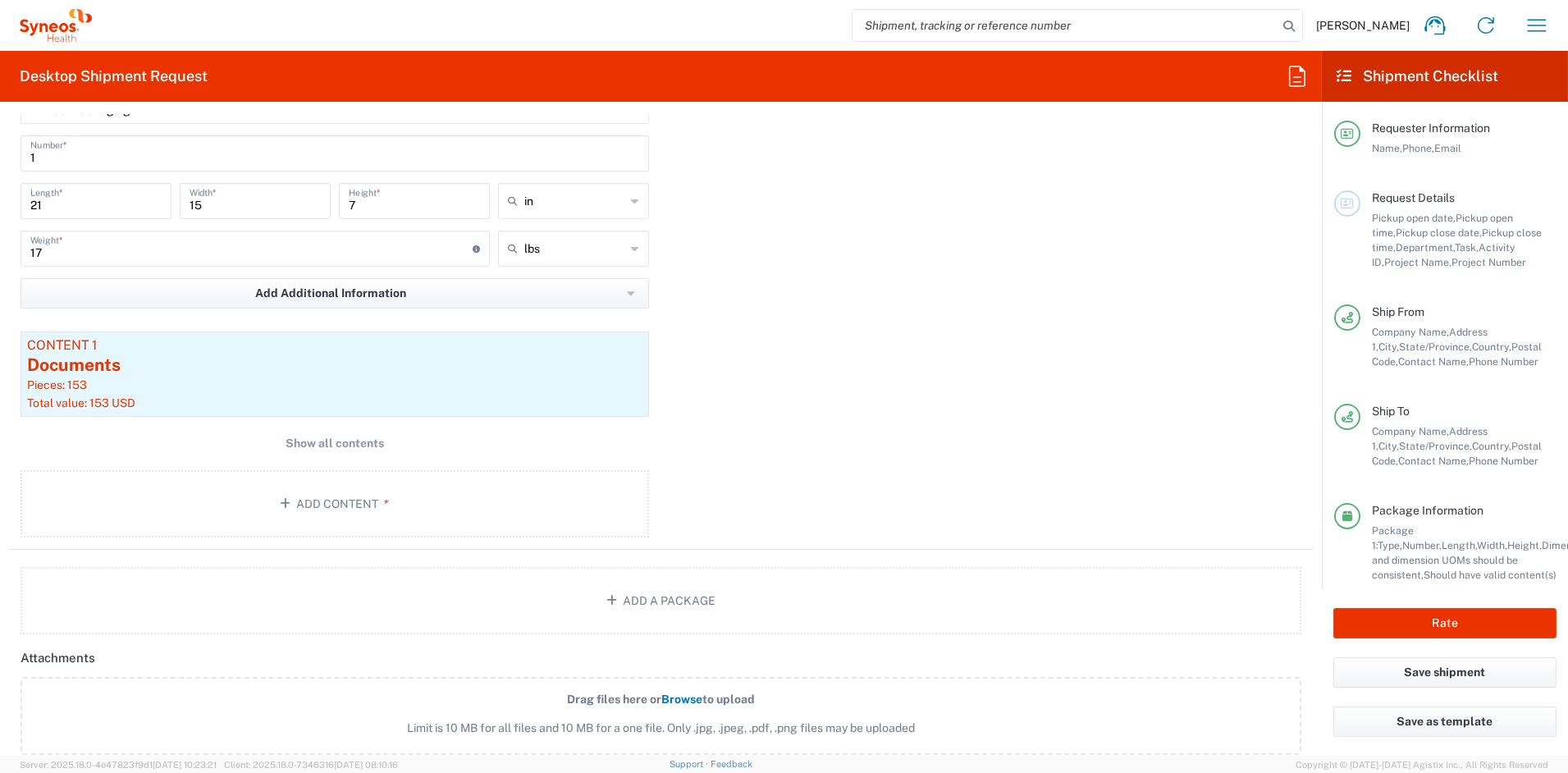
scroll to position [1582, 0]
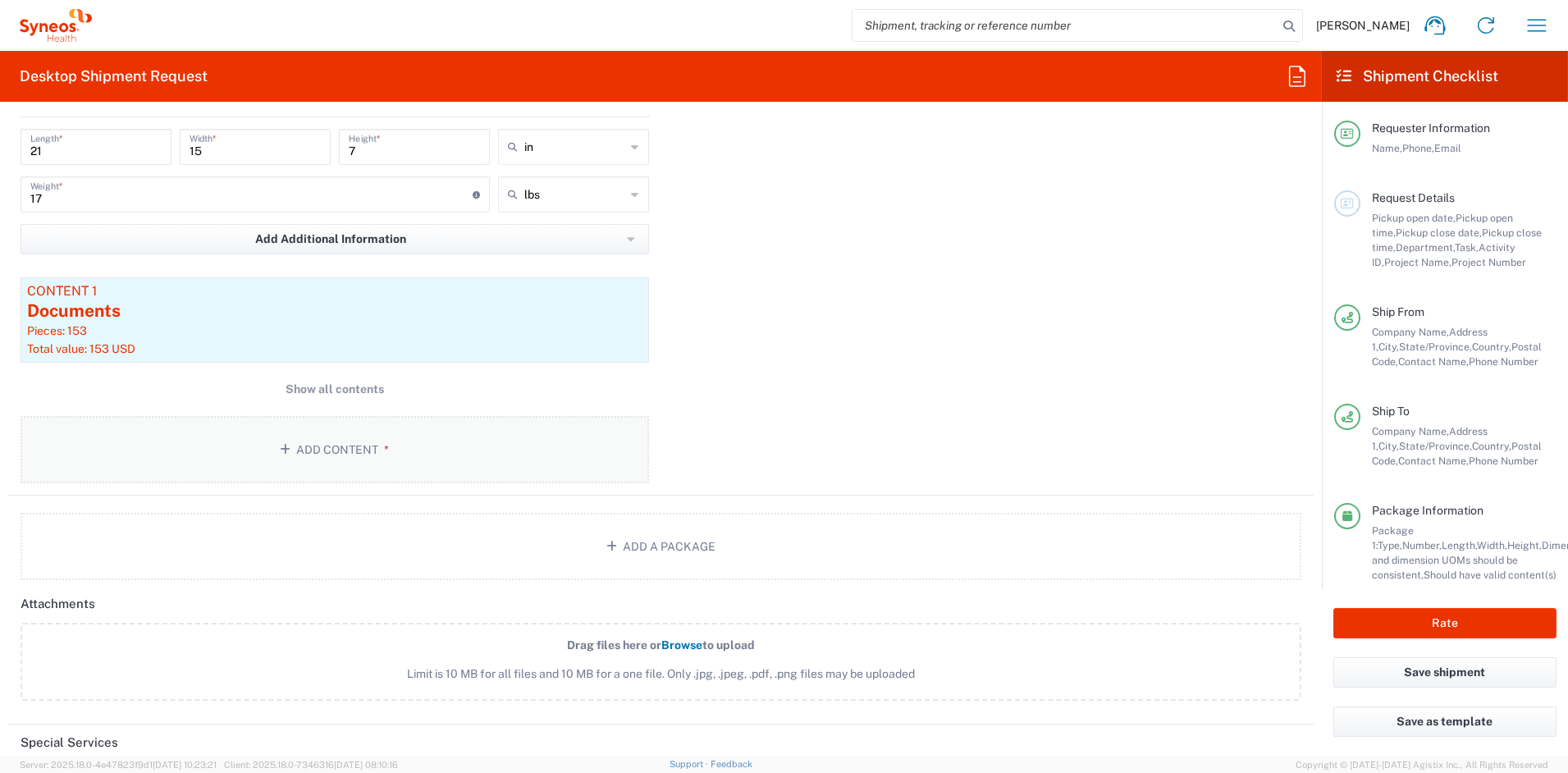
click at [355, 446] on button "Add Content *" at bounding box center [335, 449] width 629 height 67
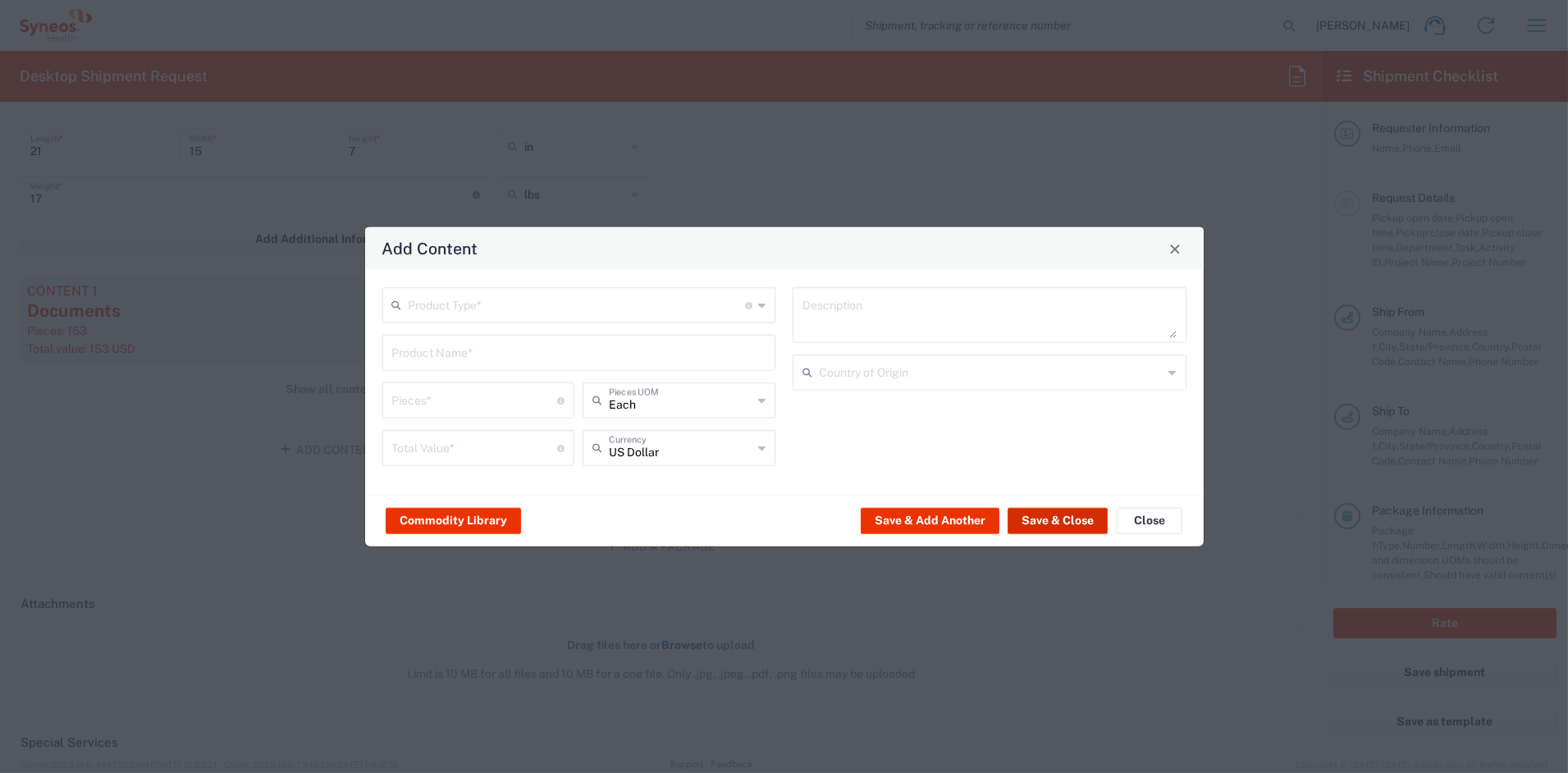
click at [1071, 517] on button "Save & Close" at bounding box center [1058, 520] width 100 height 27
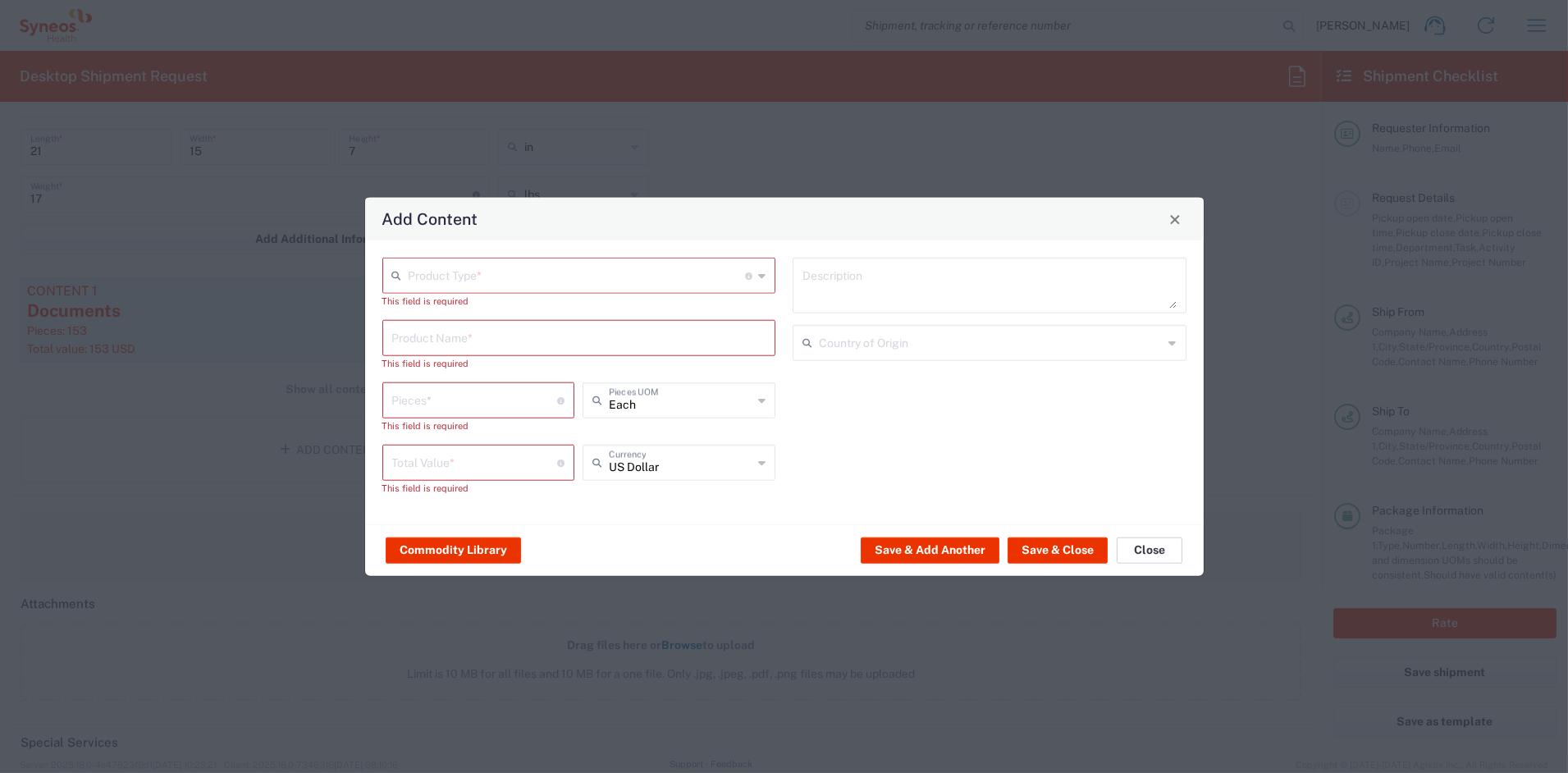
drag, startPoint x: 1165, startPoint y: 549, endPoint x: 1133, endPoint y: 545, distance: 32.2
click at [1161, 548] on button "Close" at bounding box center [1149, 550] width 65 height 27
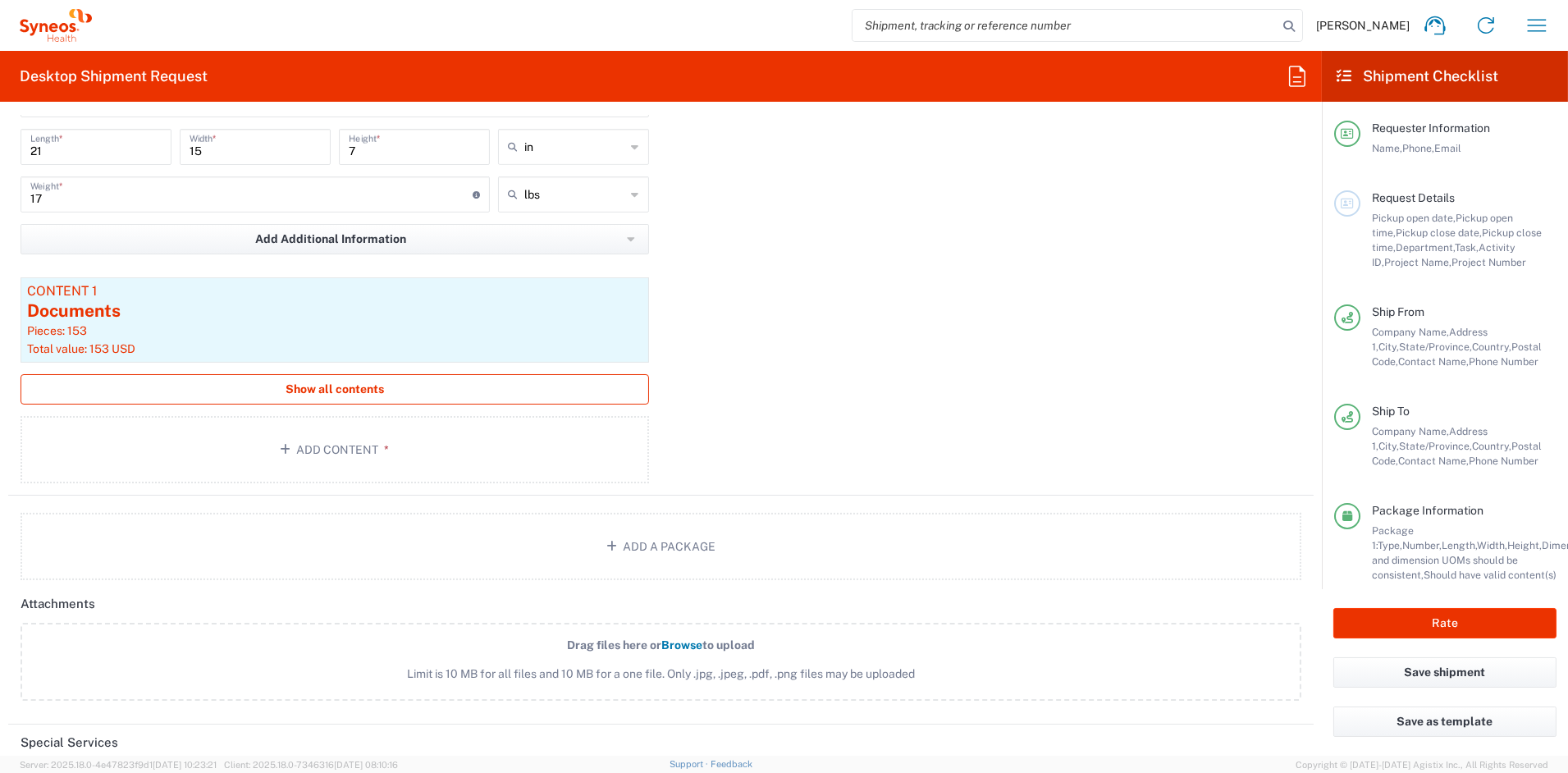
click at [350, 384] on span "Show all contents" at bounding box center [335, 389] width 99 height 16
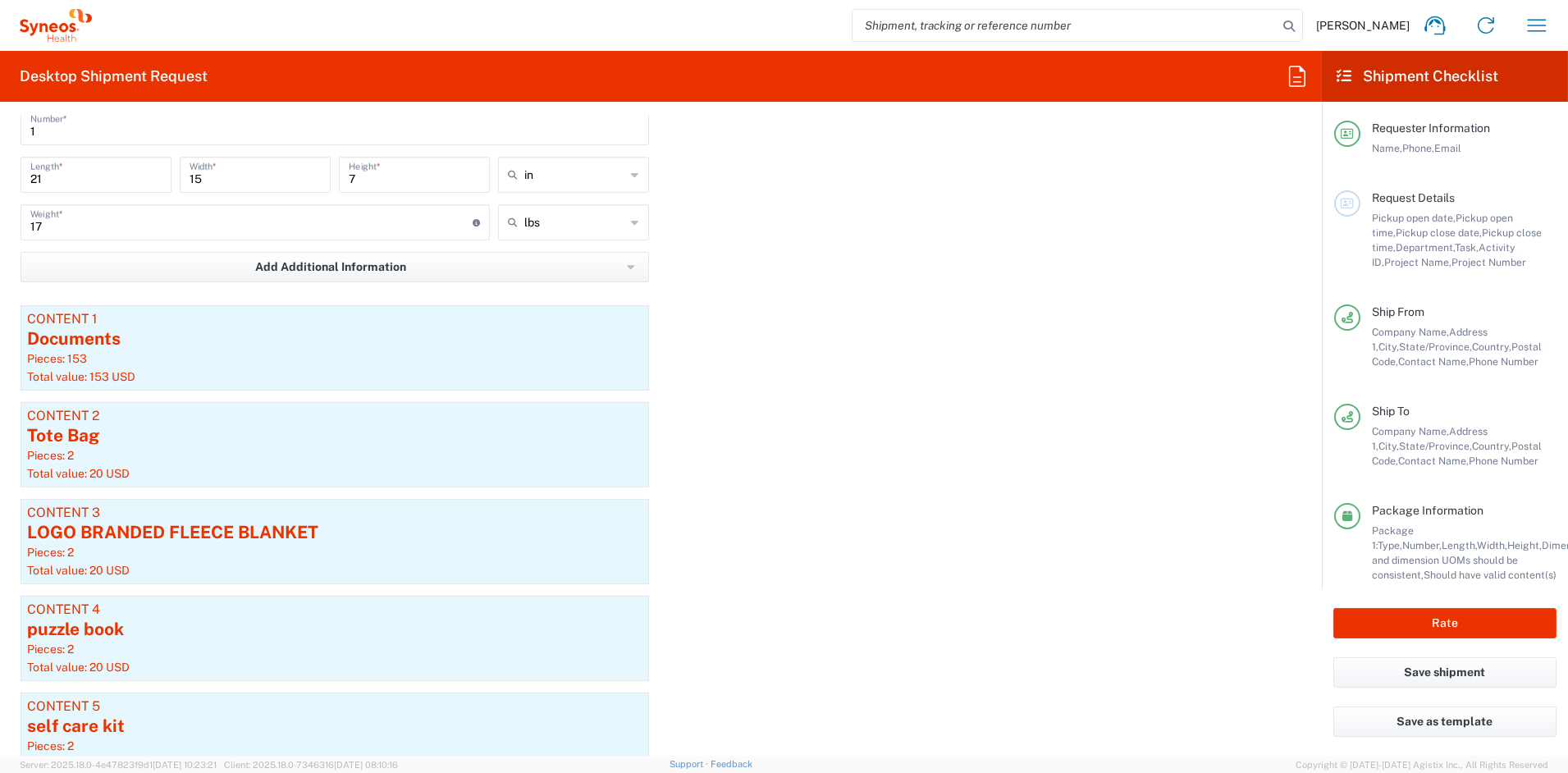
scroll to position [1551, 0]
click at [1440, 621] on button "Rate" at bounding box center [1445, 623] width 223 height 31
type input "7064521"
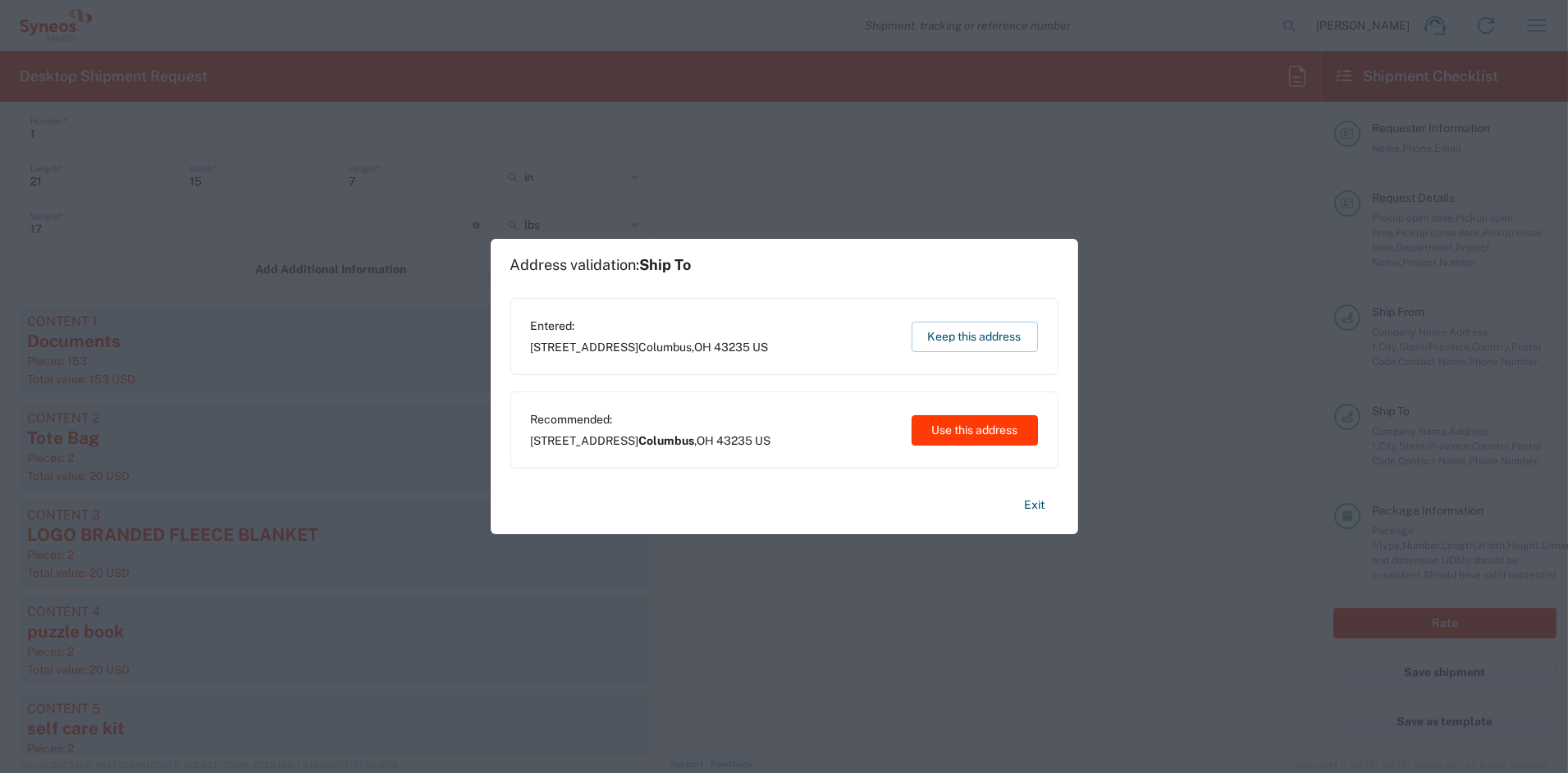
click at [963, 428] on button "Use this address" at bounding box center [975, 430] width 127 height 31
type input "Columbus"
type input "[US_STATE]"
type input "[GEOGRAPHIC_DATA]"
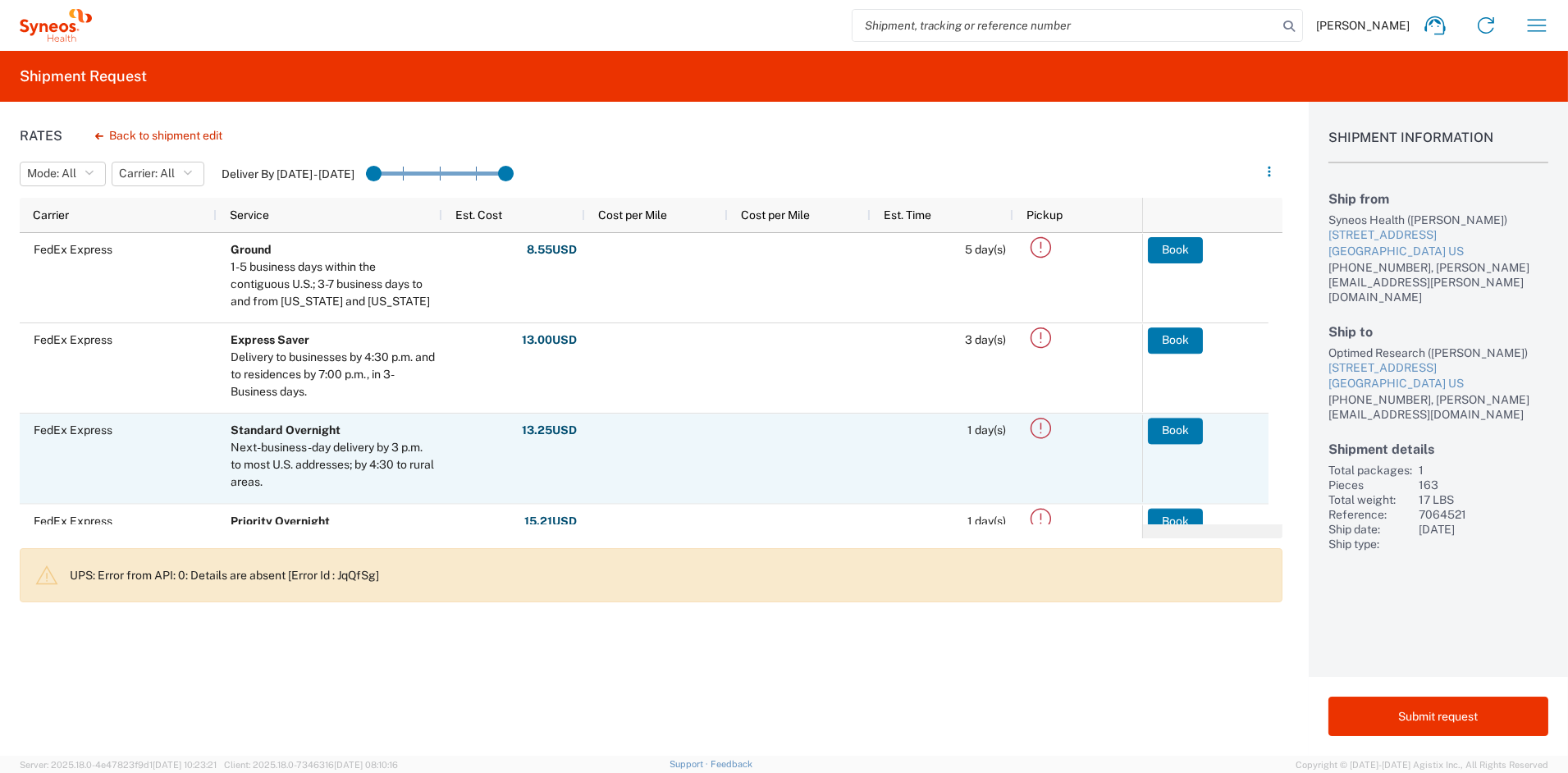
scroll to position [216, 0]
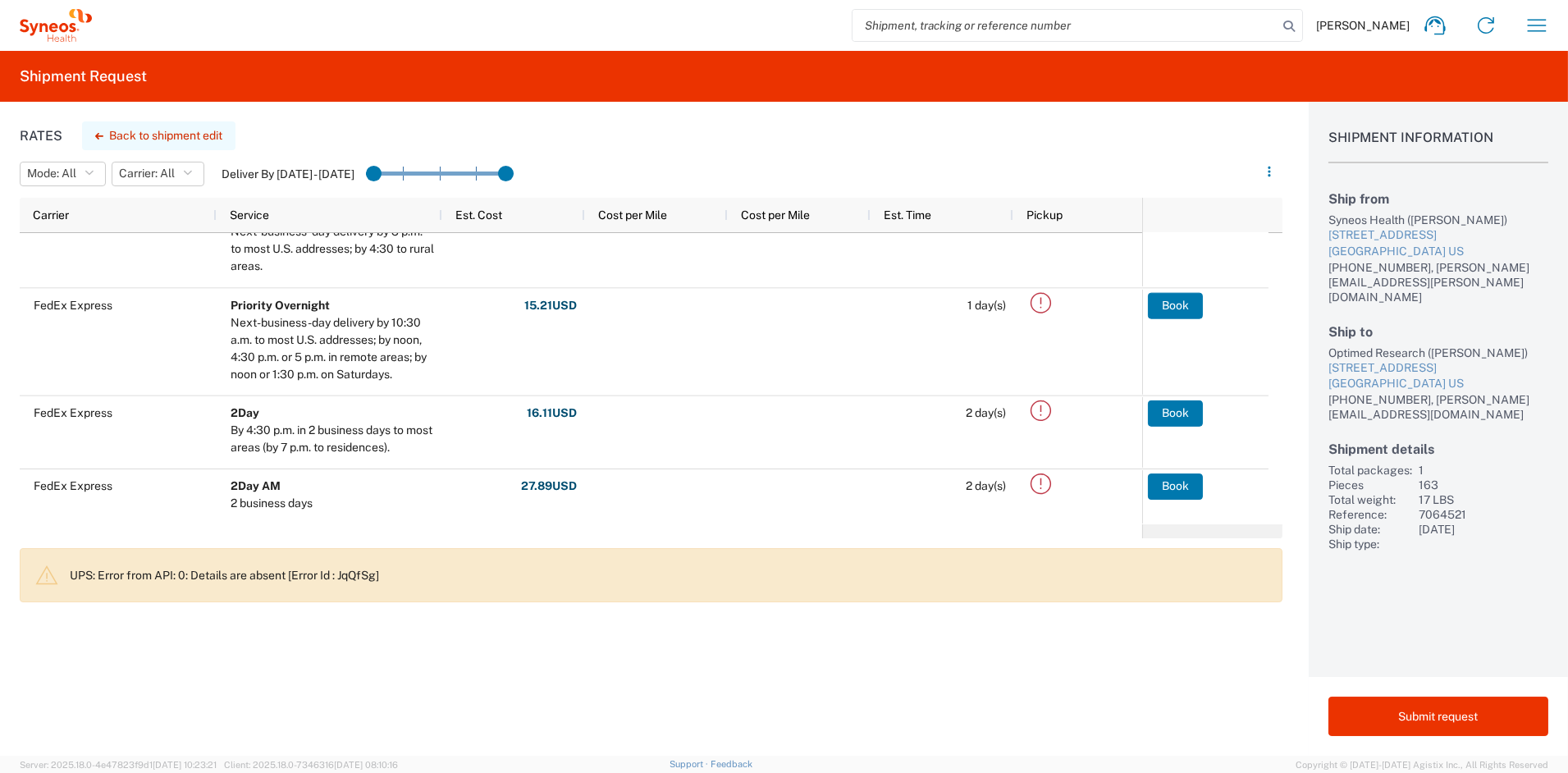
click at [158, 133] on button "Back to shipment edit" at bounding box center [158, 136] width 153 height 29
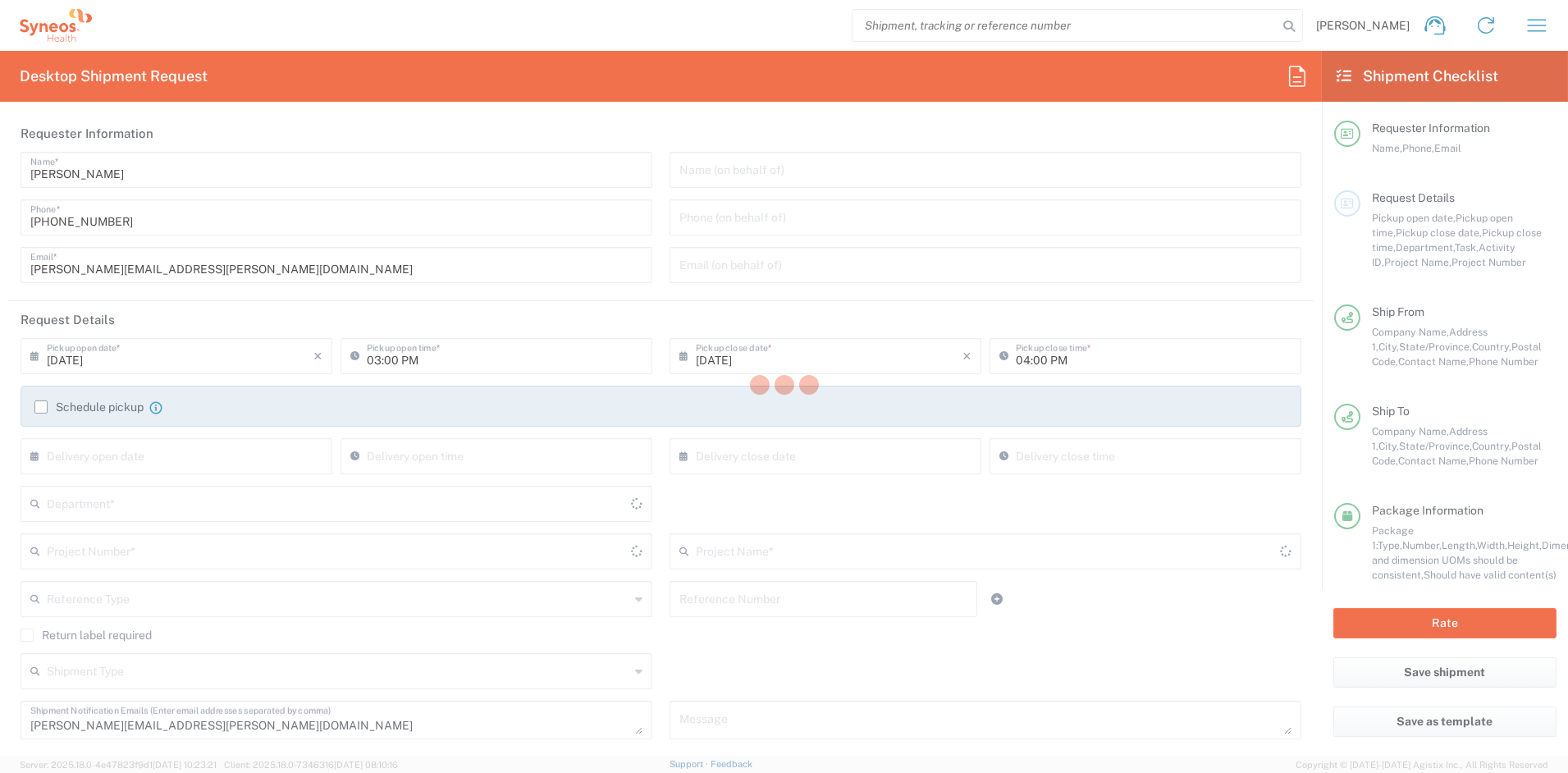
type input "[US_STATE]"
type input "7064521"
type input "[US_STATE]"
type input "Your Packaging"
type input "ADX-324-301"
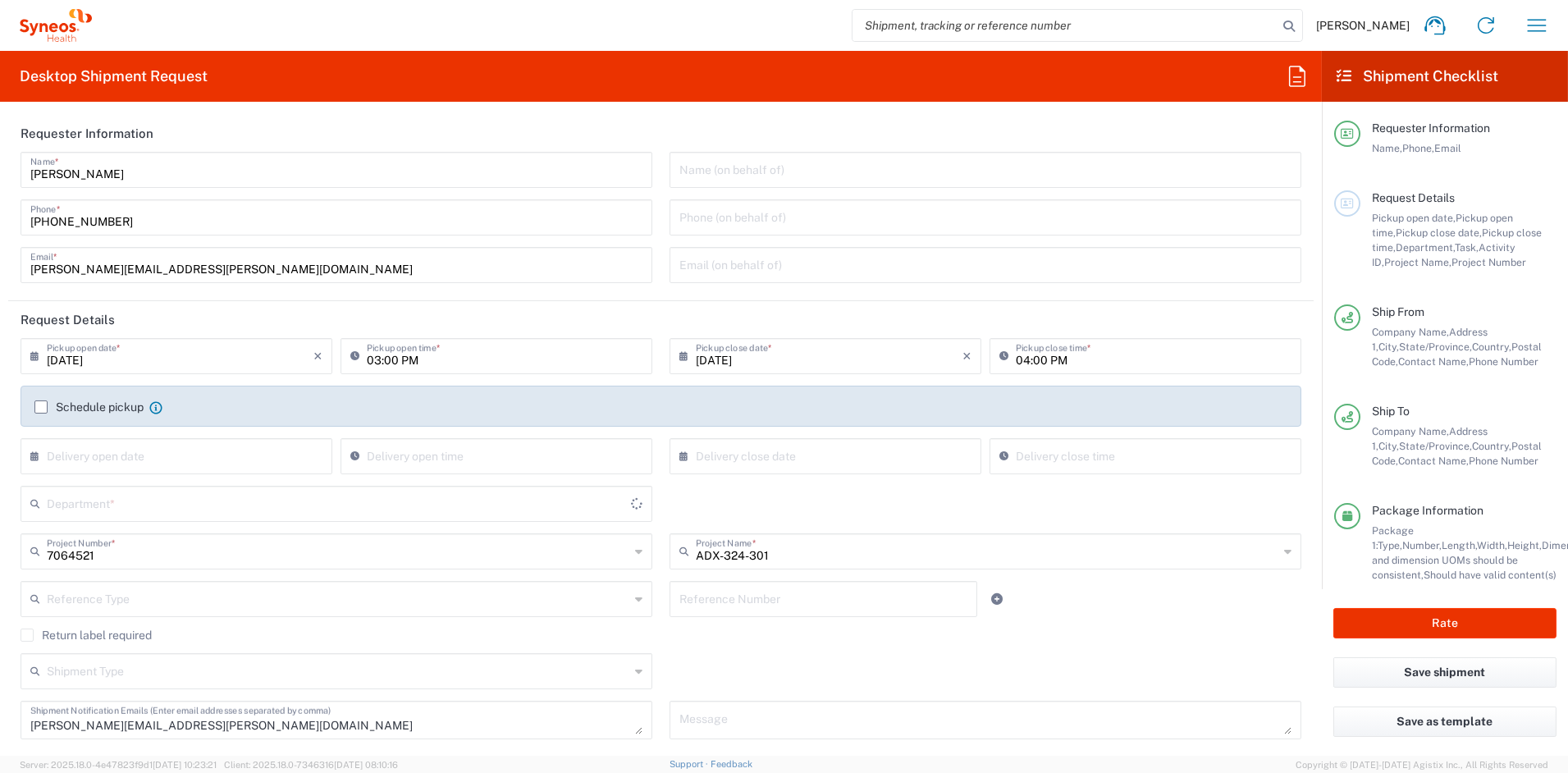
type input "6156"
click at [225, 723] on textarea "[PERSON_NAME][EMAIL_ADDRESS][PERSON_NAME][DOMAIN_NAME]" at bounding box center [336, 720] width 612 height 29
drag, startPoint x: 212, startPoint y: 722, endPoint x: -51, endPoint y: 720, distance: 263.0
click at [0, 720] on html "[PERSON_NAME] Home Shipment estimator Shipment tracking Desktop shipment reques…" at bounding box center [784, 386] width 1568 height 773
drag, startPoint x: 241, startPoint y: 273, endPoint x: 232, endPoint y: 273, distance: 9.0
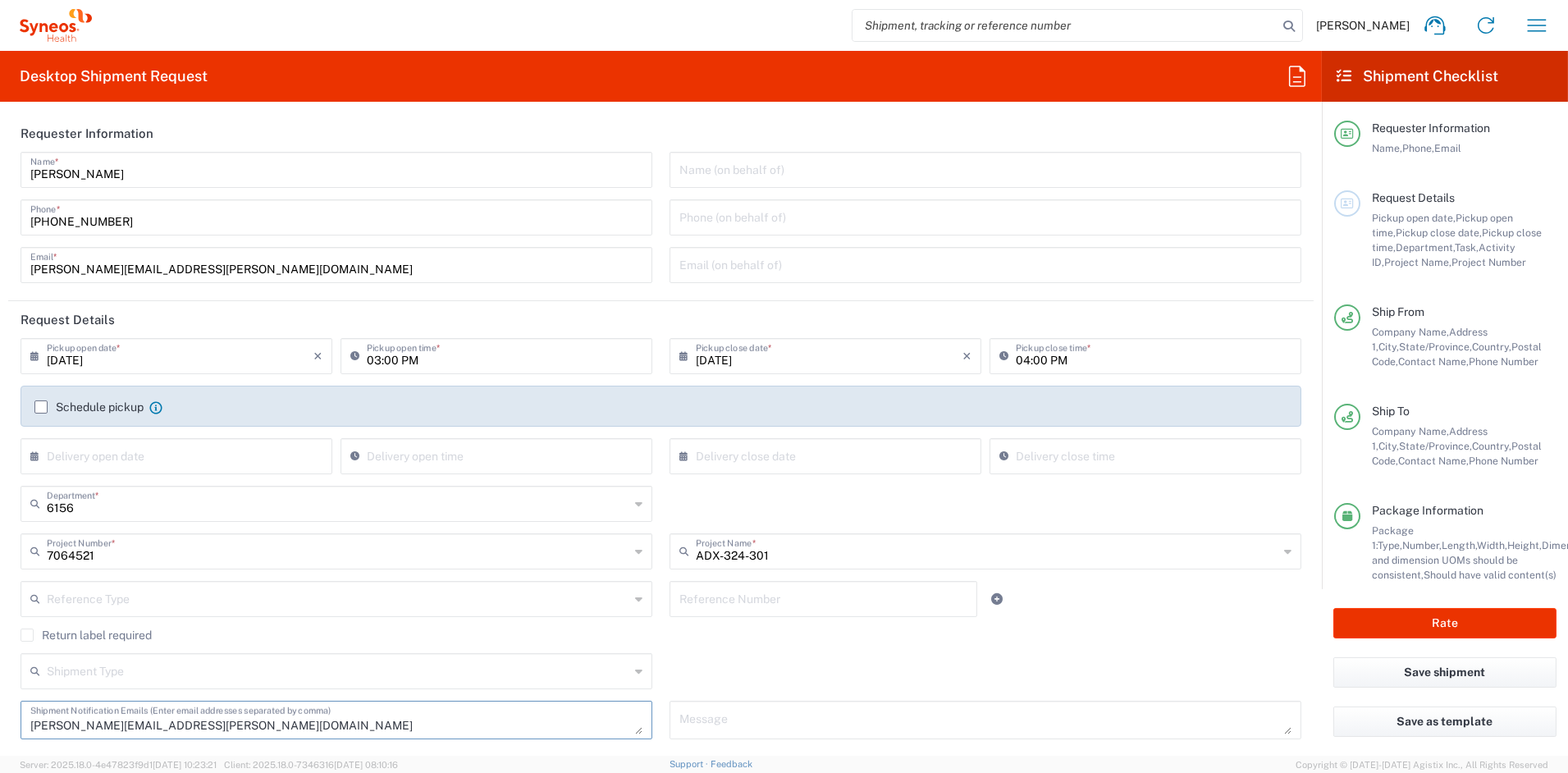
click at [232, 273] on input "[PERSON_NAME][EMAIL_ADDRESS][PERSON_NAME][DOMAIN_NAME]" at bounding box center [336, 263] width 612 height 29
drag, startPoint x: 204, startPoint y: 268, endPoint x: -61, endPoint y: 257, distance: 265.2
click at [0, 257] on html "[PERSON_NAME] Home Shipment estimator Shipment tracking Desktop shipment reques…" at bounding box center [784, 386] width 1568 height 773
paste input "[PERSON_NAME].[PERSON_NAME]"
type input "[PERSON_NAME][EMAIL_ADDRESS][PERSON_NAME][DOMAIN_NAME]"
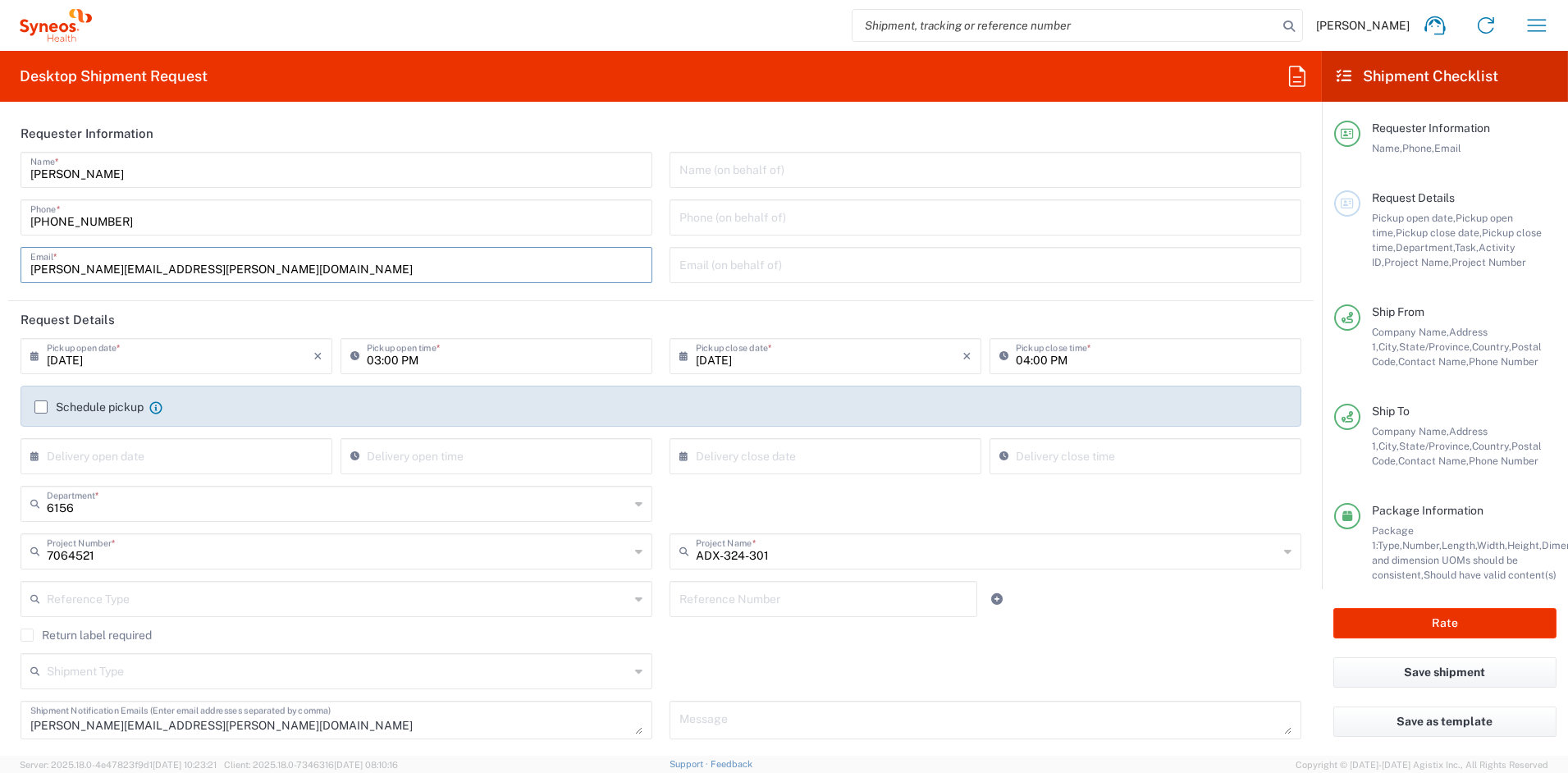
click at [413, 312] on header "Request Details" at bounding box center [661, 320] width 1305 height 37
drag, startPoint x: 222, startPoint y: 727, endPoint x: 11, endPoint y: 710, distance: 211.7
click at [17, 713] on div "[PERSON_NAME][EMAIL_ADDRESS][PERSON_NAME][DOMAIN_NAME] Shipment Notification Em…" at bounding box center [337, 726] width 649 height 50
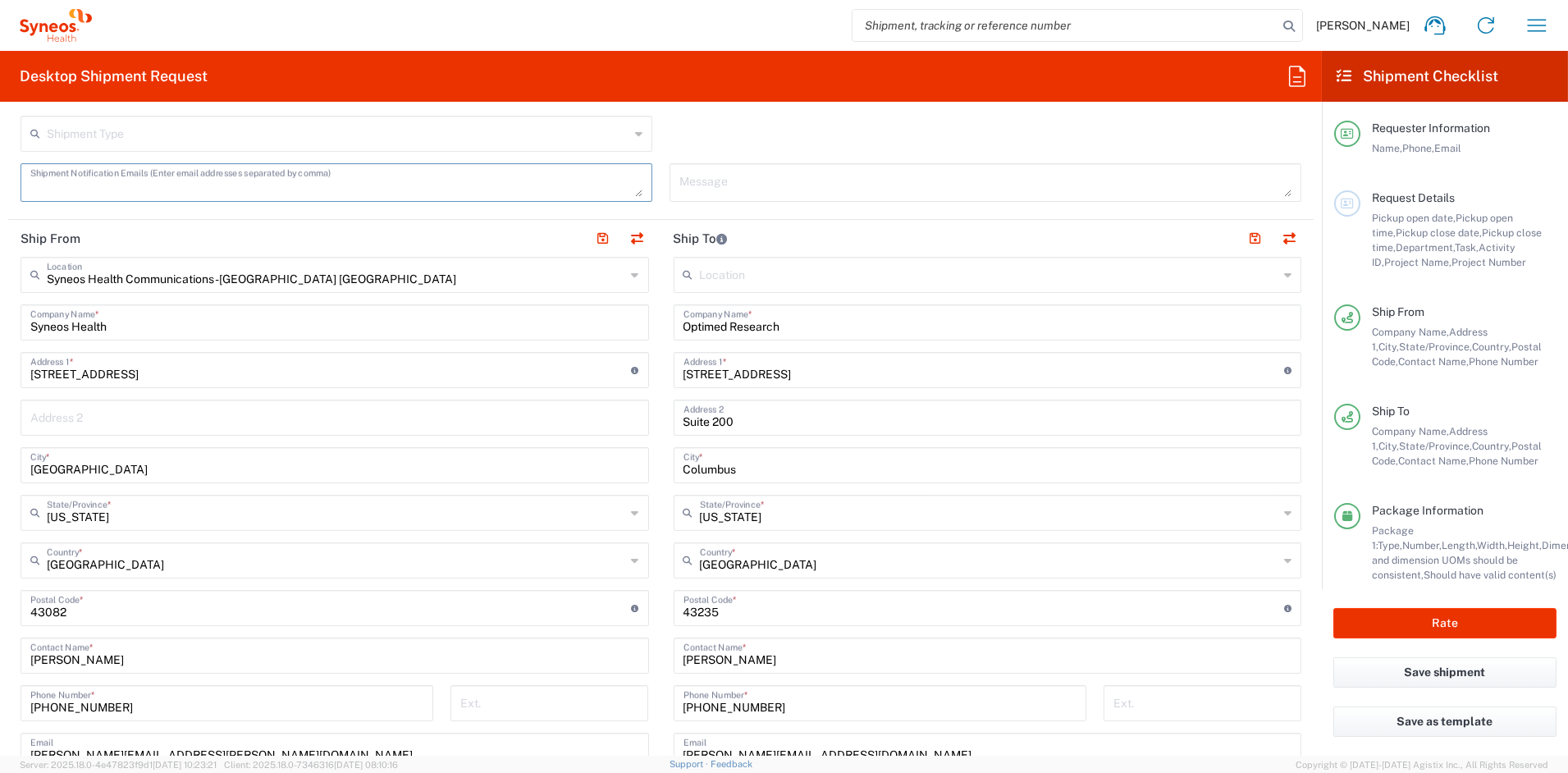
scroll to position [542, 0]
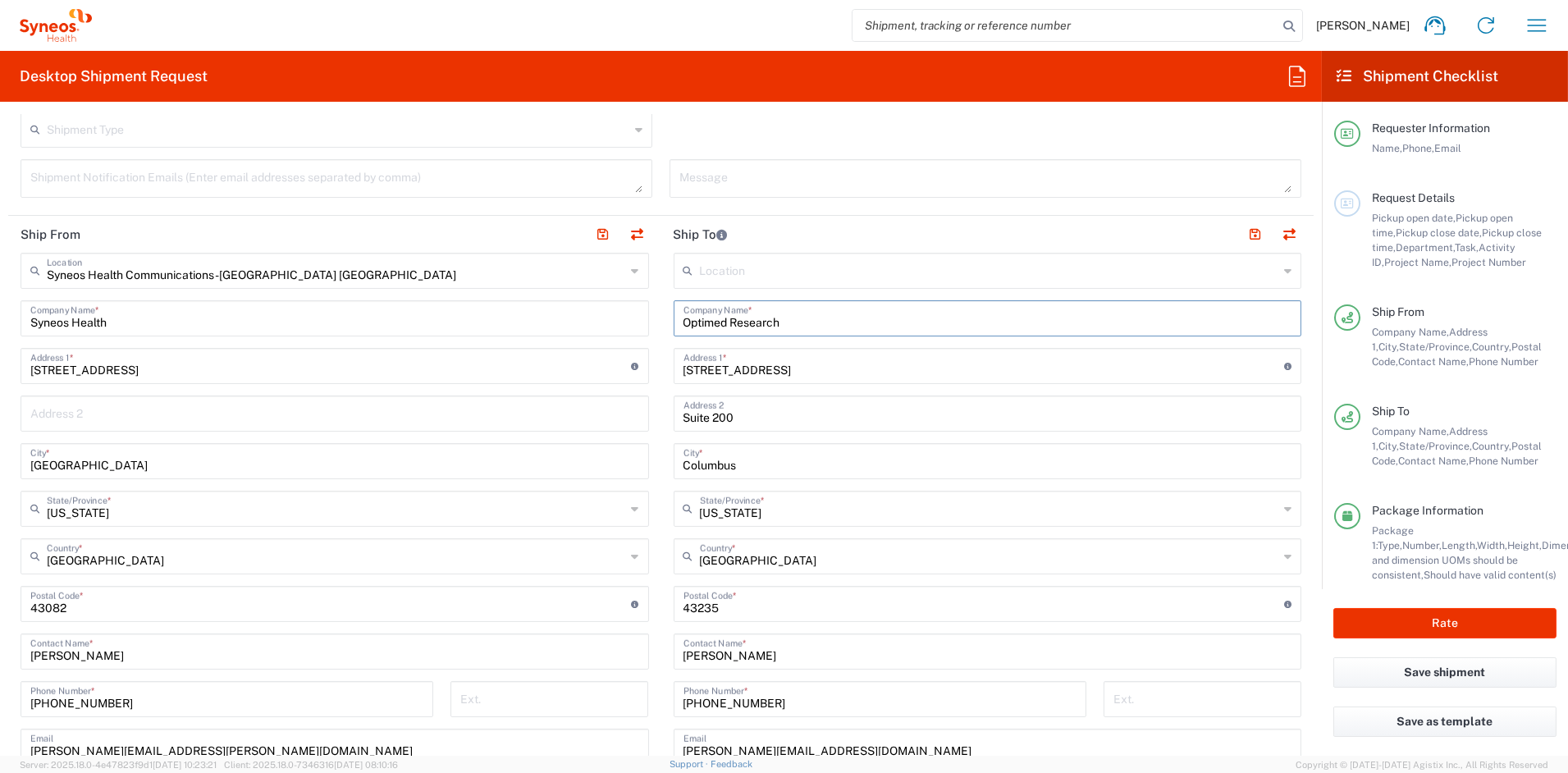
click at [862, 311] on input "Optimed Research" at bounding box center [987, 317] width 609 height 29
click at [861, 323] on input "Optimed Research" at bounding box center [987, 317] width 609 height 29
click at [849, 373] on input "[STREET_ADDRESS]" at bounding box center [984, 365] width 601 height 29
click at [784, 426] on input "Suite 200" at bounding box center [987, 412] width 609 height 29
click at [831, 611] on input "undefined" at bounding box center [984, 602] width 601 height 29
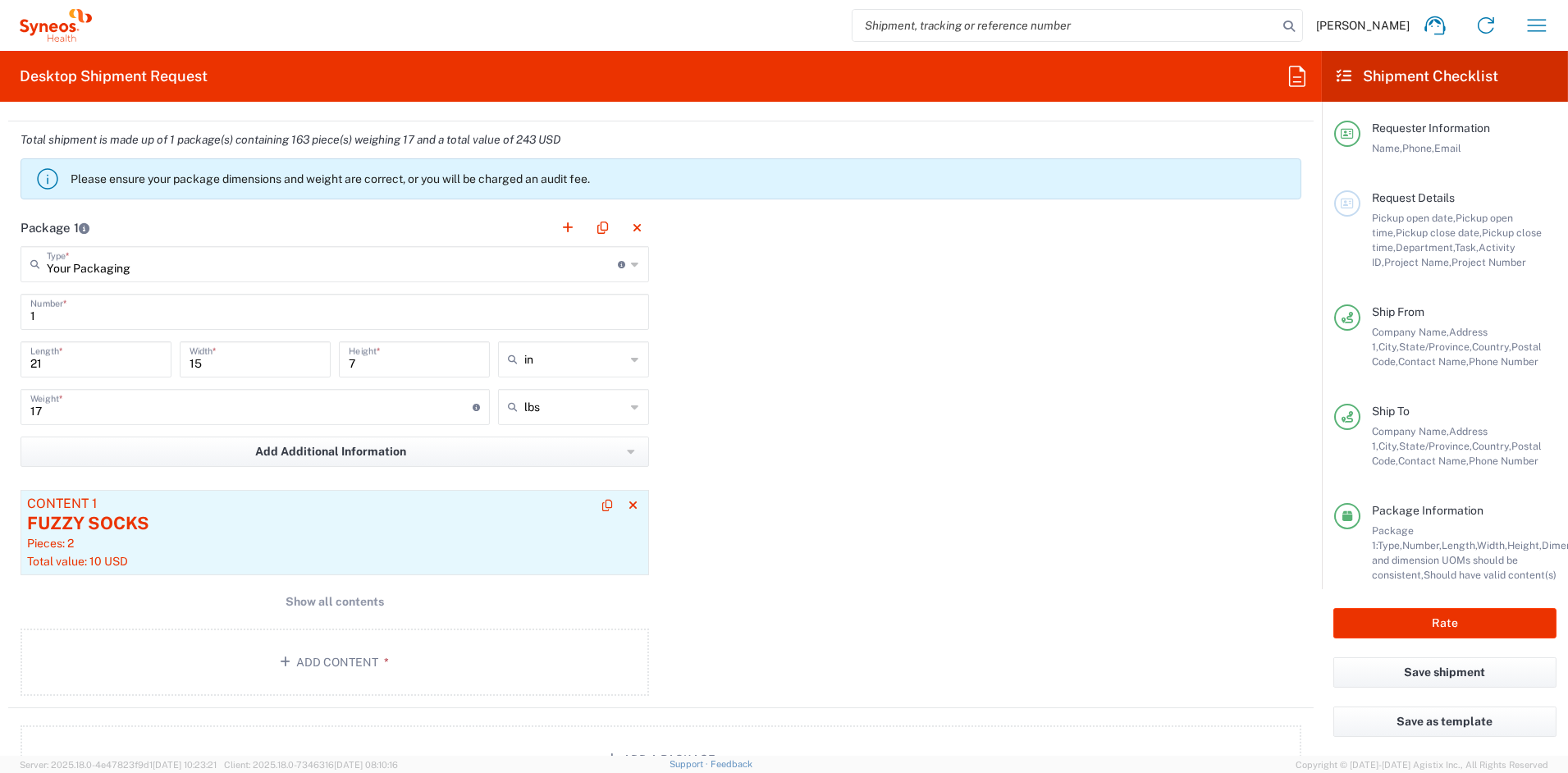
scroll to position [1376, 0]
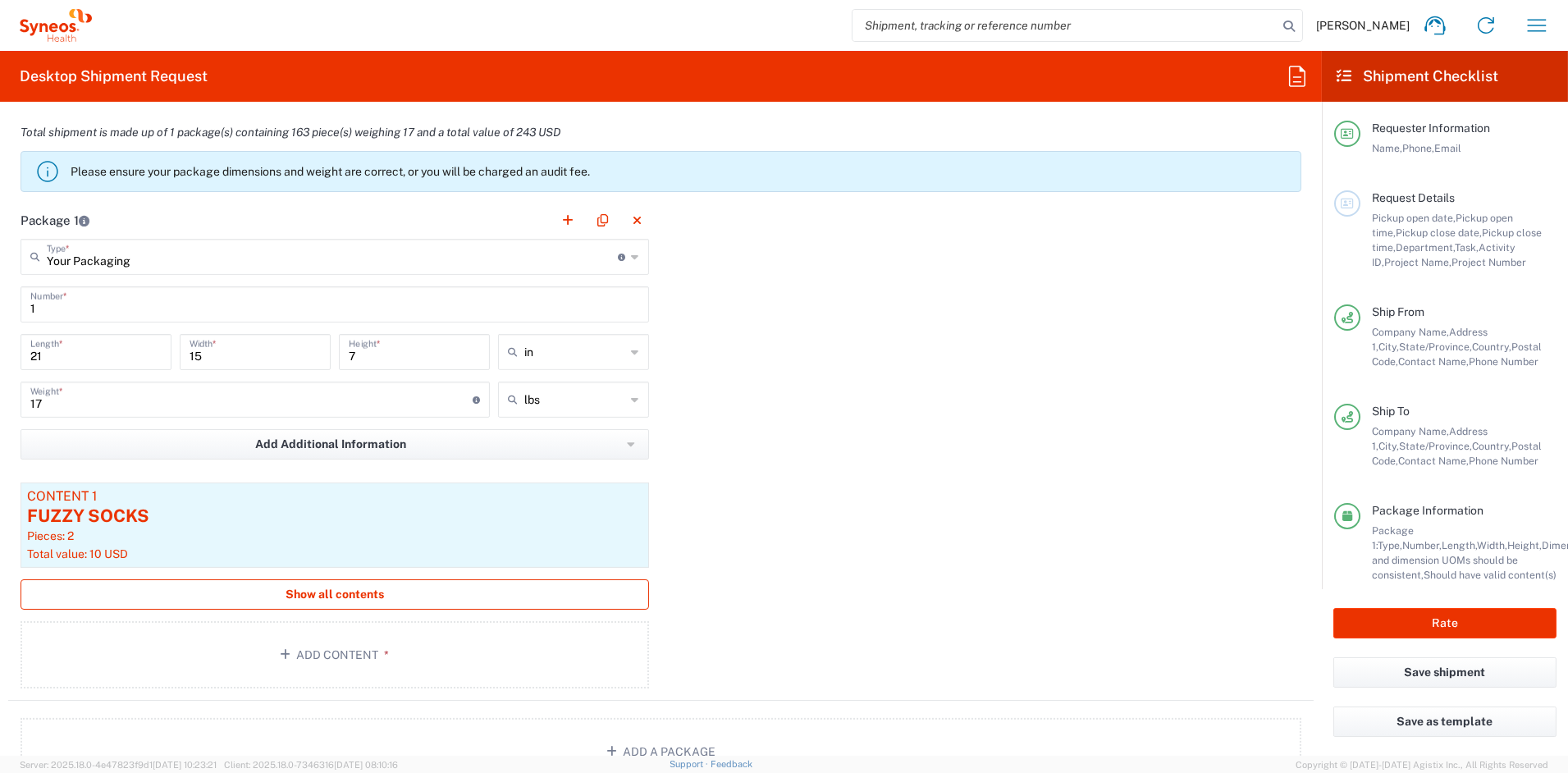
click at [347, 588] on span "Show all contents" at bounding box center [335, 594] width 99 height 16
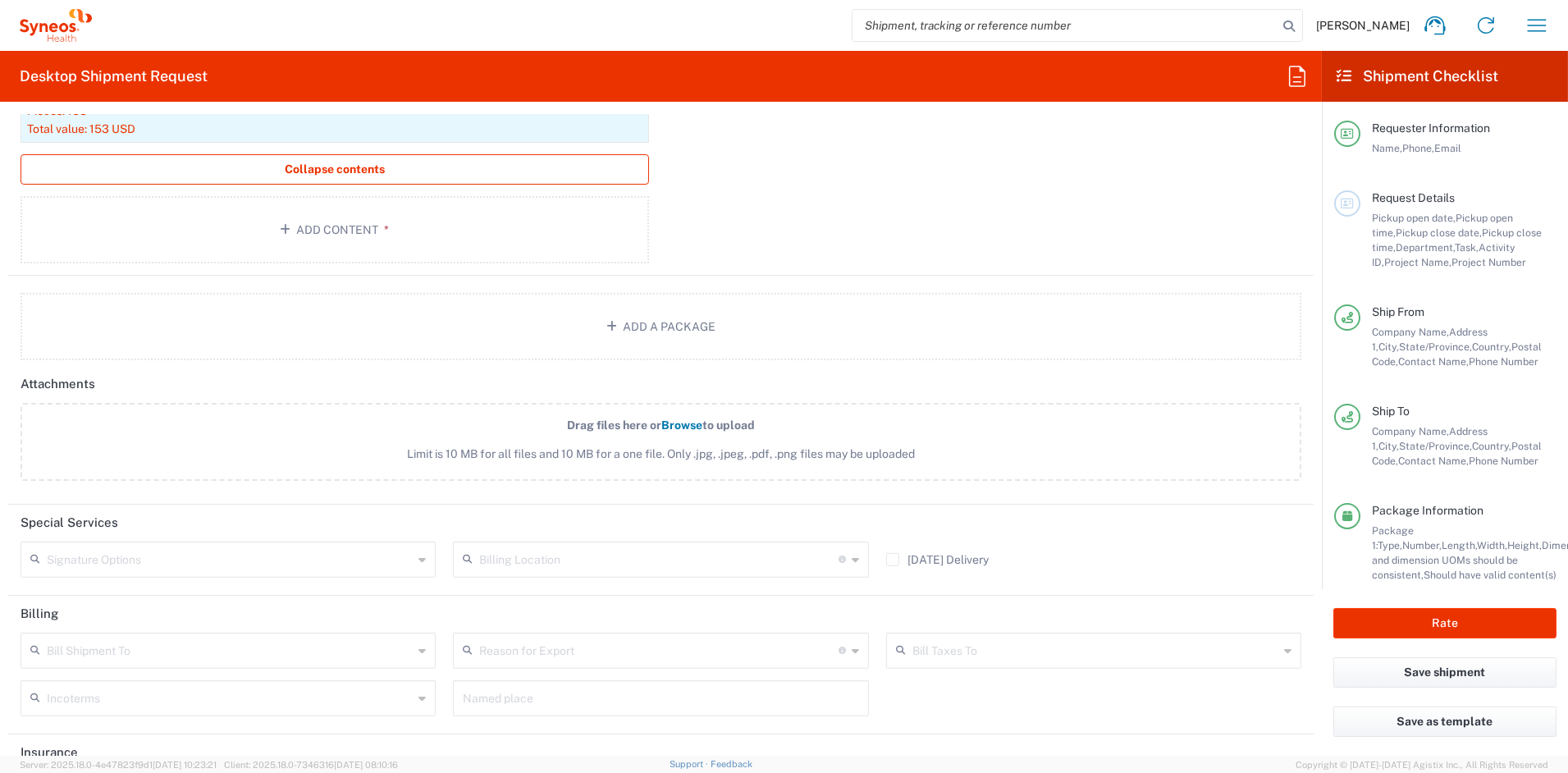
scroll to position [2367, 0]
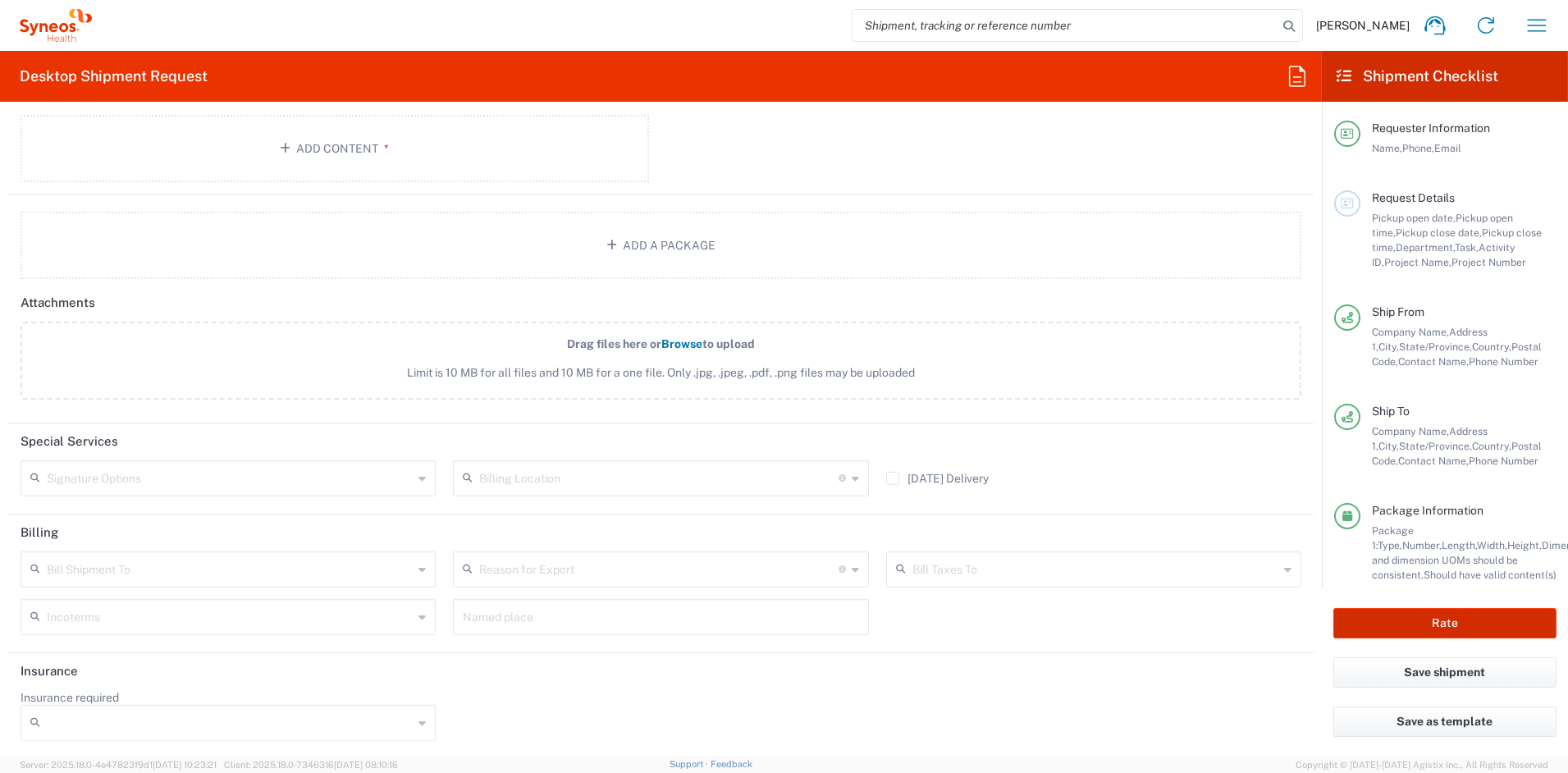
click at [1449, 623] on button "Rate" at bounding box center [1445, 623] width 223 height 31
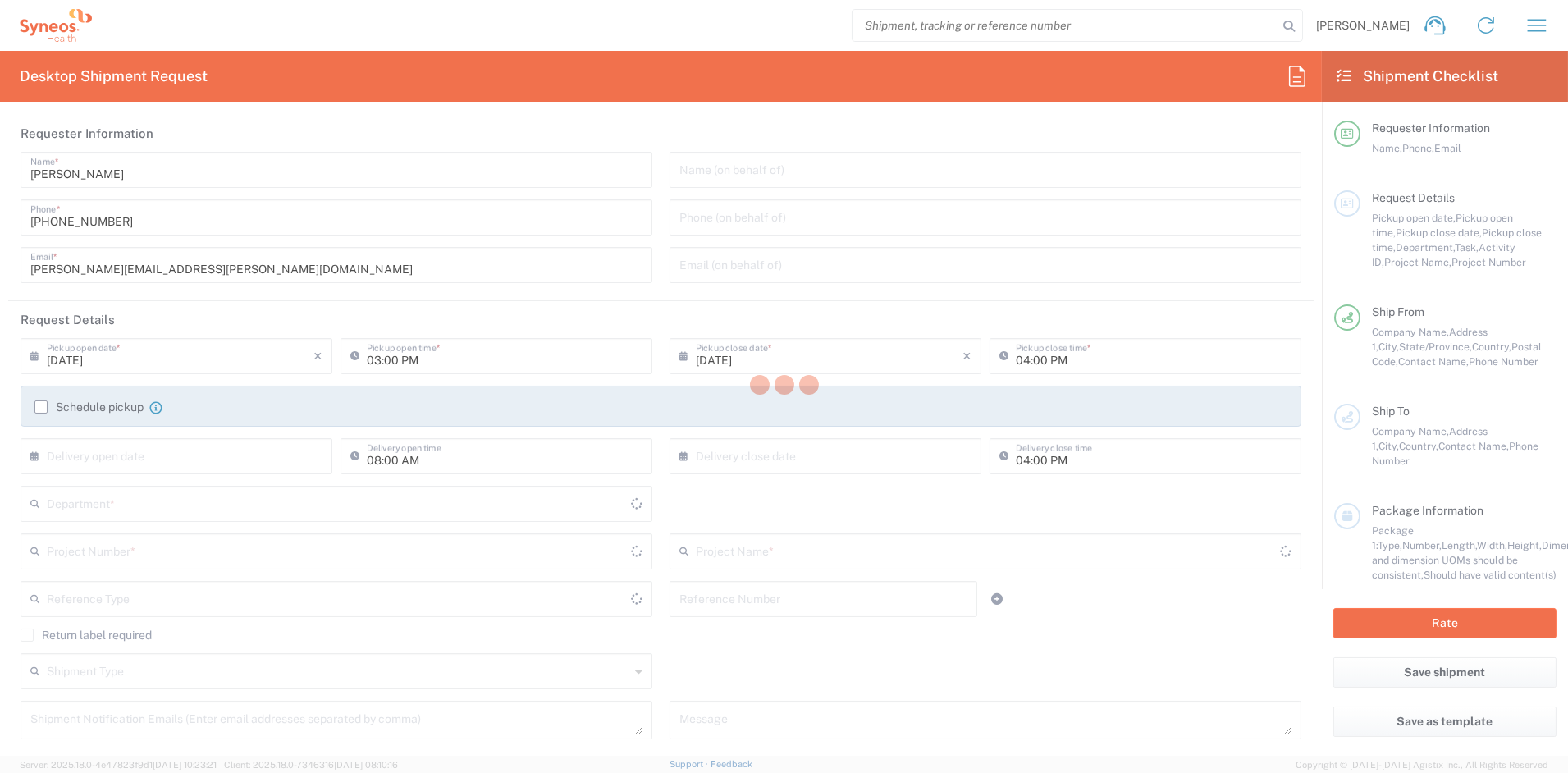
type input "[US_STATE]"
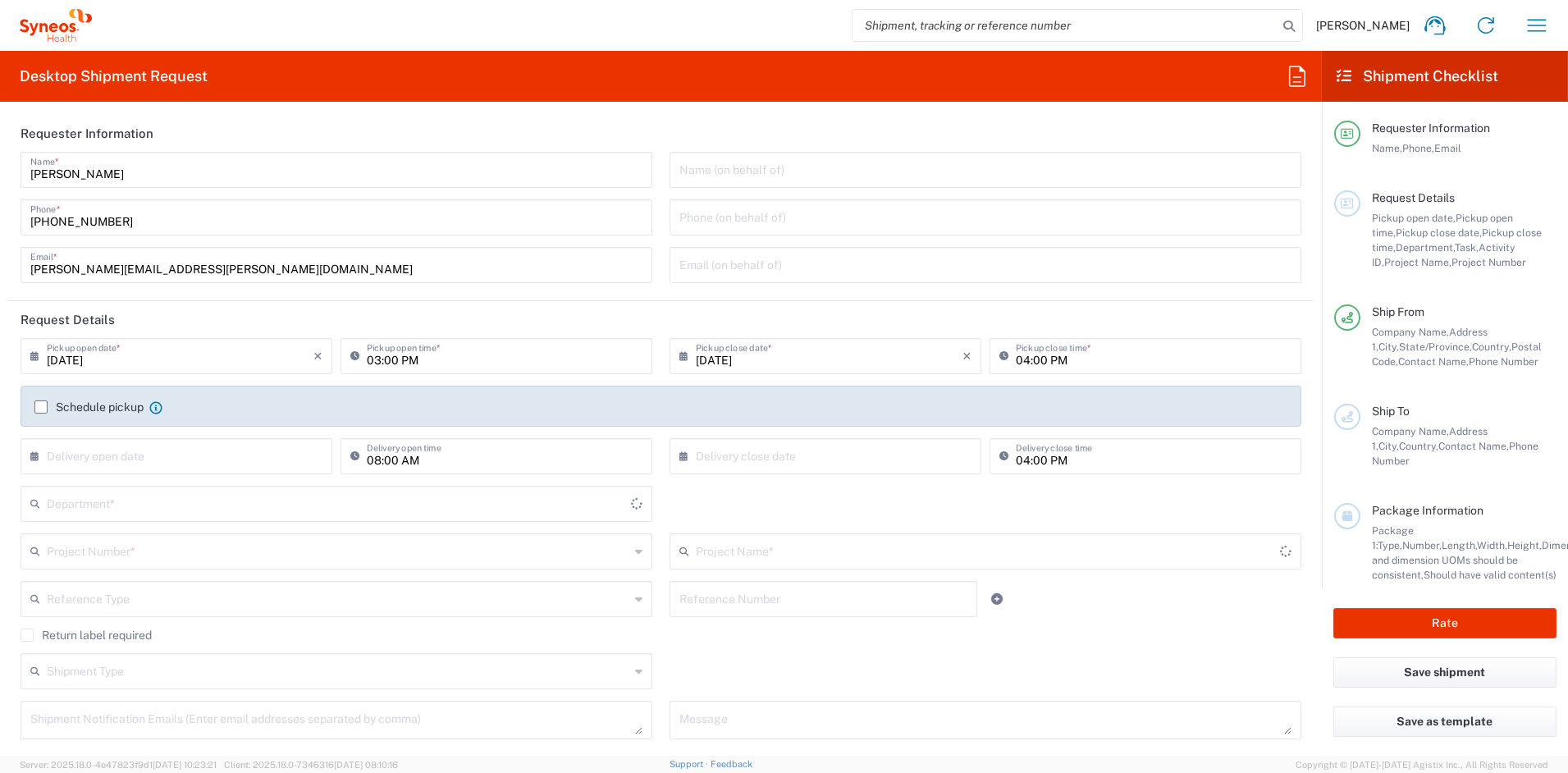
type input "6156"
type input "[GEOGRAPHIC_DATA]"
type input "Syneos Health Communications-[GEOGRAPHIC_DATA] [GEOGRAPHIC_DATA]"
click at [1537, 26] on icon "button" at bounding box center [1537, 25] width 19 height 12
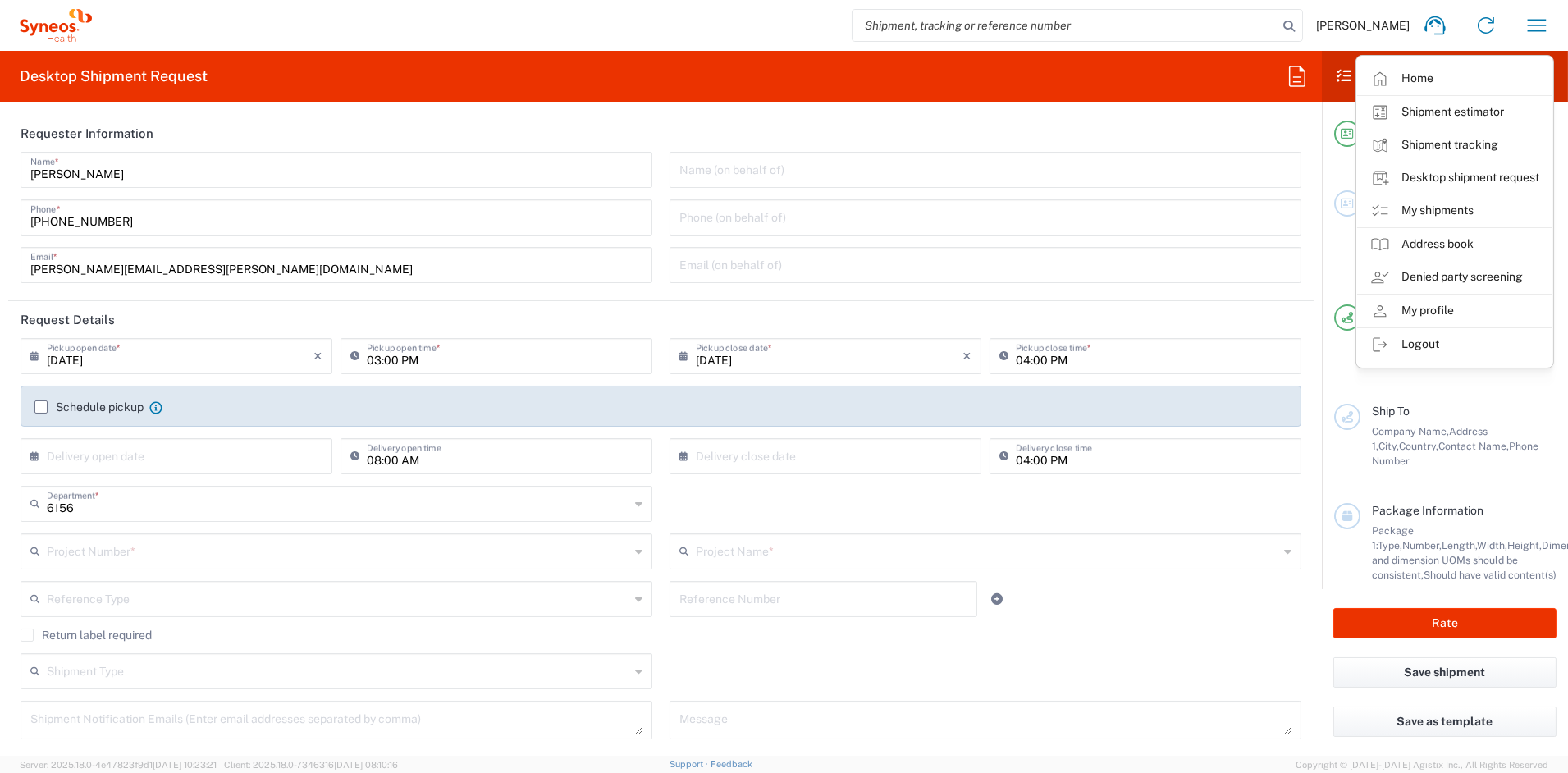
click at [1431, 209] on link "My shipments" at bounding box center [1455, 211] width 195 height 33
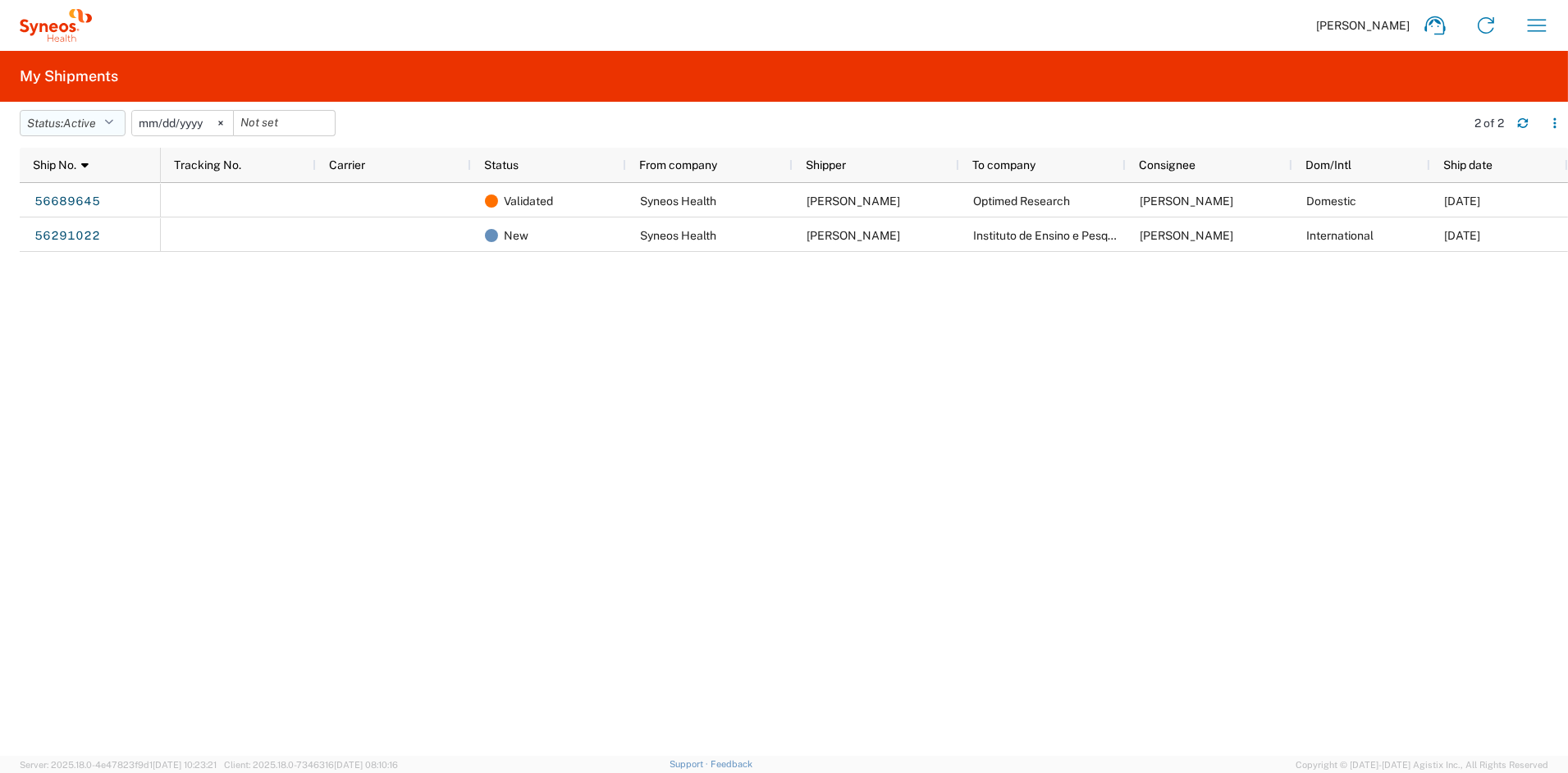
click at [107, 120] on button "Status: Active" at bounding box center [73, 123] width 106 height 27
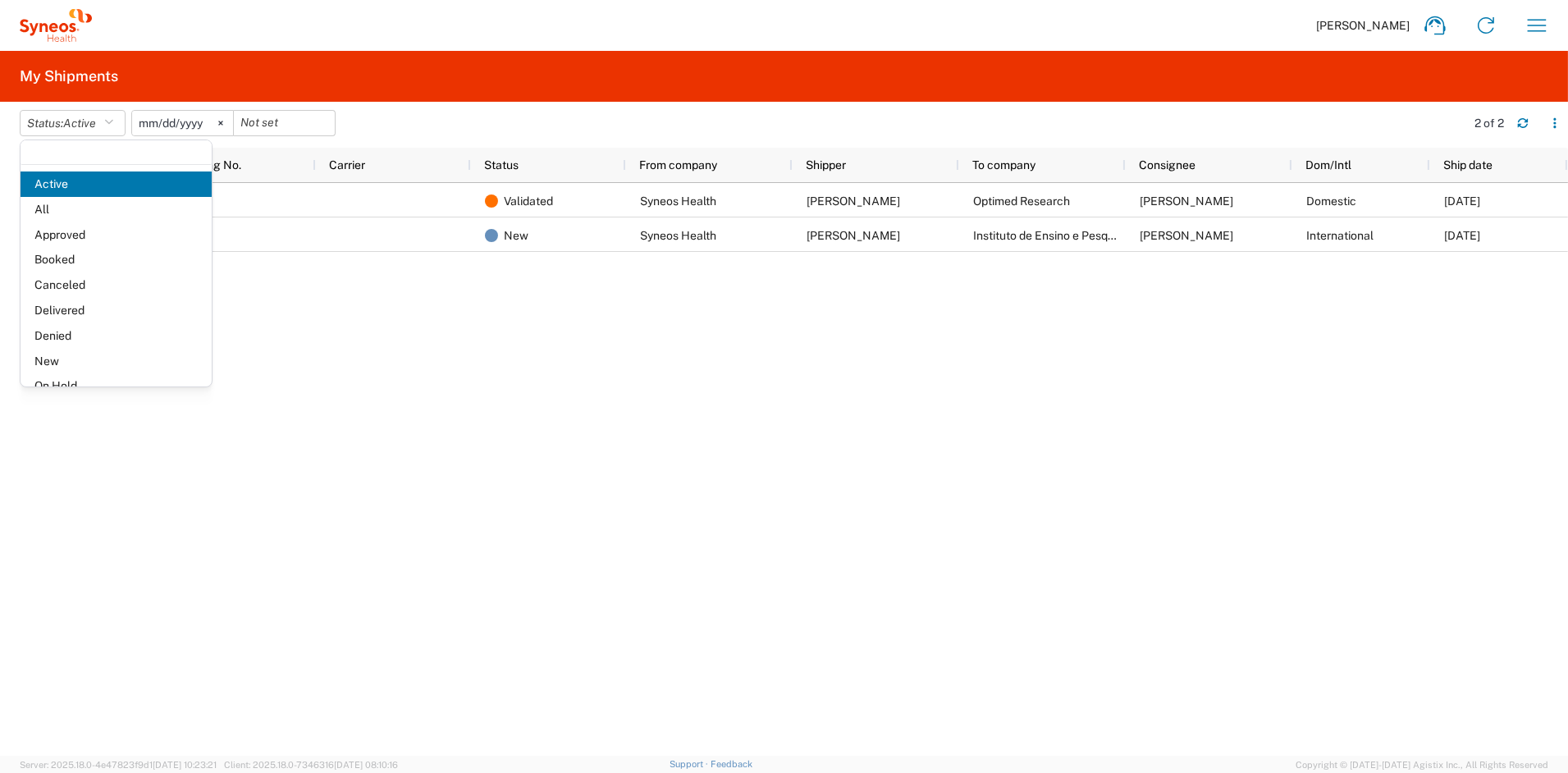
click at [87, 211] on span "All" at bounding box center [116, 210] width 191 height 26
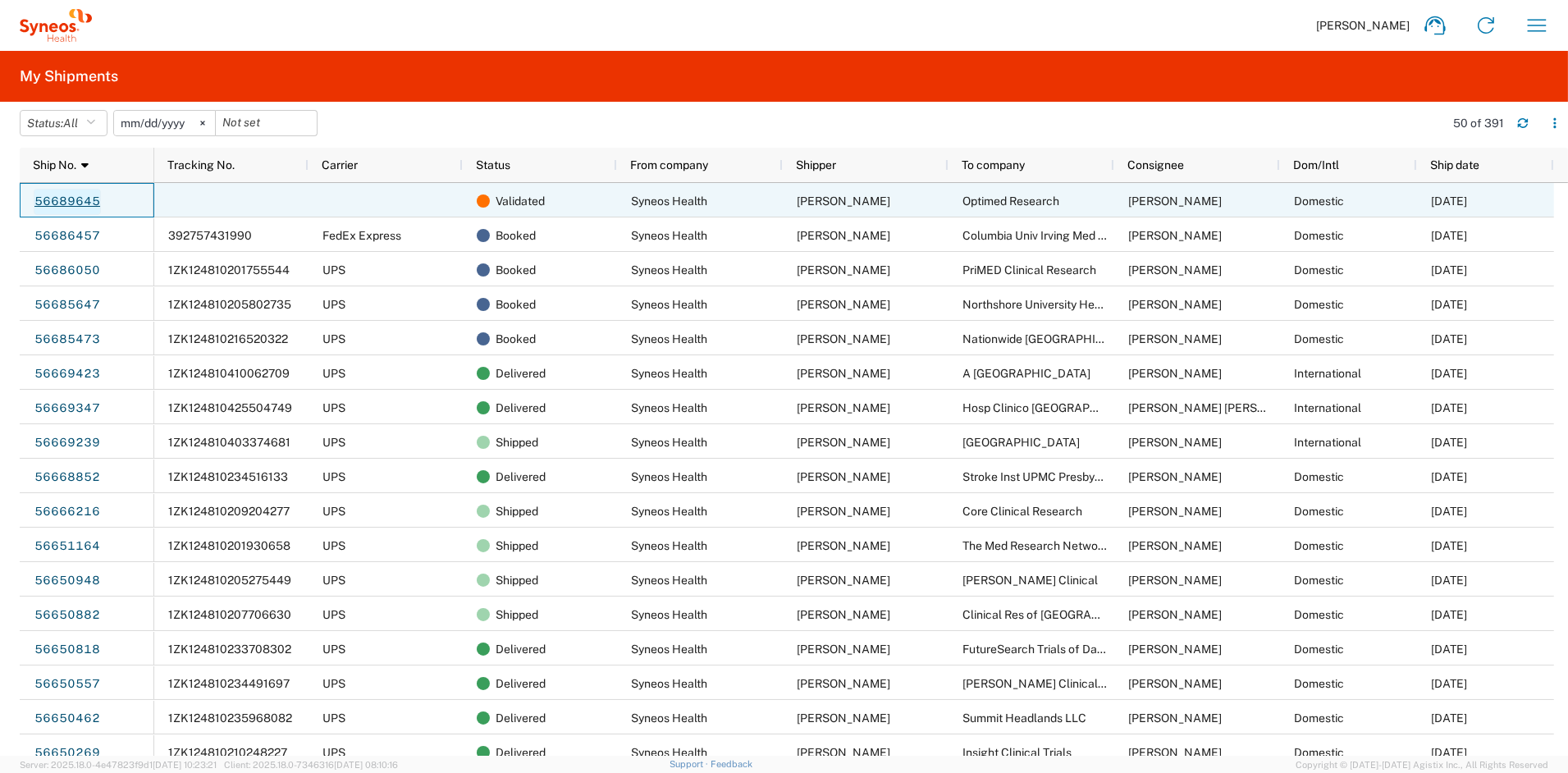
click at [73, 202] on link "56689645" at bounding box center [67, 202] width 67 height 27
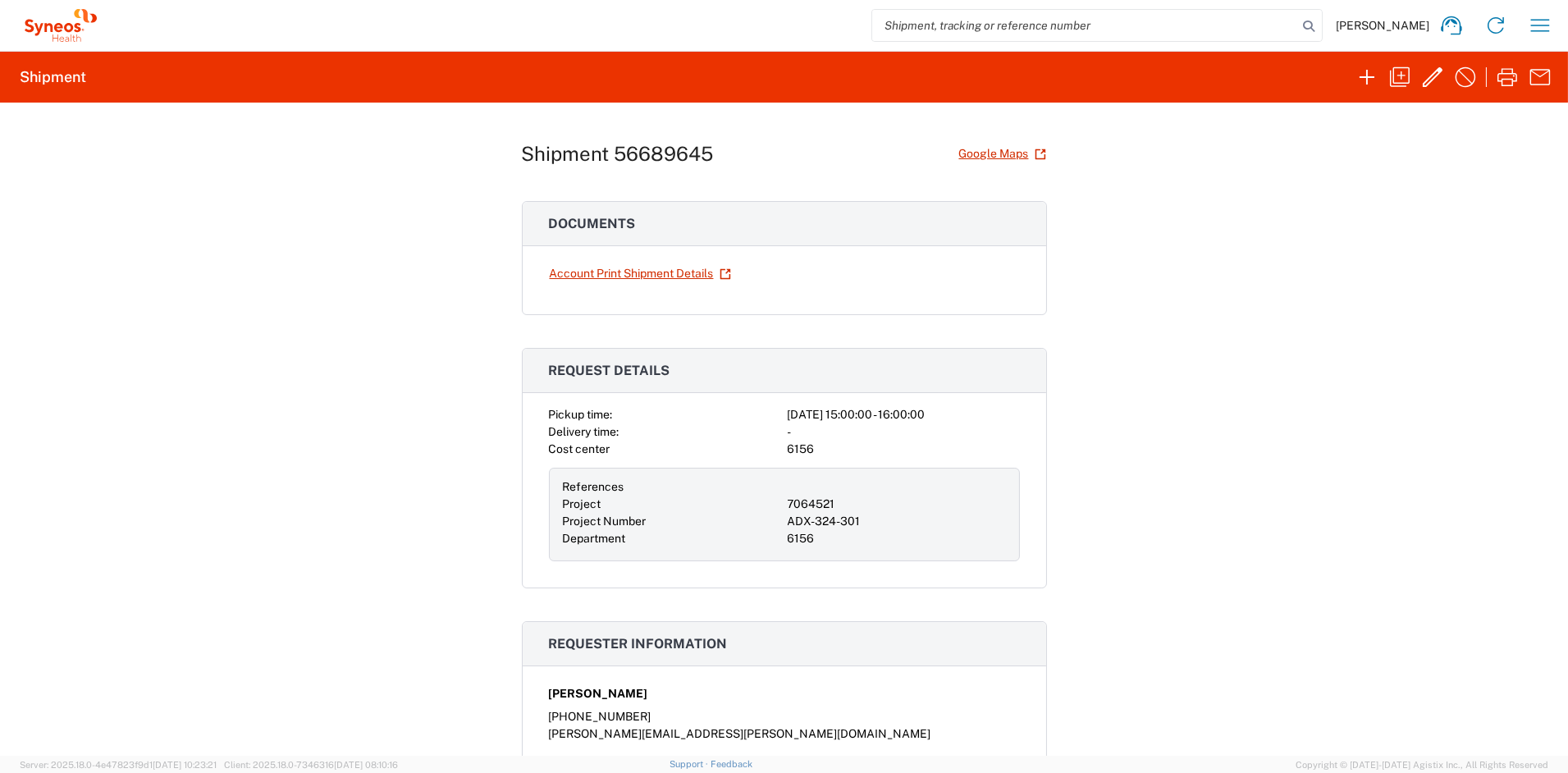
scroll to position [8, 0]
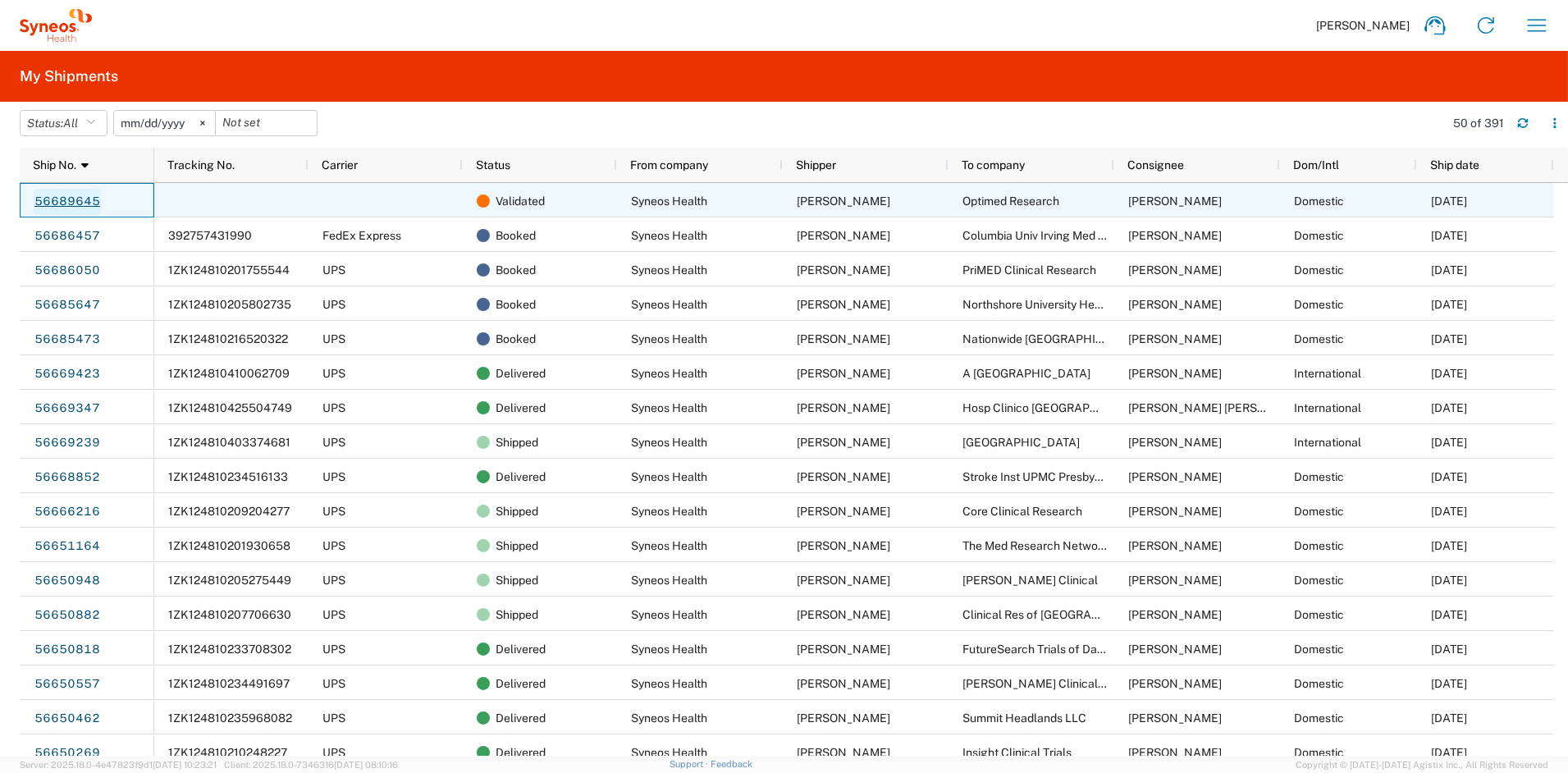
click at [77, 202] on link "56689645" at bounding box center [67, 202] width 67 height 27
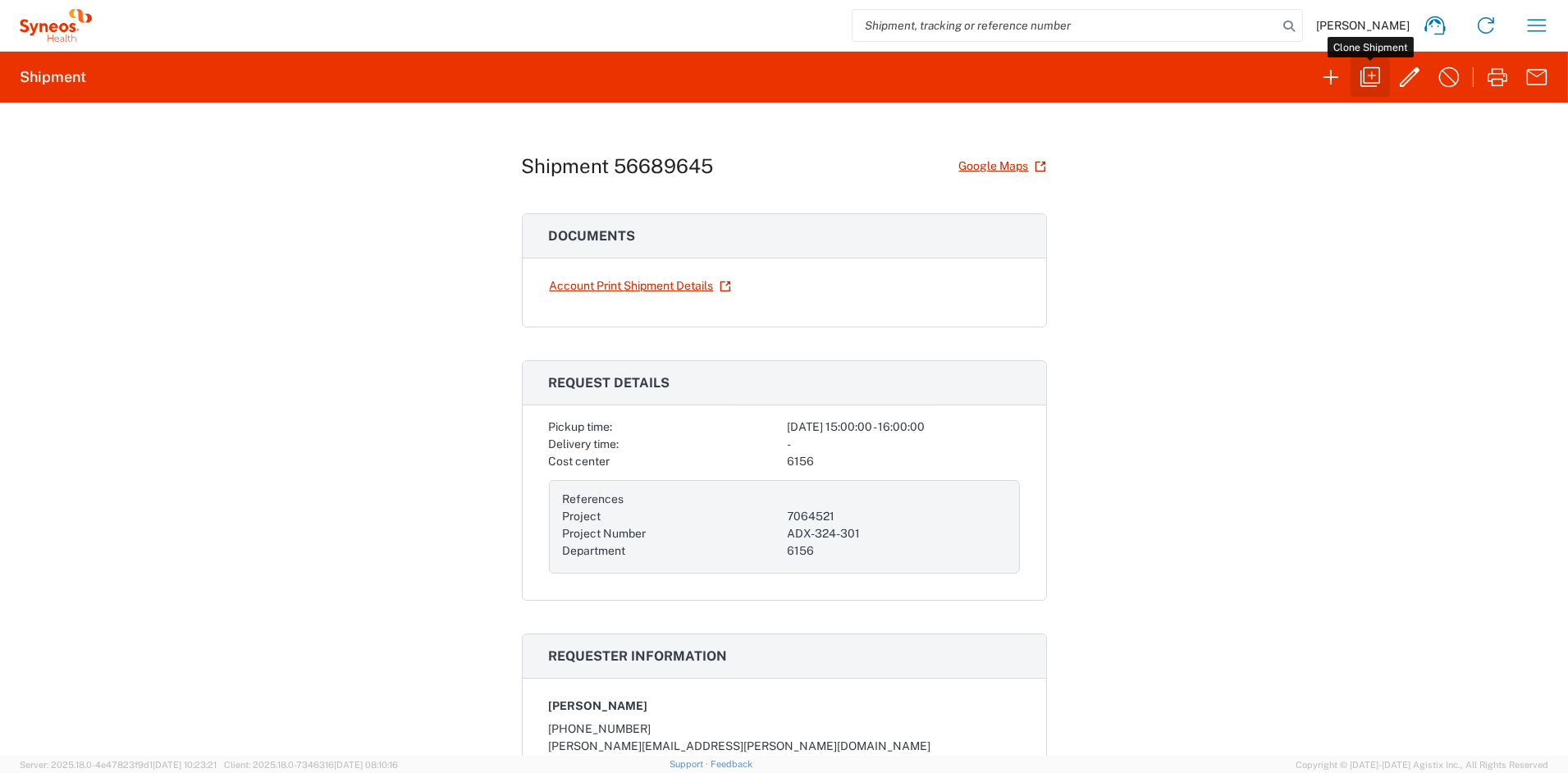
click at [1372, 80] on icon "button" at bounding box center [1371, 77] width 27 height 27
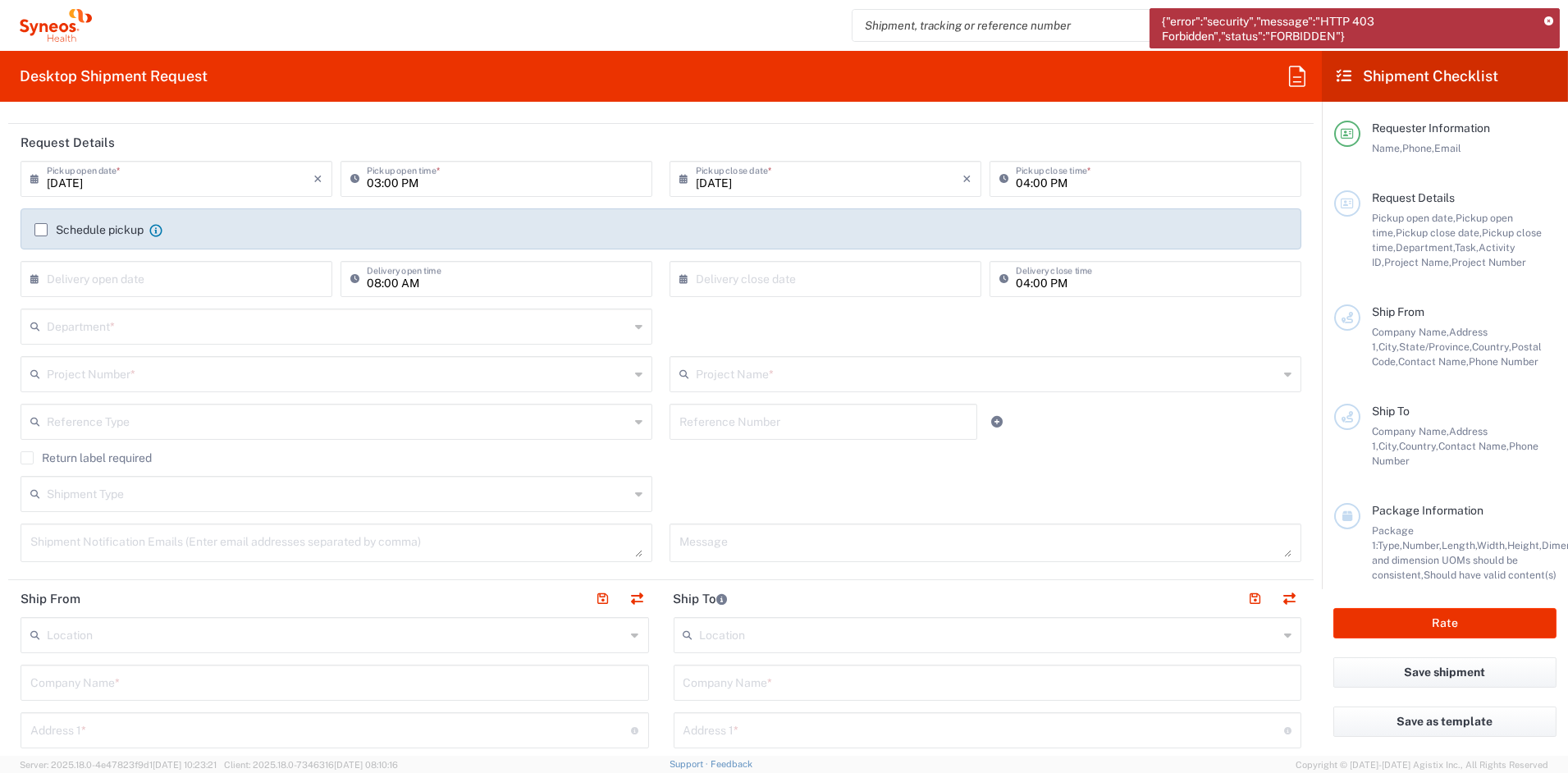
scroll to position [176, 0]
click at [1546, 22] on icon at bounding box center [1548, 22] width 9 height 9
